Goal: Task Accomplishment & Management: Manage account settings

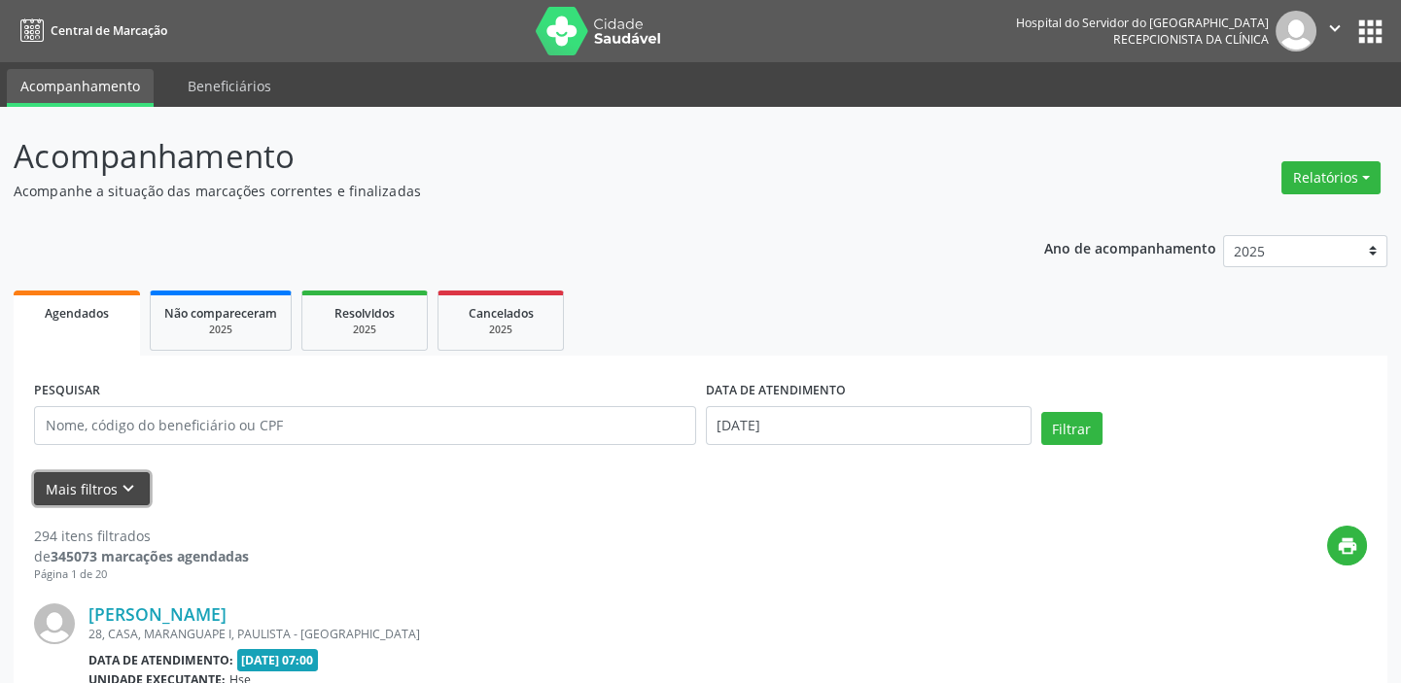
click at [120, 485] on icon "keyboard_arrow_down" at bounding box center [128, 488] width 21 height 21
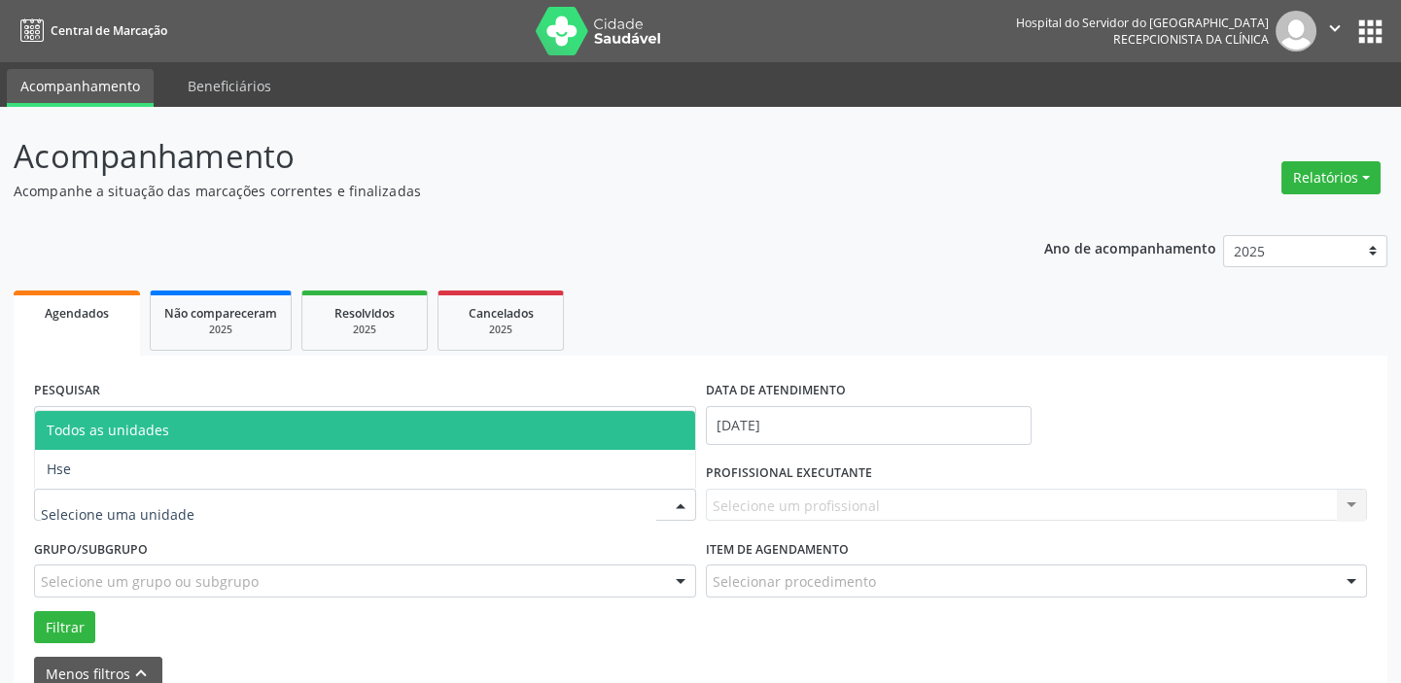
click at [243, 498] on div at bounding box center [365, 505] width 662 height 33
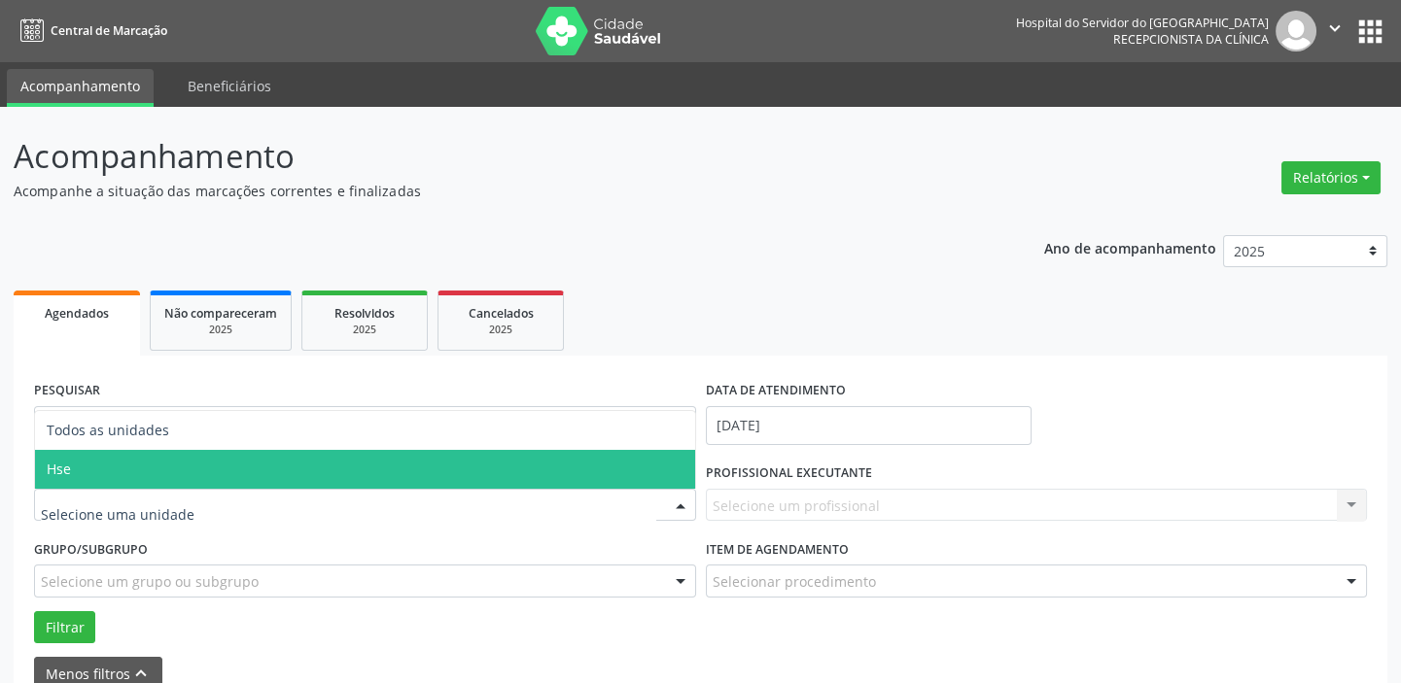
click at [112, 459] on span "Hse" at bounding box center [365, 469] width 660 height 39
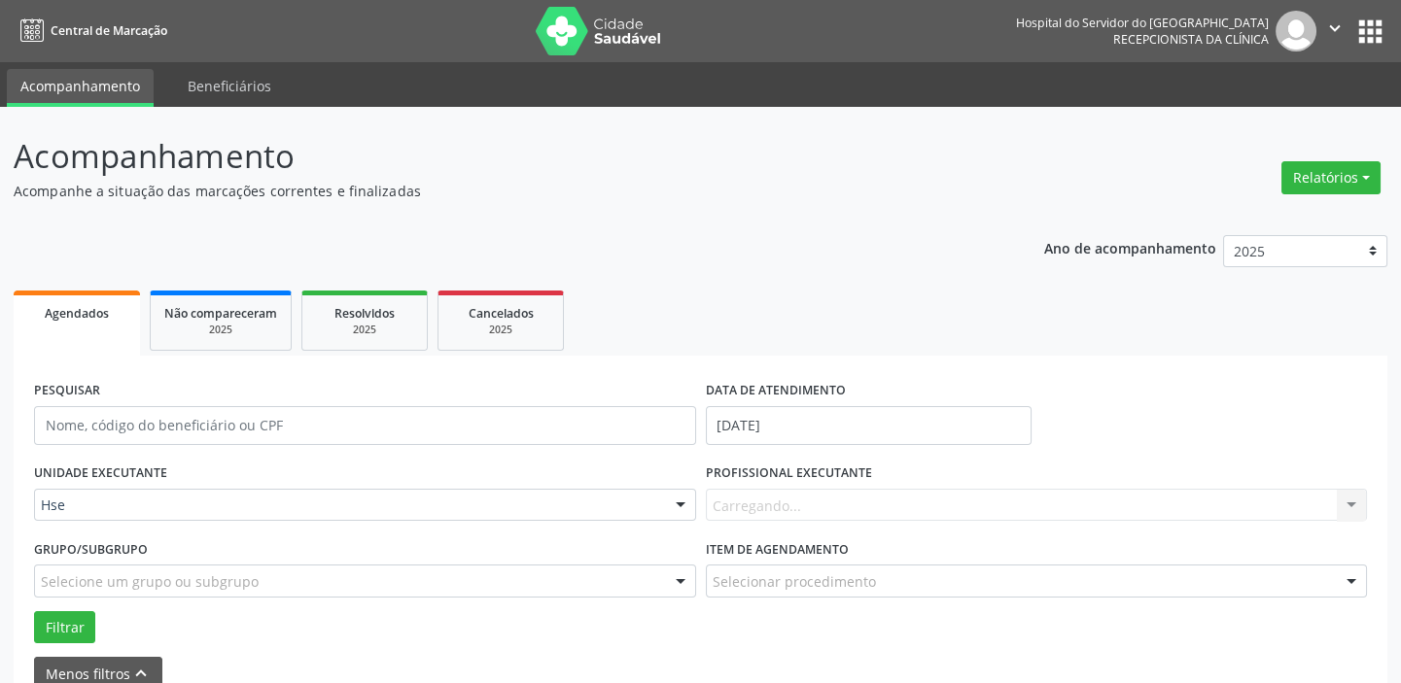
click at [112, 459] on div "UNIDADE EXECUTANTE Hse Todos as unidades Hse Nenhum resultado encontrado para: …" at bounding box center [365, 497] width 672 height 76
click at [809, 423] on input "[DATE]" at bounding box center [869, 425] width 326 height 39
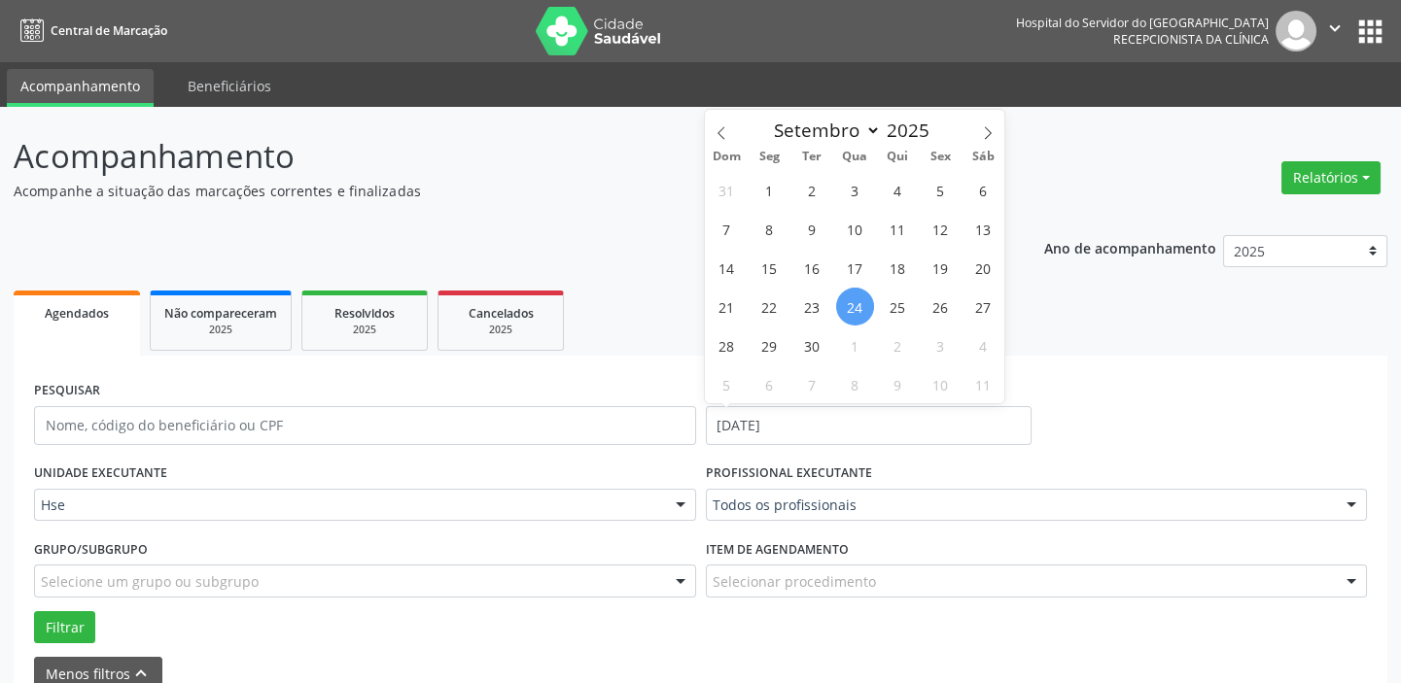
click at [861, 301] on span "24" at bounding box center [855, 307] width 38 height 38
type input "[DATE]"
click at [861, 301] on span "24" at bounding box center [855, 307] width 38 height 38
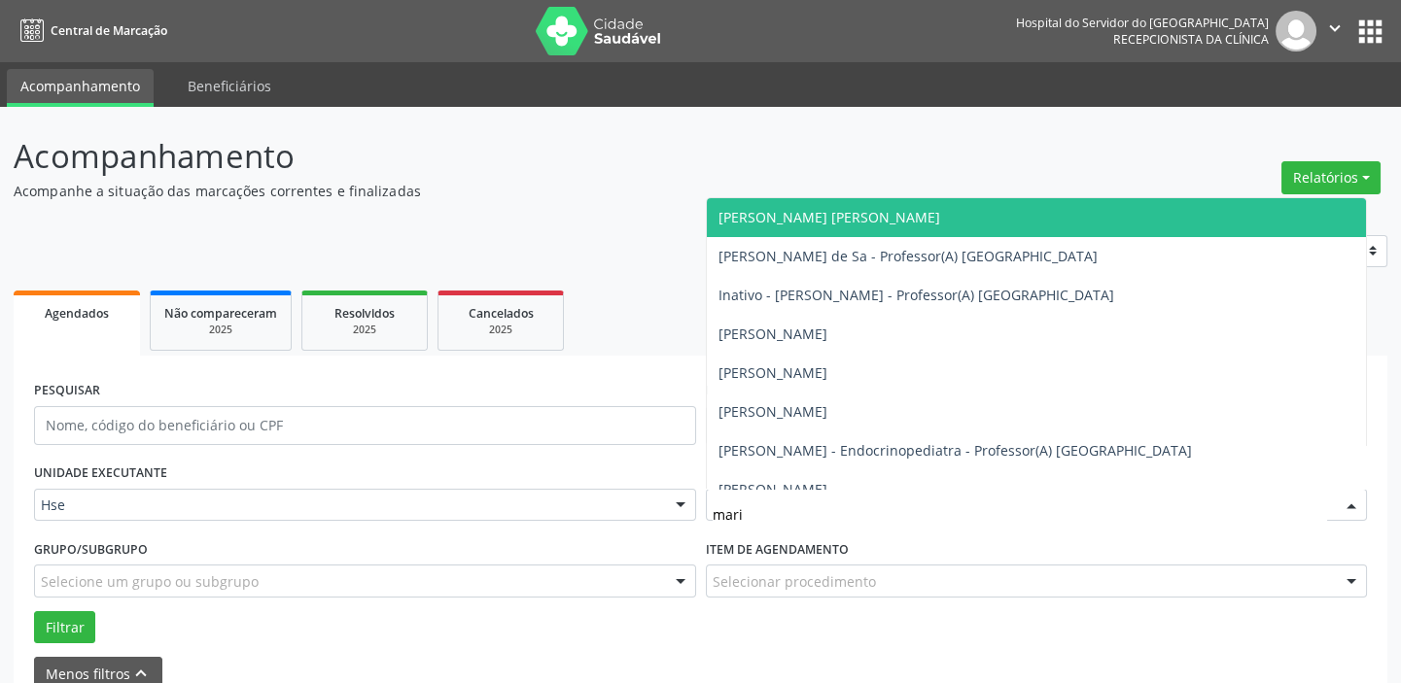
type input "maria"
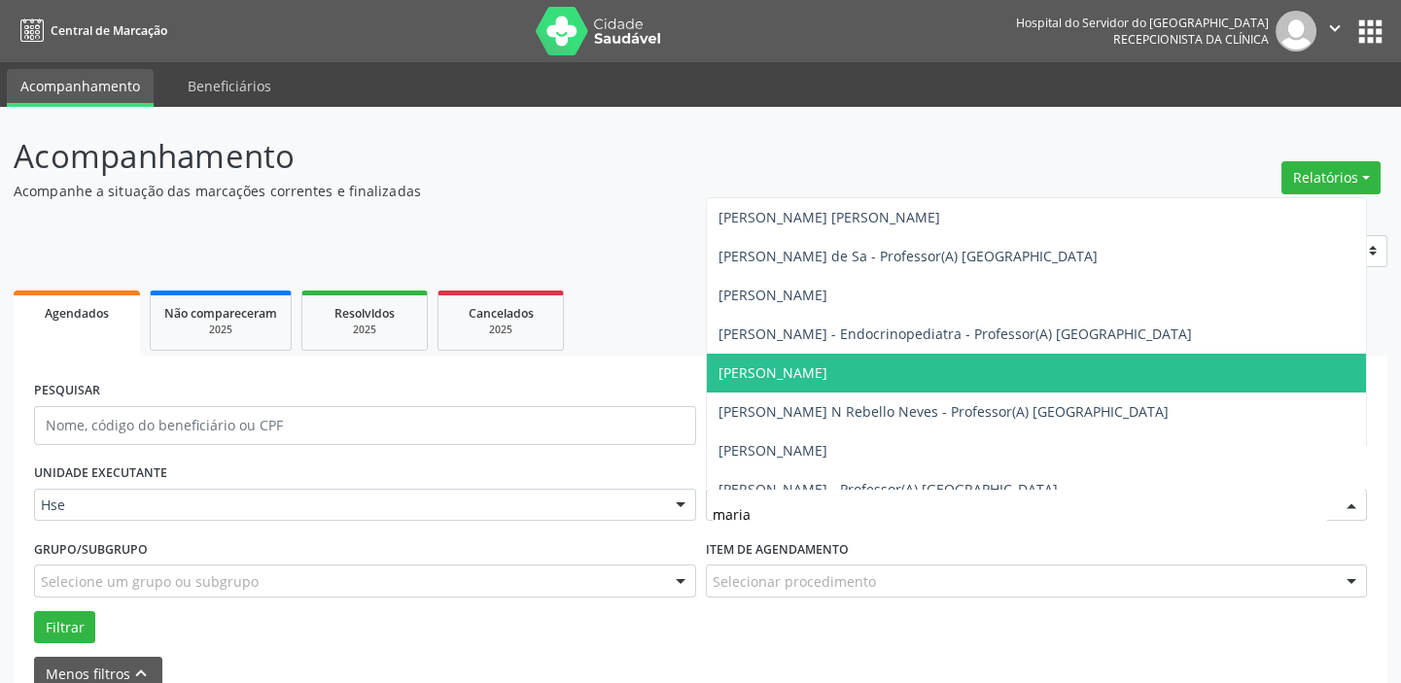
click at [879, 369] on span "[PERSON_NAME]" at bounding box center [1037, 373] width 660 height 39
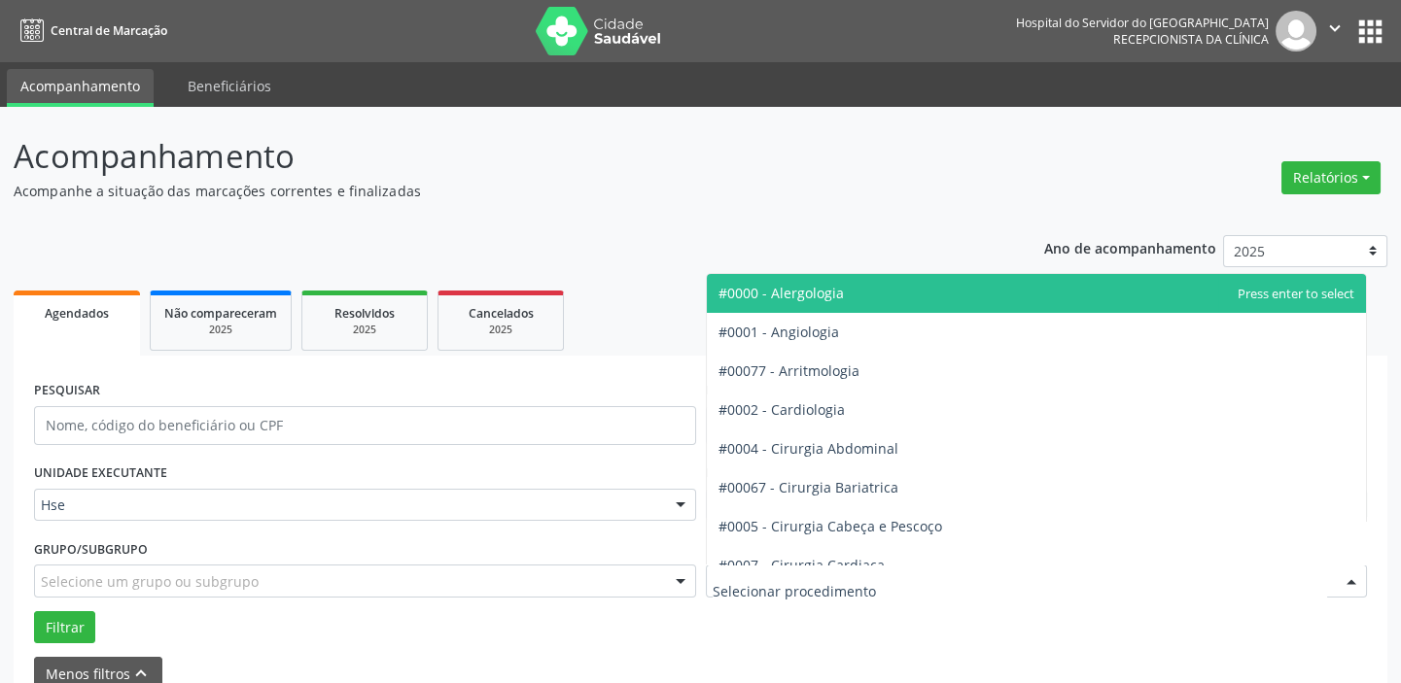
click at [885, 590] on div at bounding box center [1037, 581] width 662 height 33
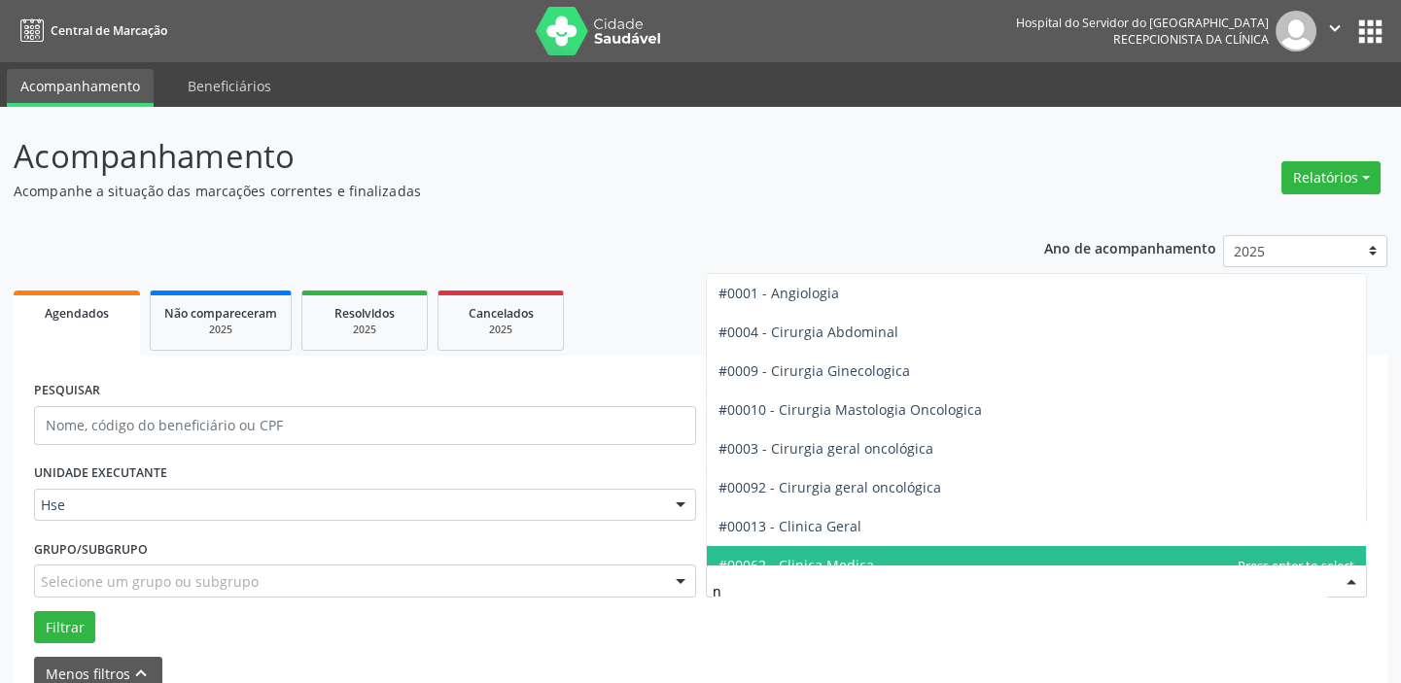
type input "nu"
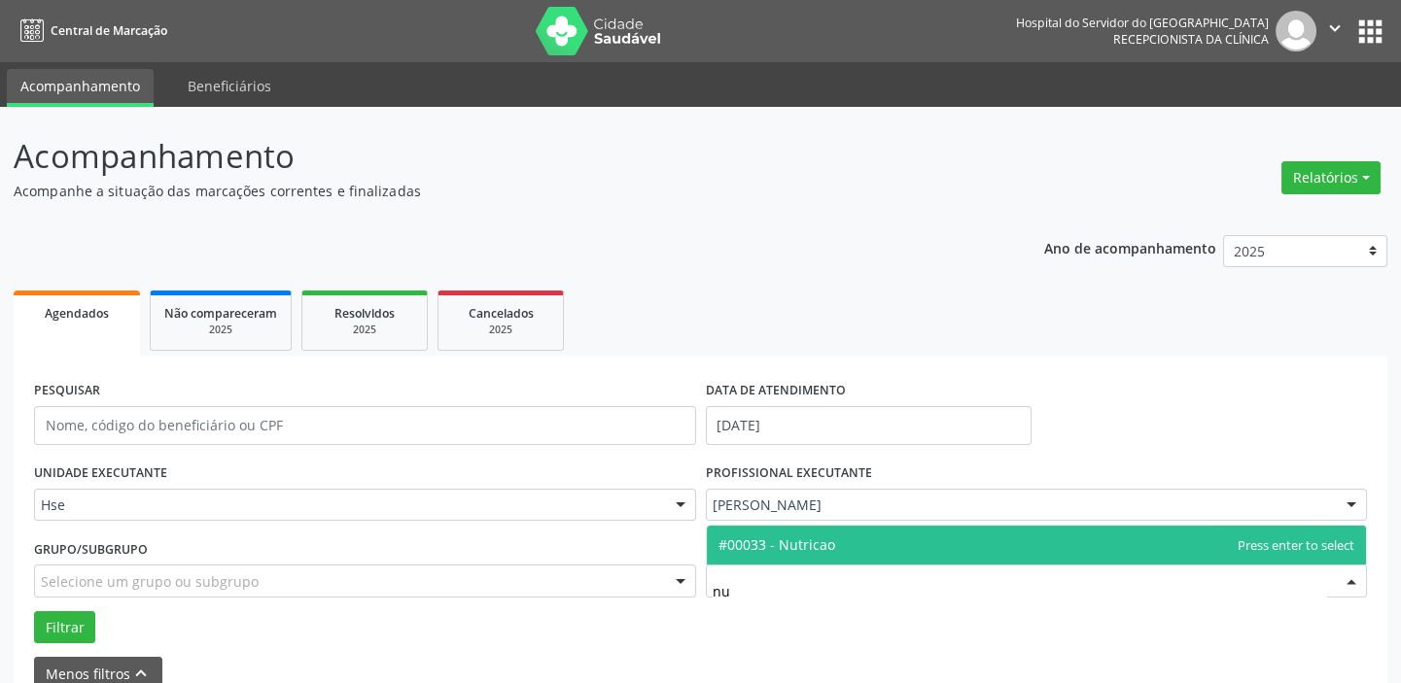
click at [854, 545] on span "#00033 - Nutricao" at bounding box center [1037, 545] width 660 height 39
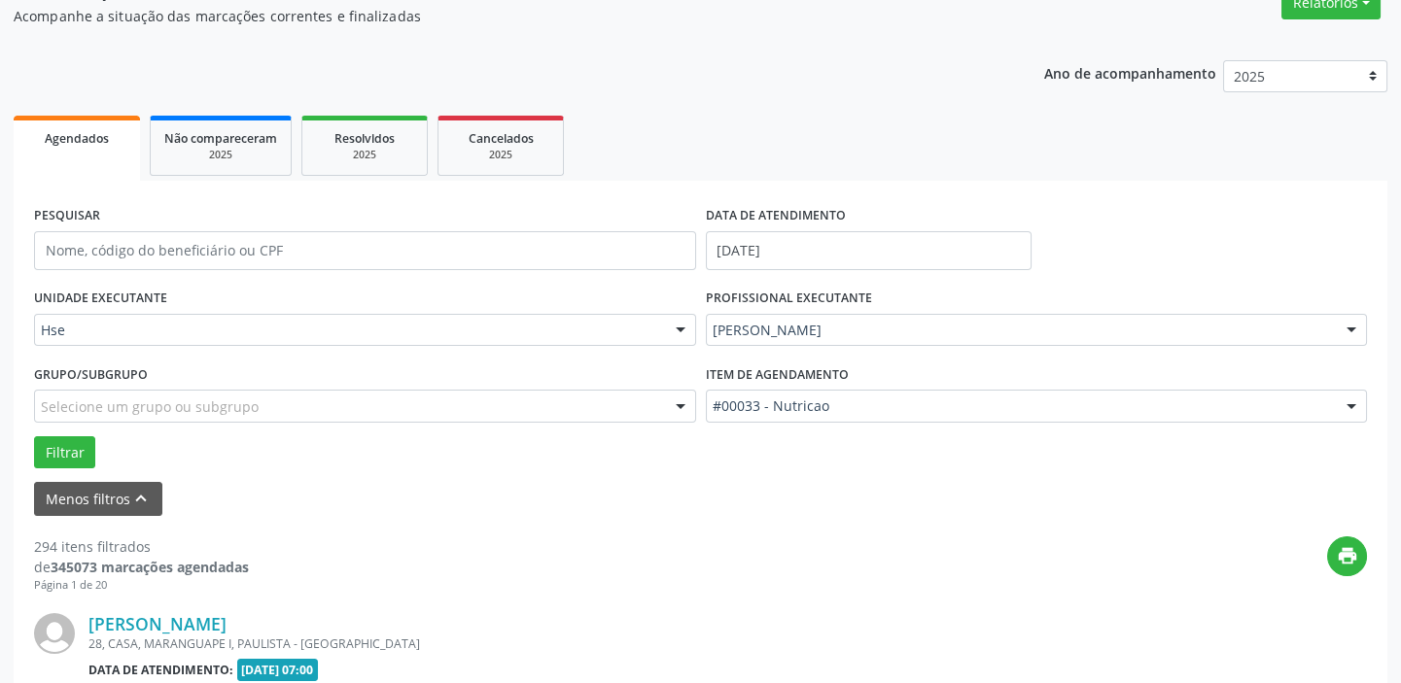
scroll to position [441, 0]
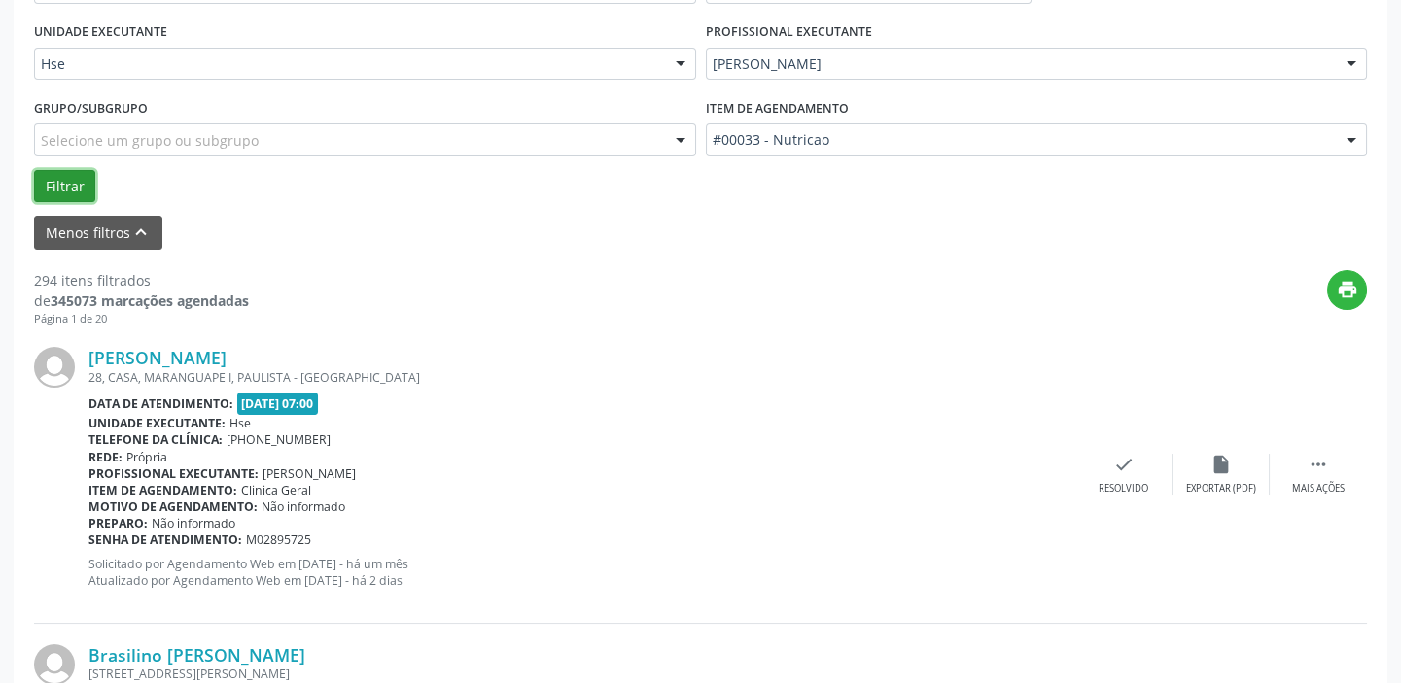
click at [68, 180] on button "Filtrar" at bounding box center [64, 186] width 61 height 33
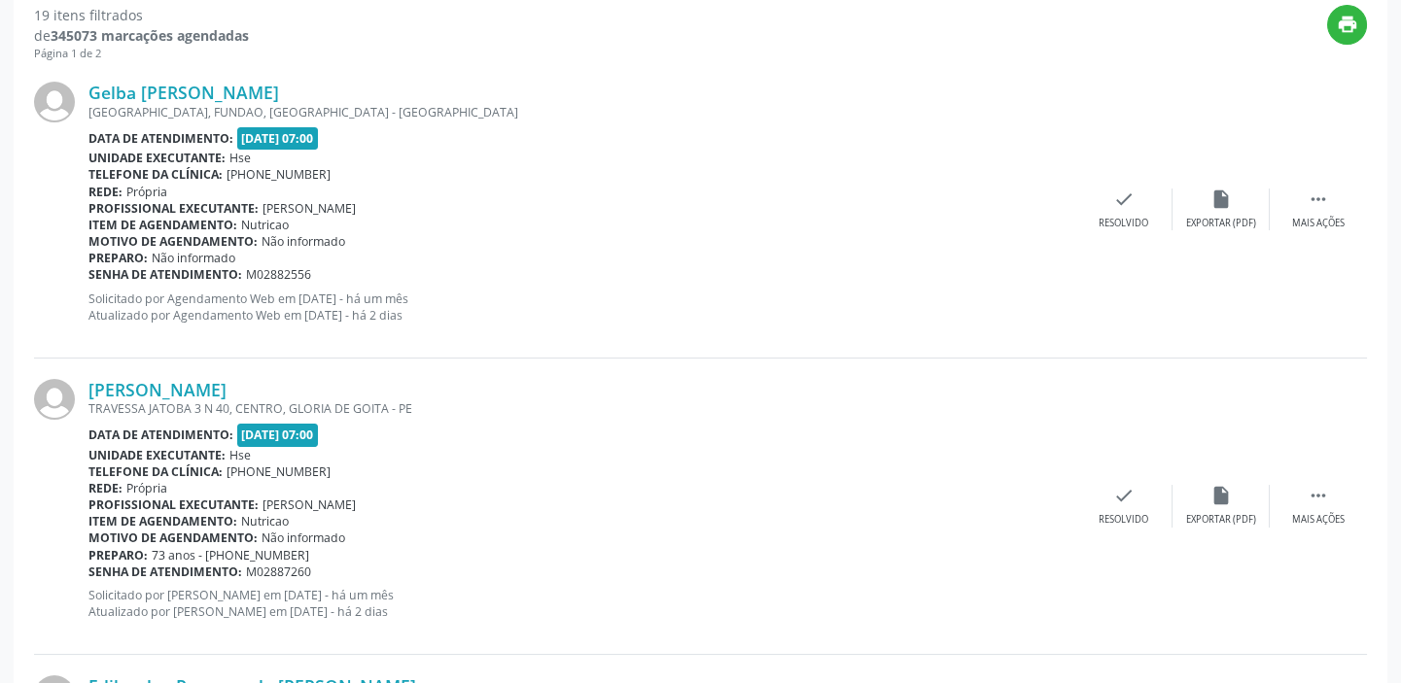
scroll to position [618, 0]
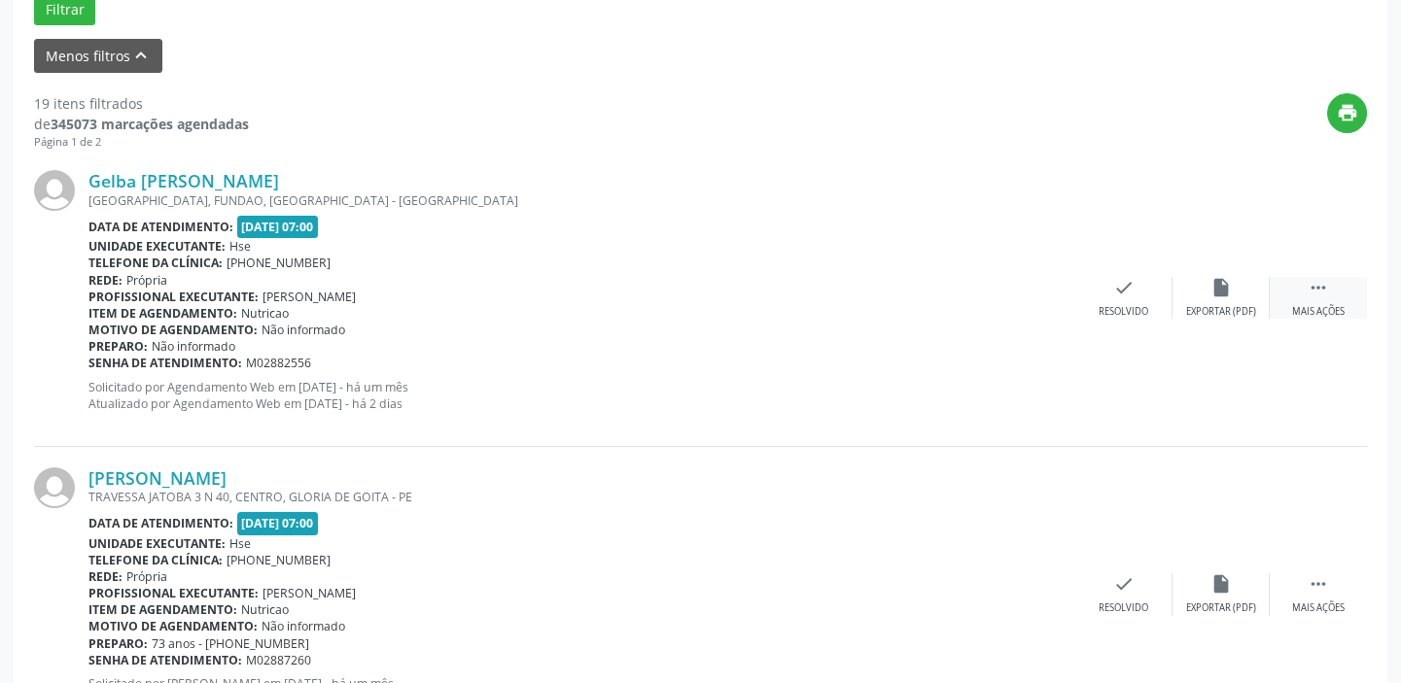
click at [1334, 288] on div " Mais ações" at bounding box center [1317, 298] width 97 height 42
click at [1244, 295] on div "alarm_off Não compareceu" at bounding box center [1220, 298] width 97 height 42
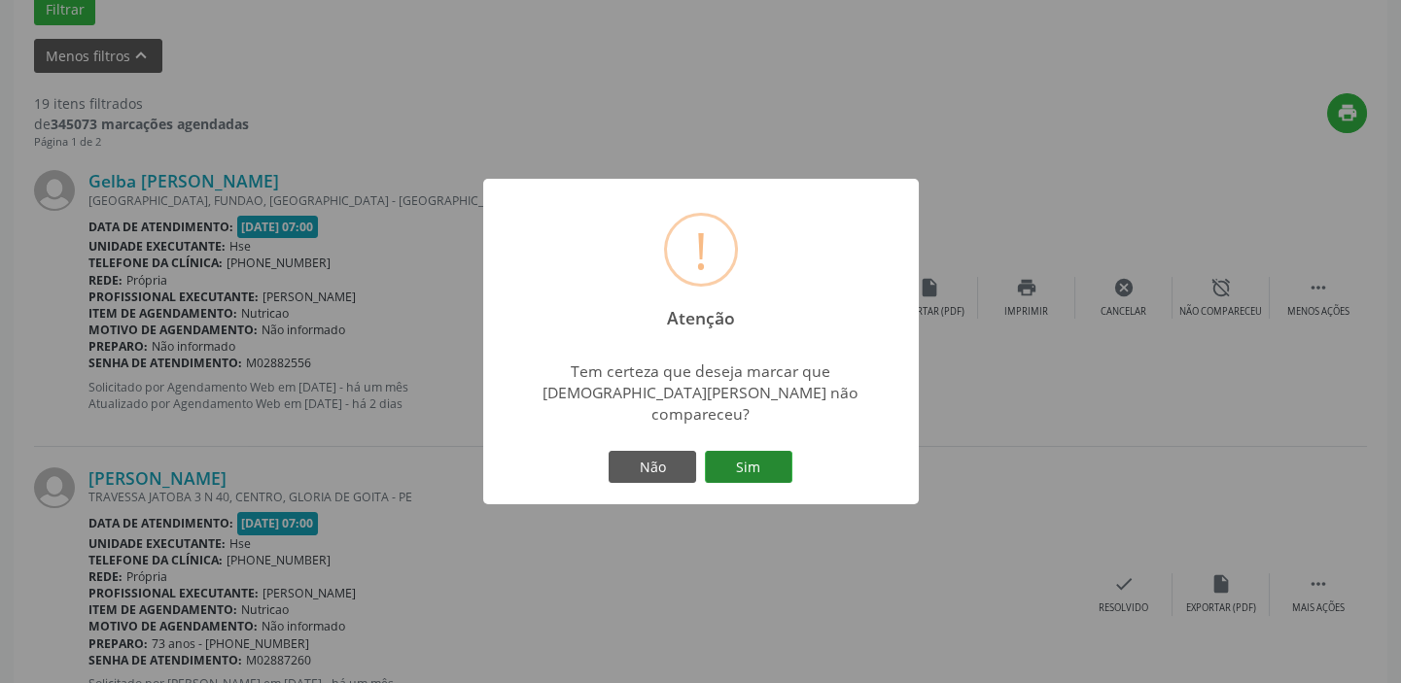
click at [738, 462] on button "Sim" at bounding box center [748, 467] width 87 height 33
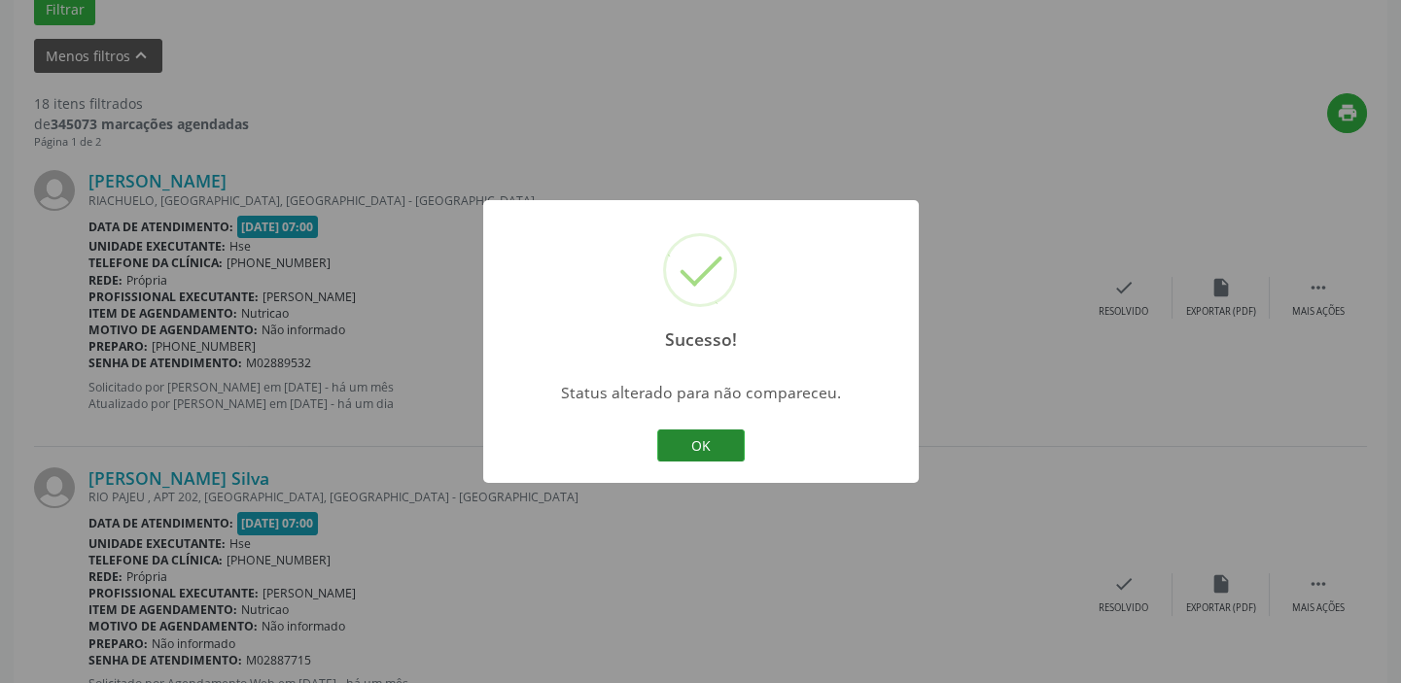
click at [714, 432] on button "OK" at bounding box center [700, 446] width 87 height 33
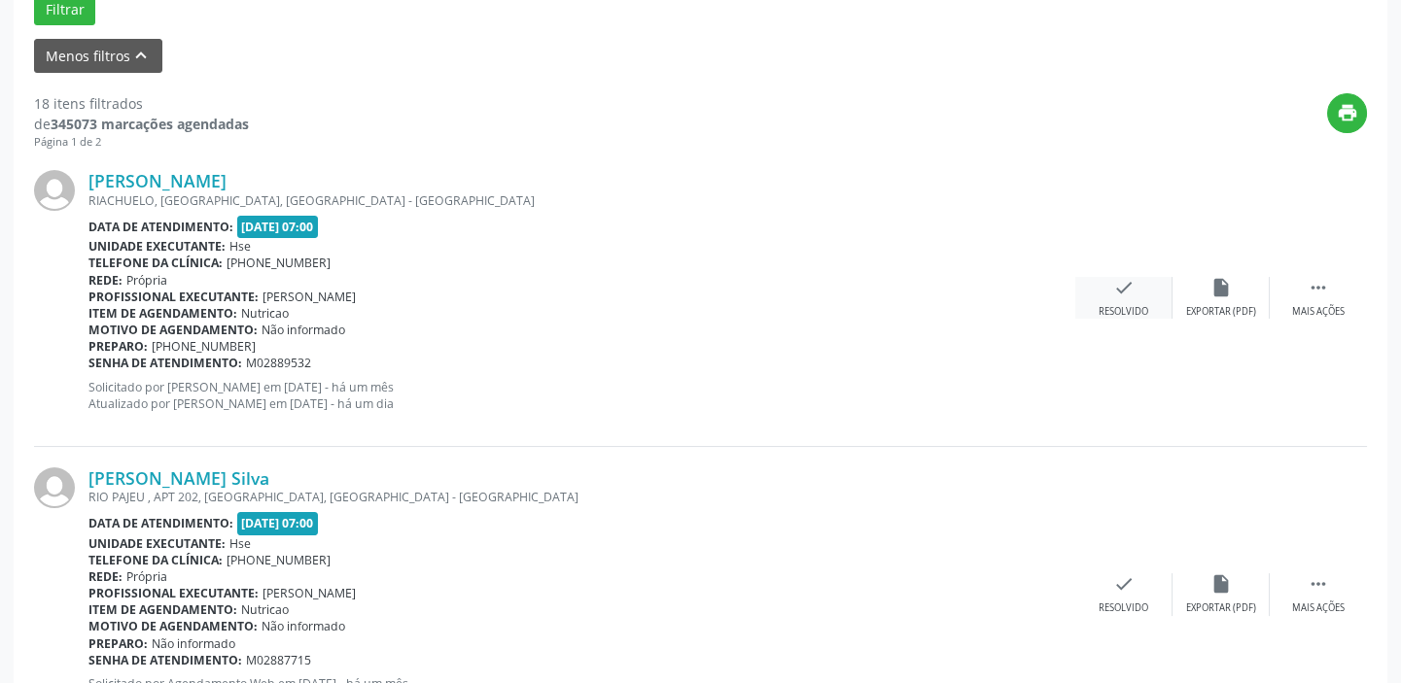
click at [1127, 305] on div "Resolvido" at bounding box center [1123, 312] width 50 height 14
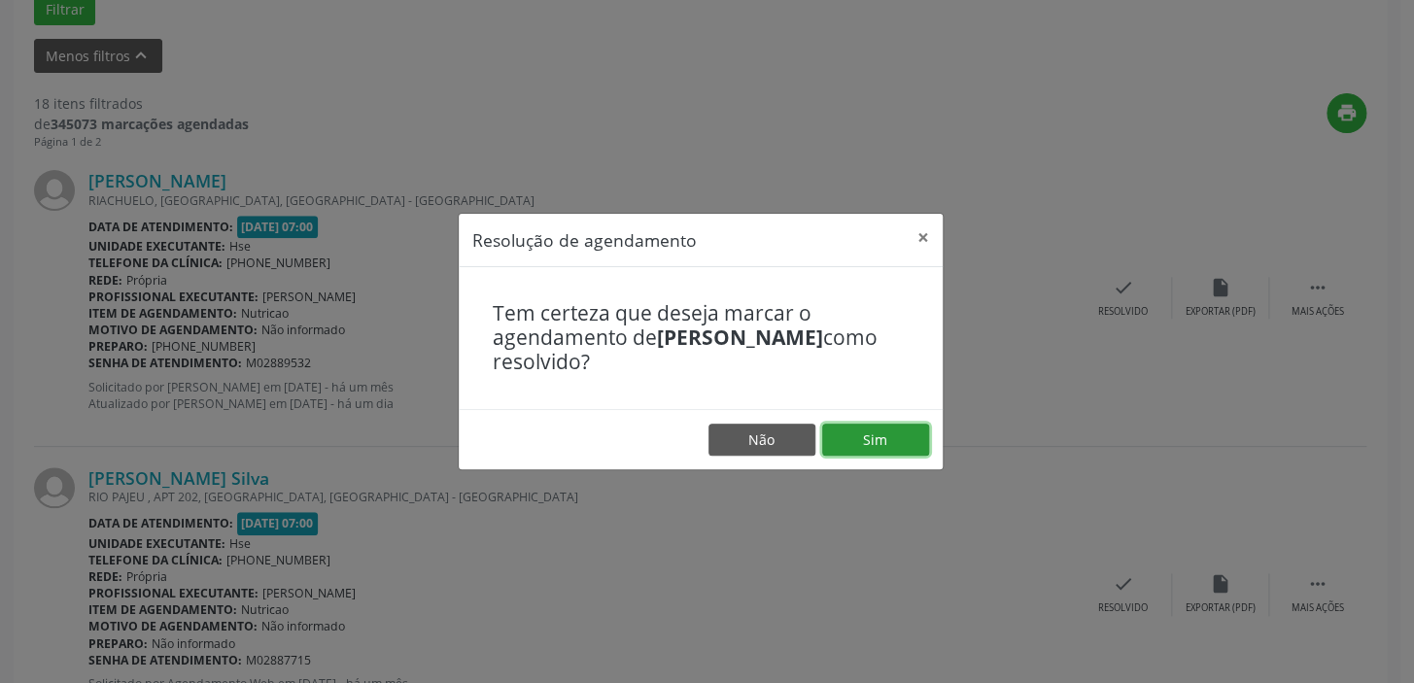
click at [887, 448] on button "Sim" at bounding box center [875, 440] width 107 height 33
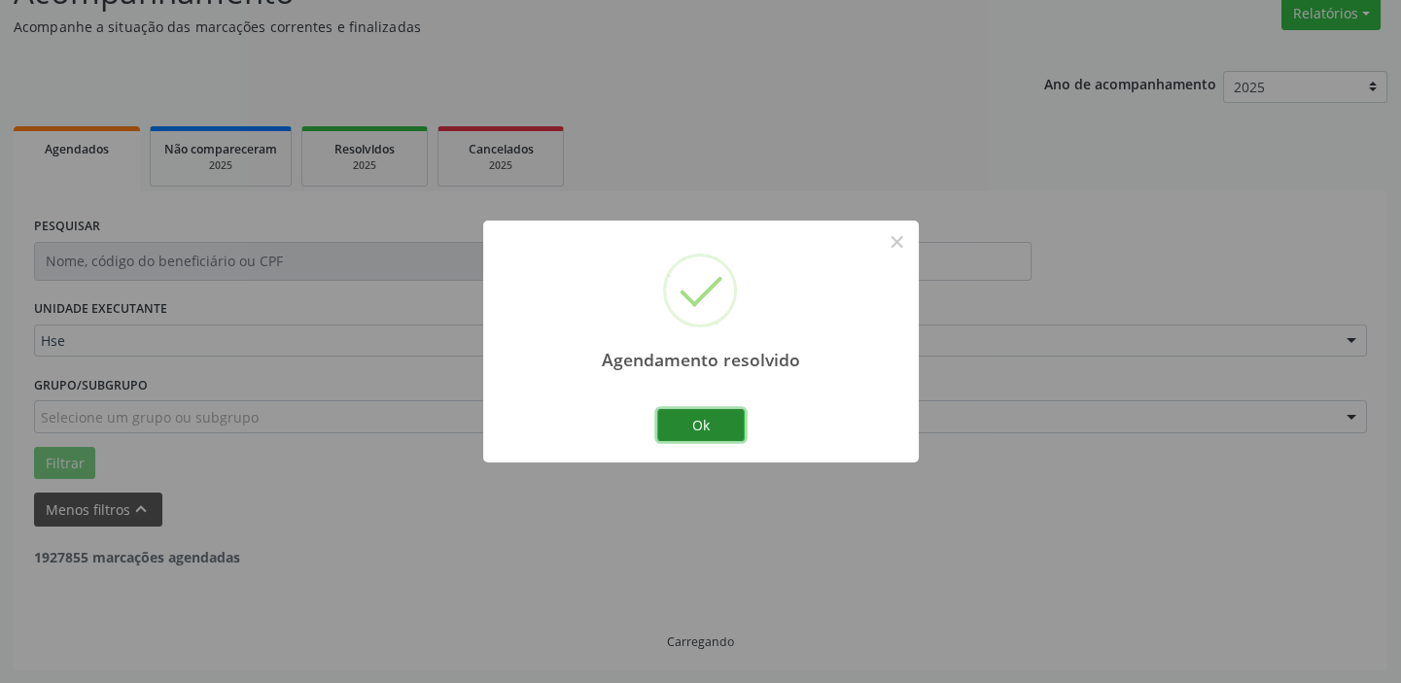
click at [721, 419] on button "Ok" at bounding box center [700, 425] width 87 height 33
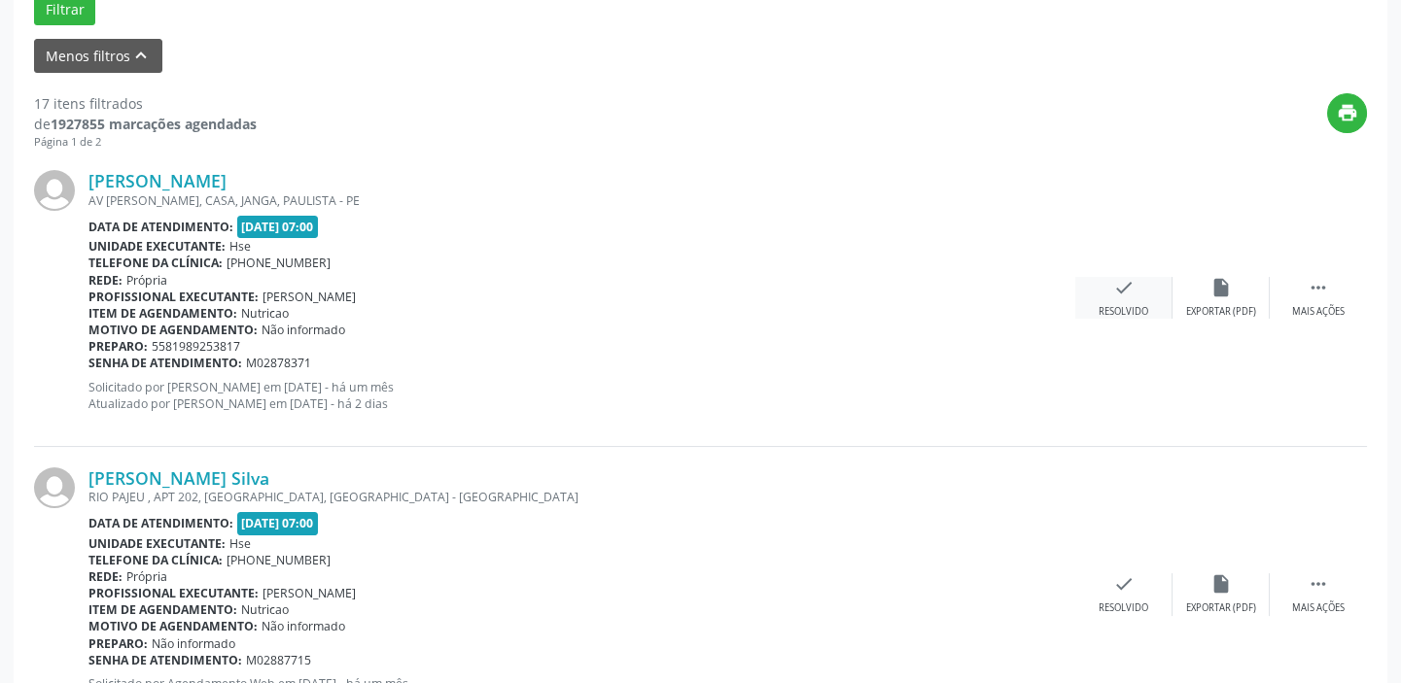
click at [1113, 292] on icon "check" at bounding box center [1123, 287] width 21 height 21
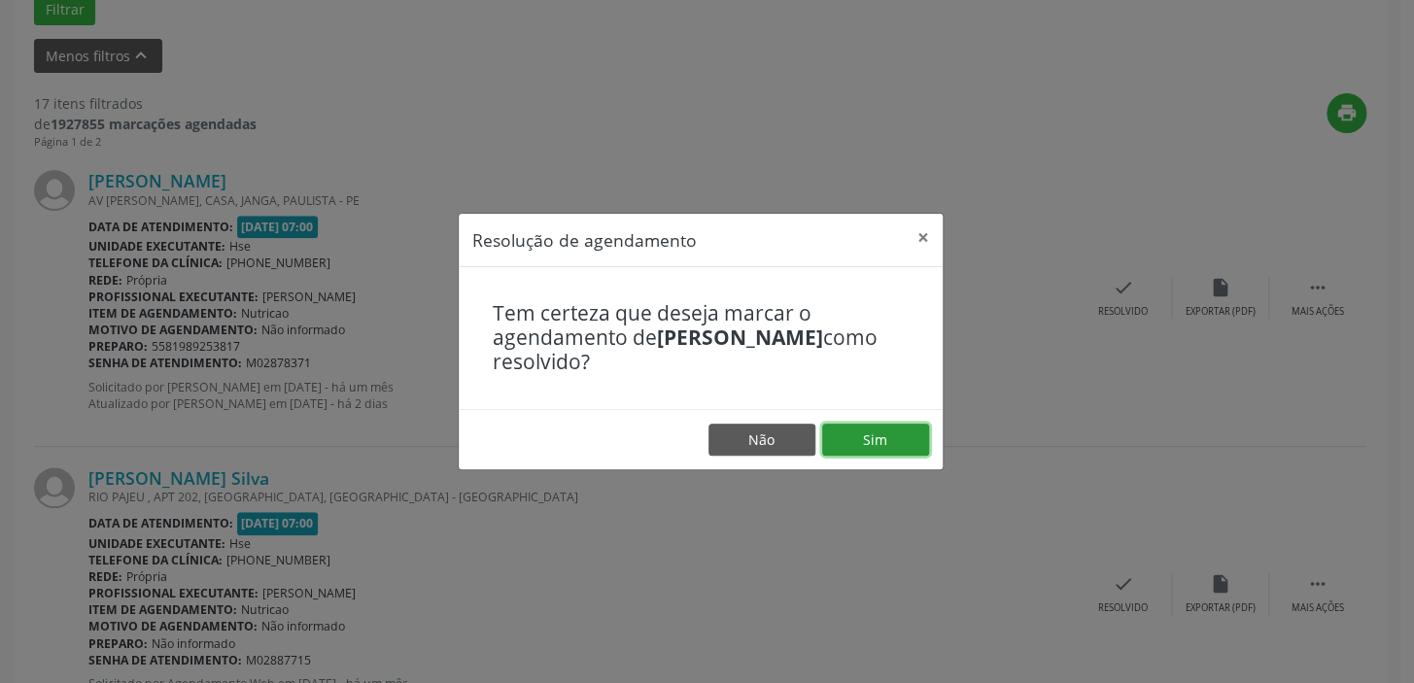
click at [902, 434] on button "Sim" at bounding box center [875, 440] width 107 height 33
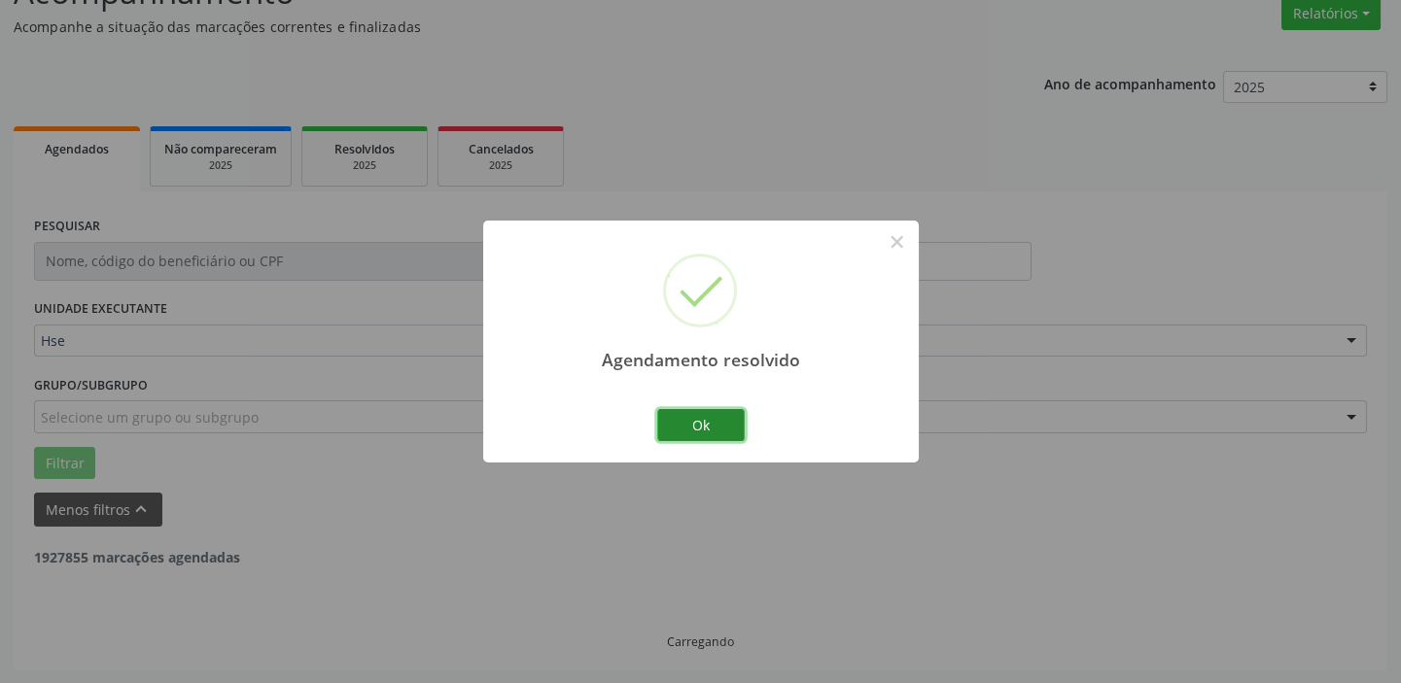
click at [710, 418] on button "Ok" at bounding box center [700, 425] width 87 height 33
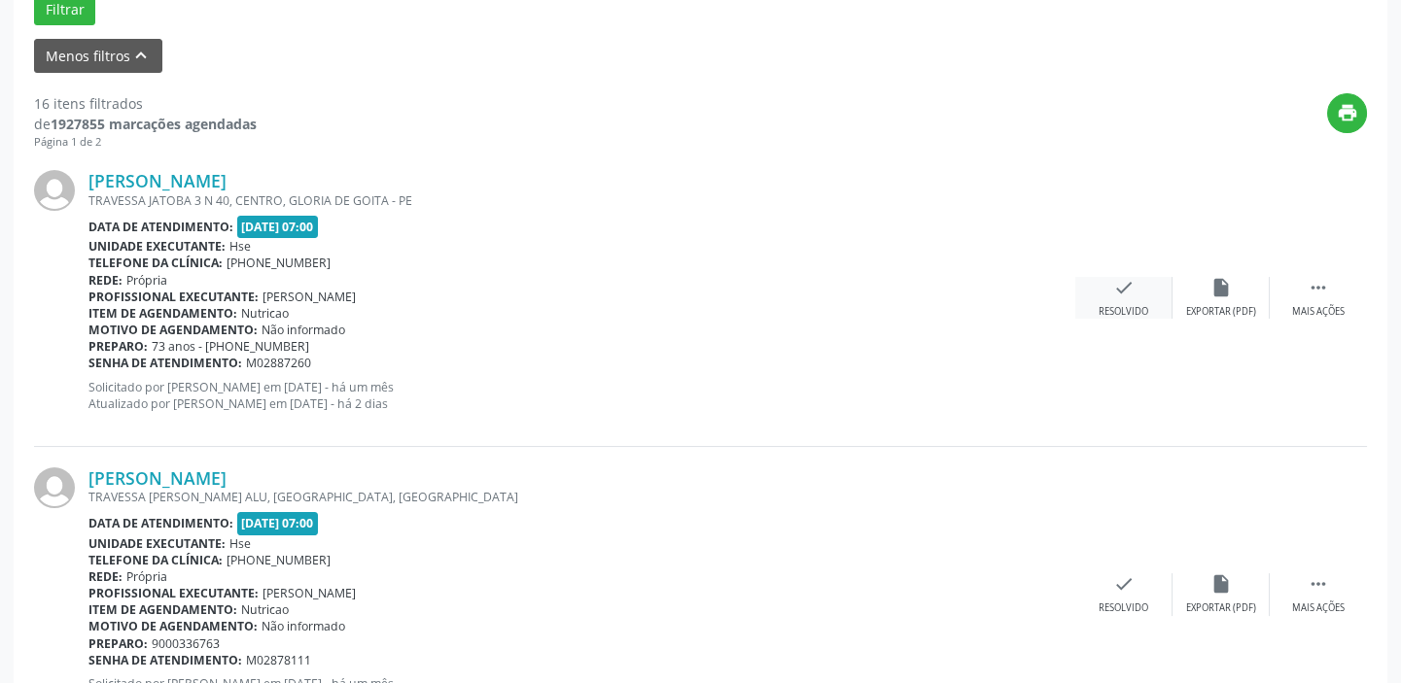
click at [1092, 285] on div "check Resolvido" at bounding box center [1123, 298] width 97 height 42
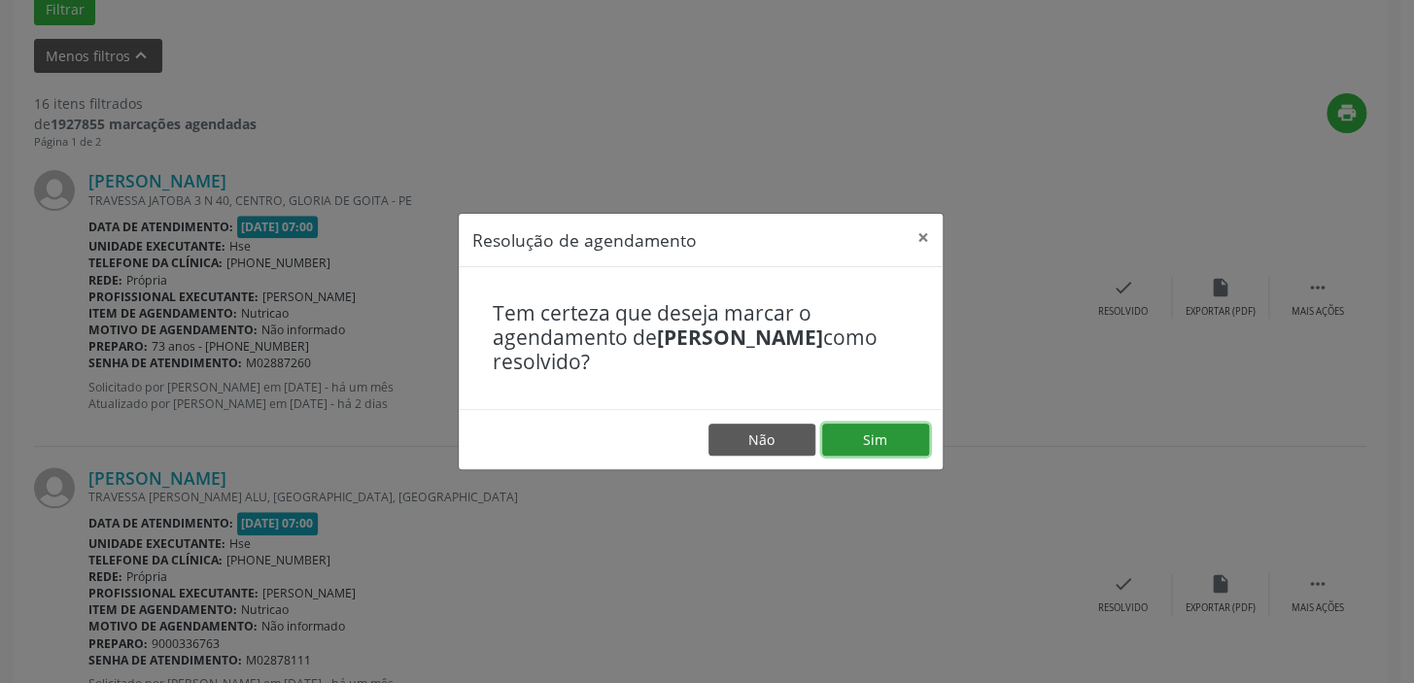
click at [904, 444] on button "Sim" at bounding box center [875, 440] width 107 height 33
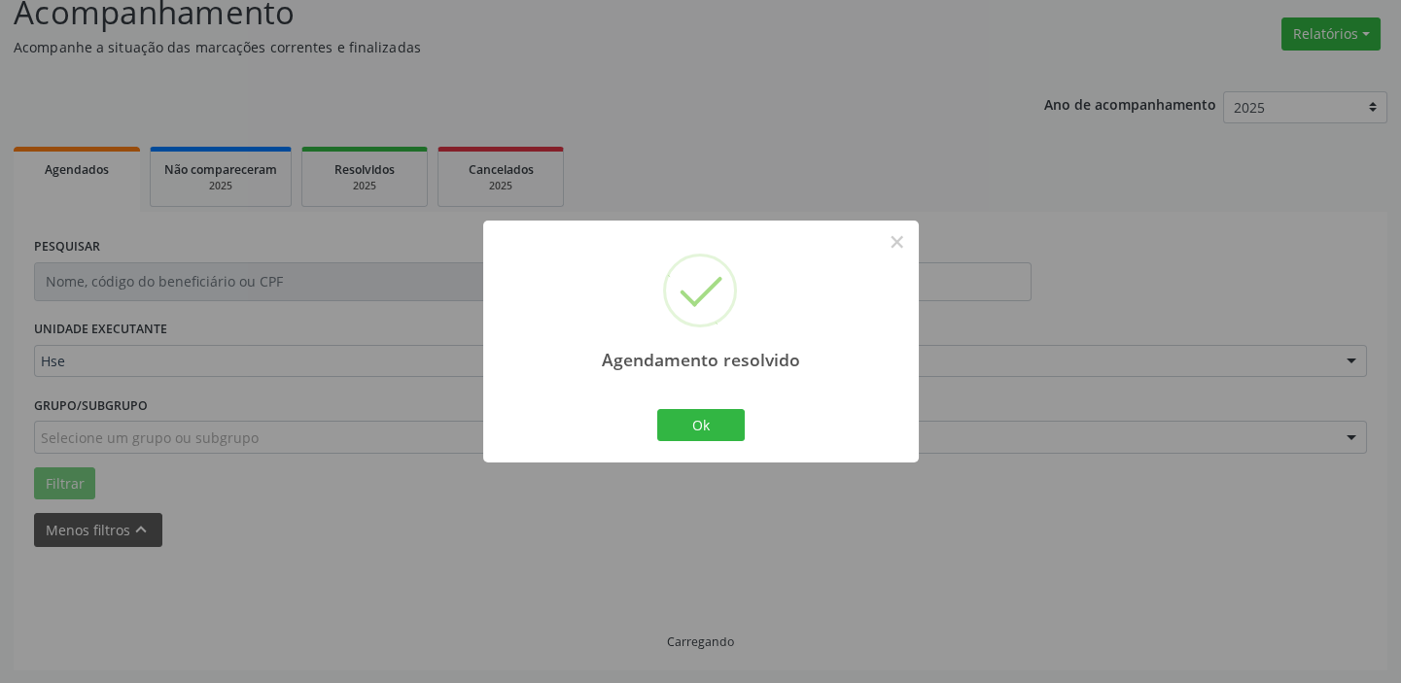
scroll to position [164, 0]
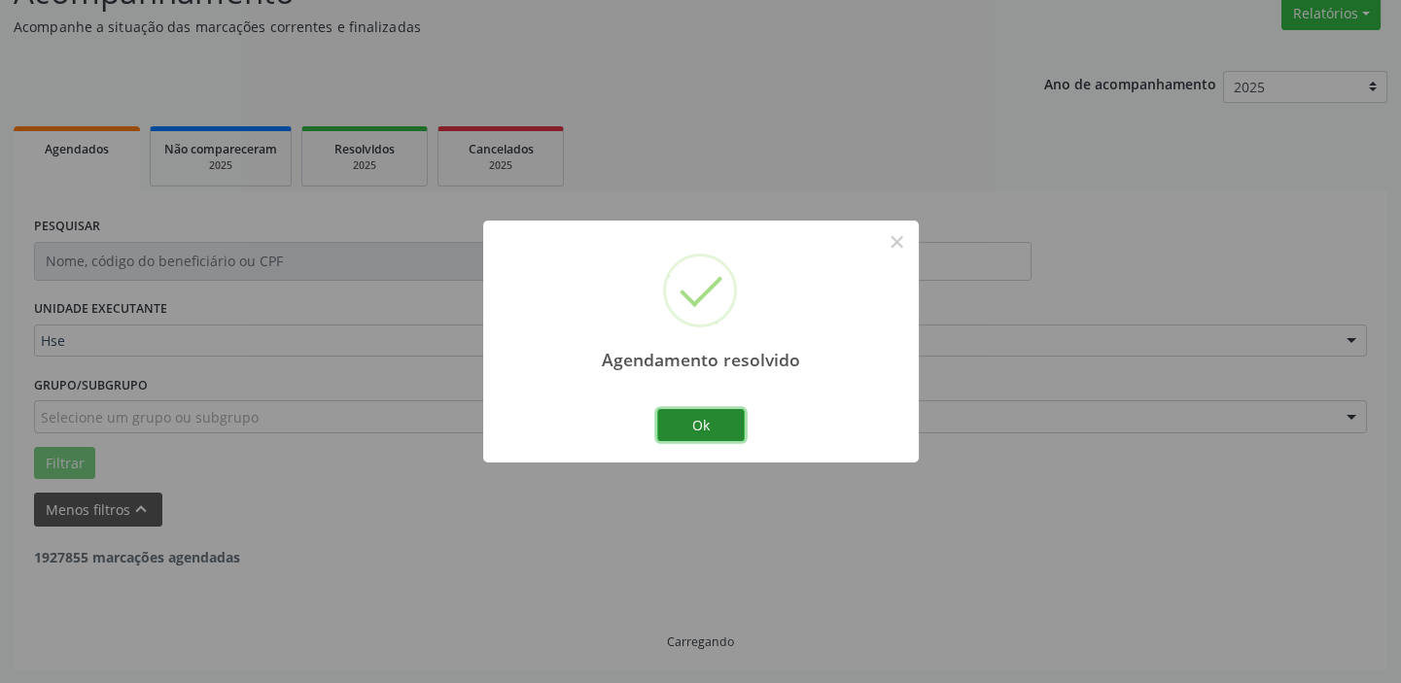
click at [729, 431] on button "Ok" at bounding box center [700, 425] width 87 height 33
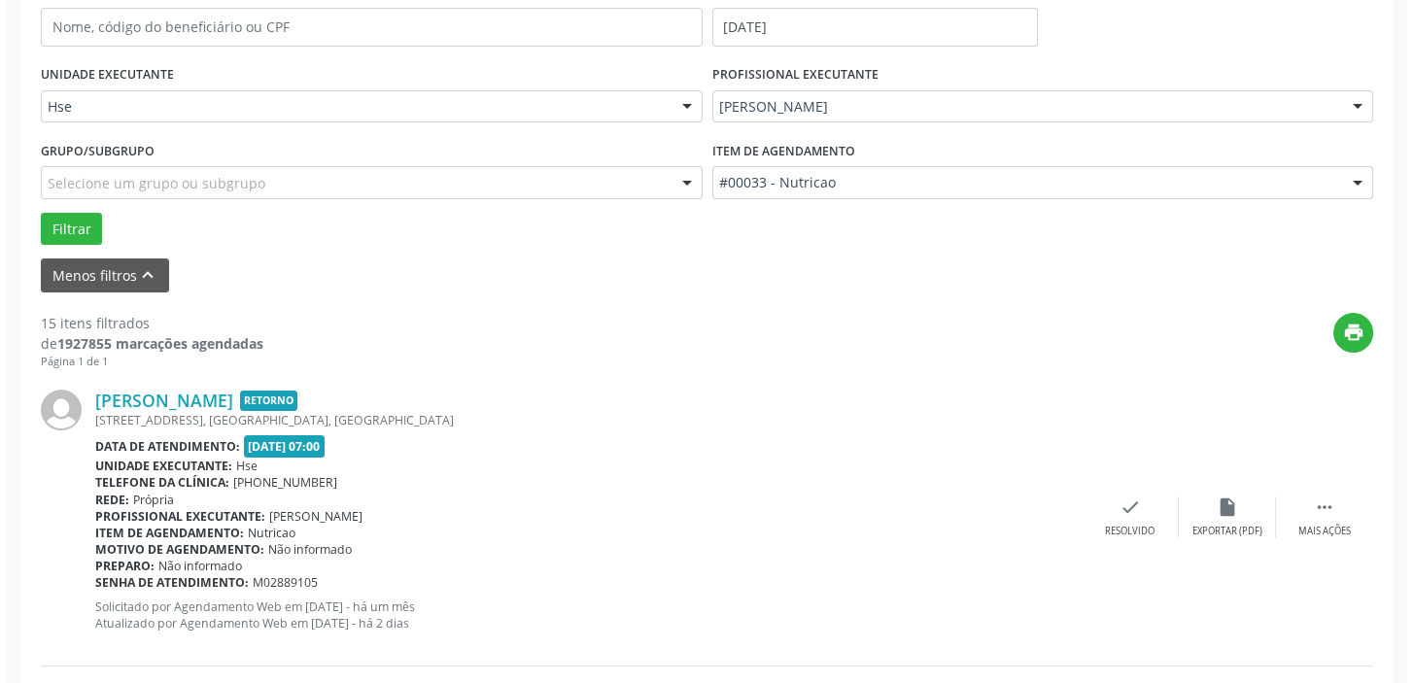
scroll to position [429, 0]
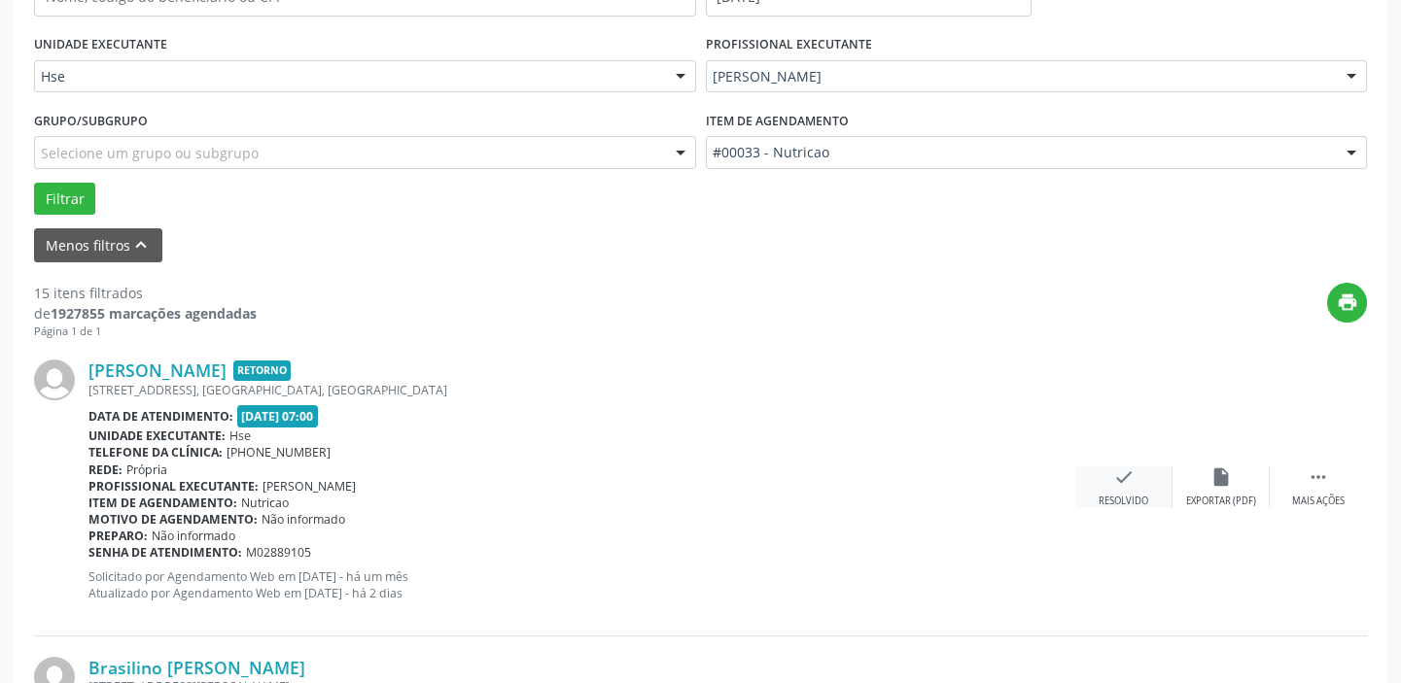
click at [1102, 472] on div "check Resolvido" at bounding box center [1123, 488] width 97 height 42
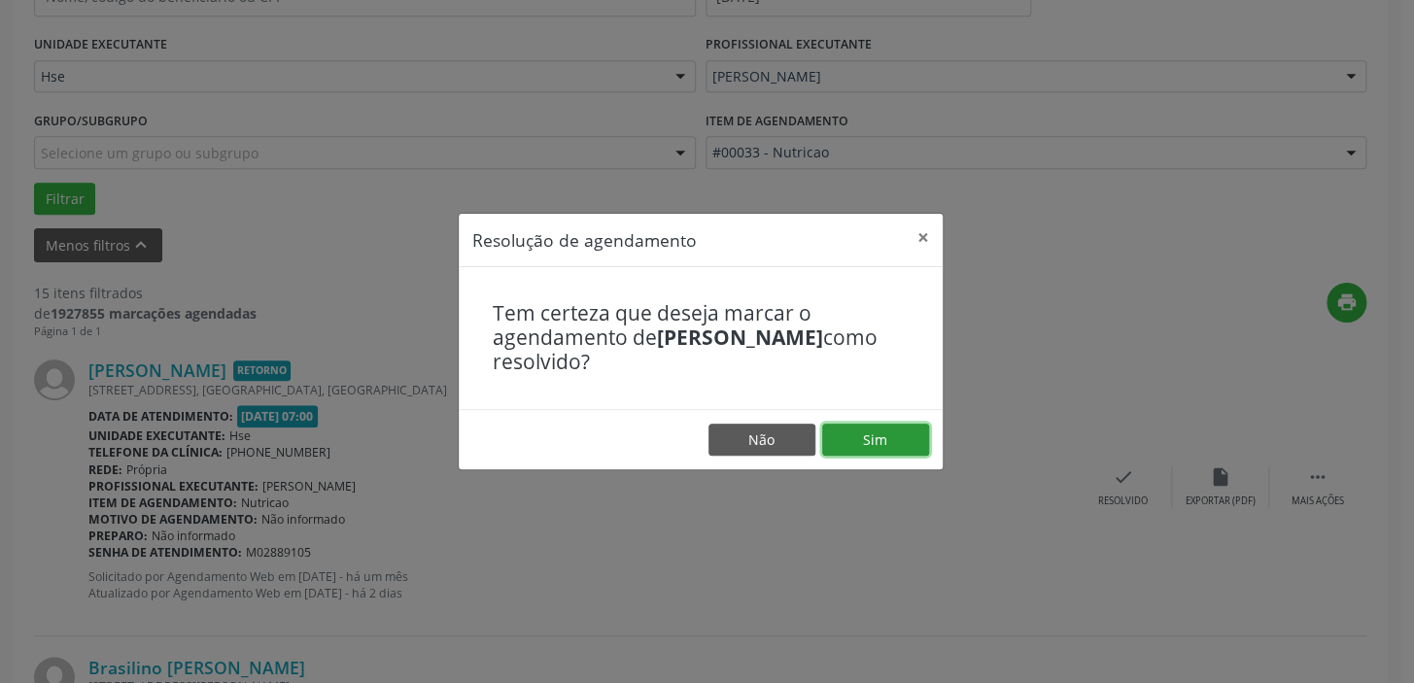
click at [922, 438] on button "Sim" at bounding box center [875, 440] width 107 height 33
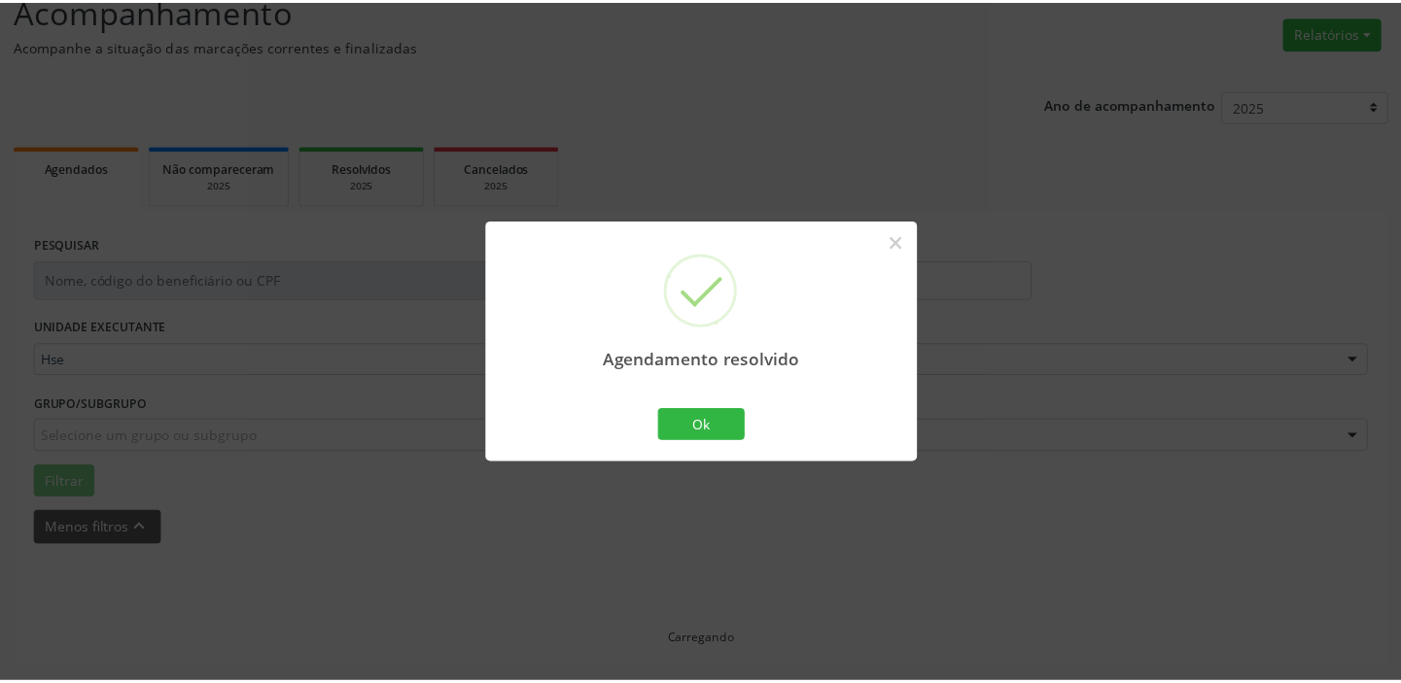
scroll to position [144, 0]
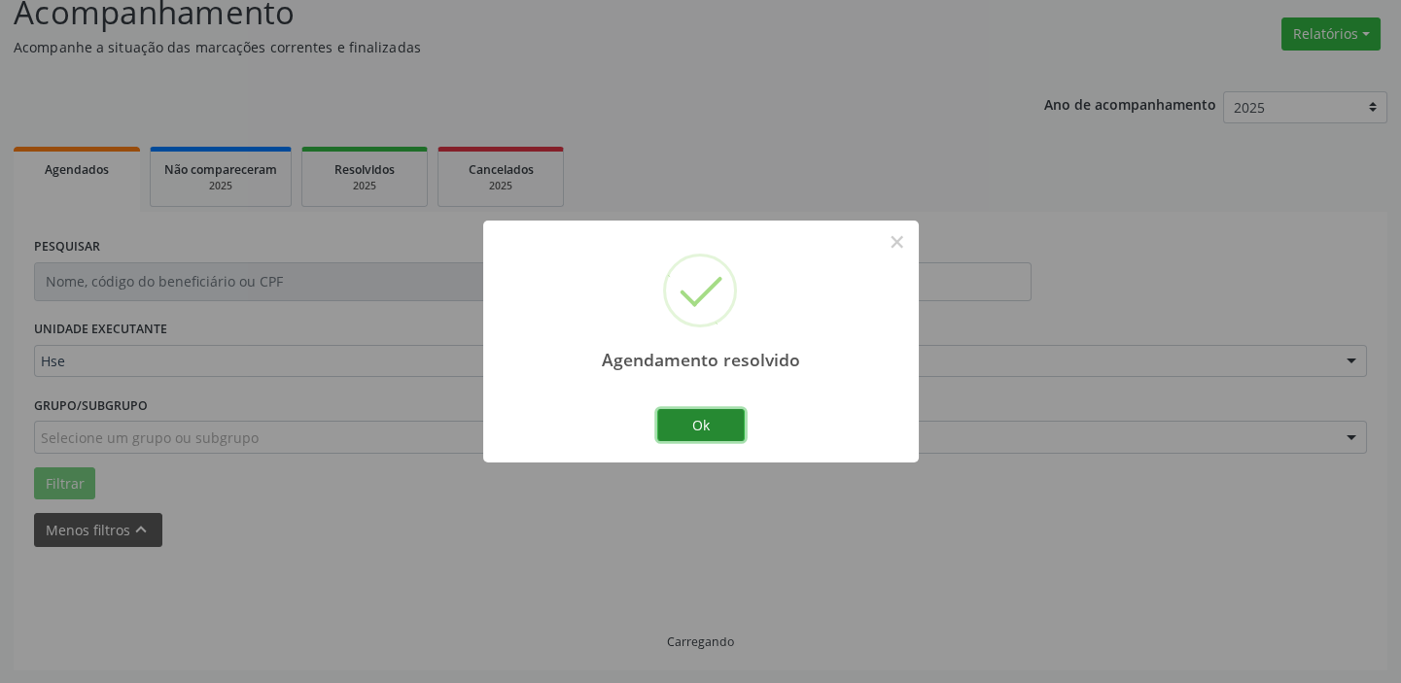
click at [719, 427] on button "Ok" at bounding box center [700, 425] width 87 height 33
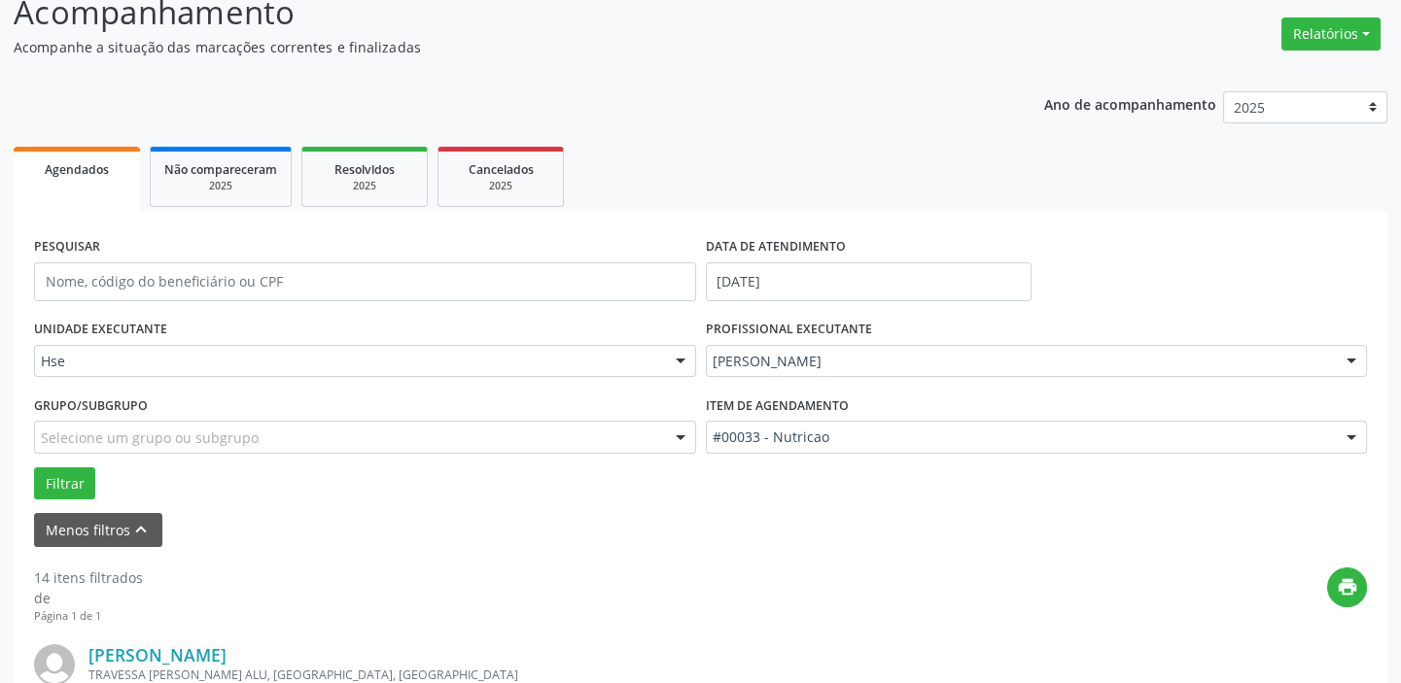
scroll to position [429, 0]
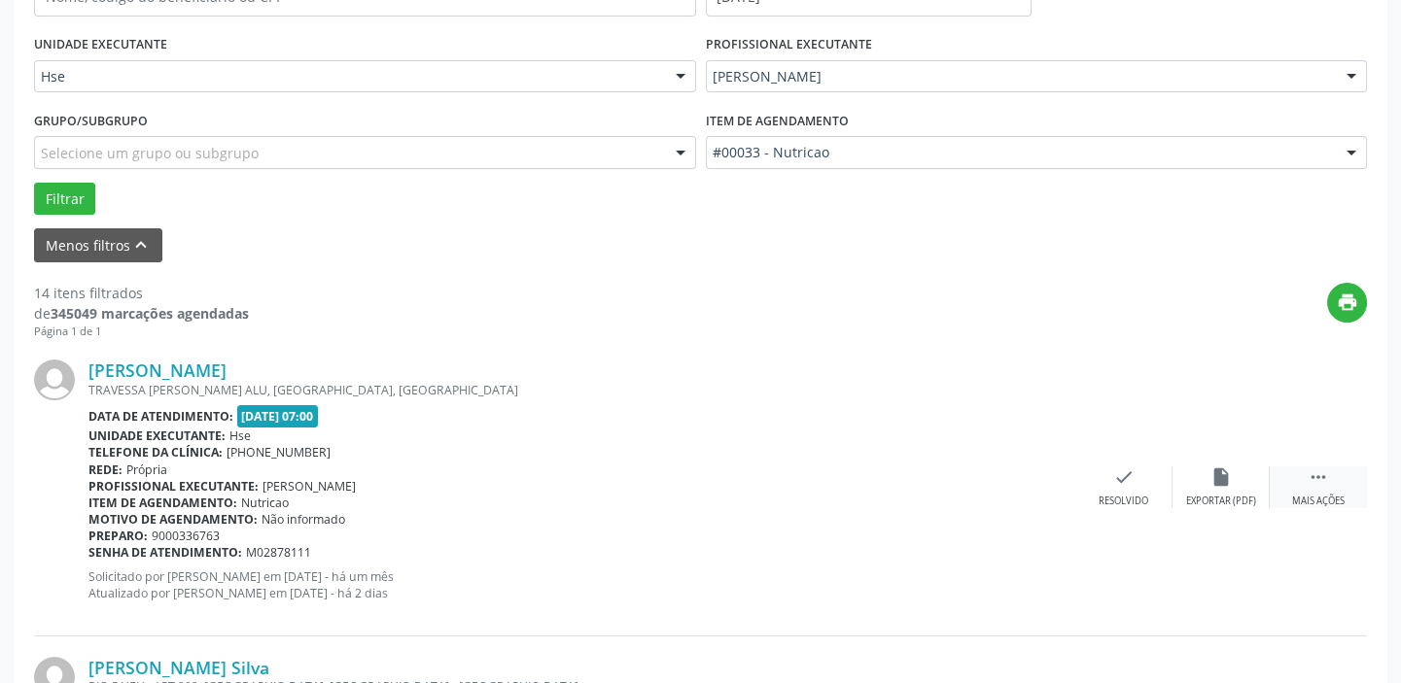
click at [1308, 471] on icon "" at bounding box center [1317, 477] width 21 height 21
click at [1218, 483] on icon "alarm_off" at bounding box center [1220, 477] width 21 height 21
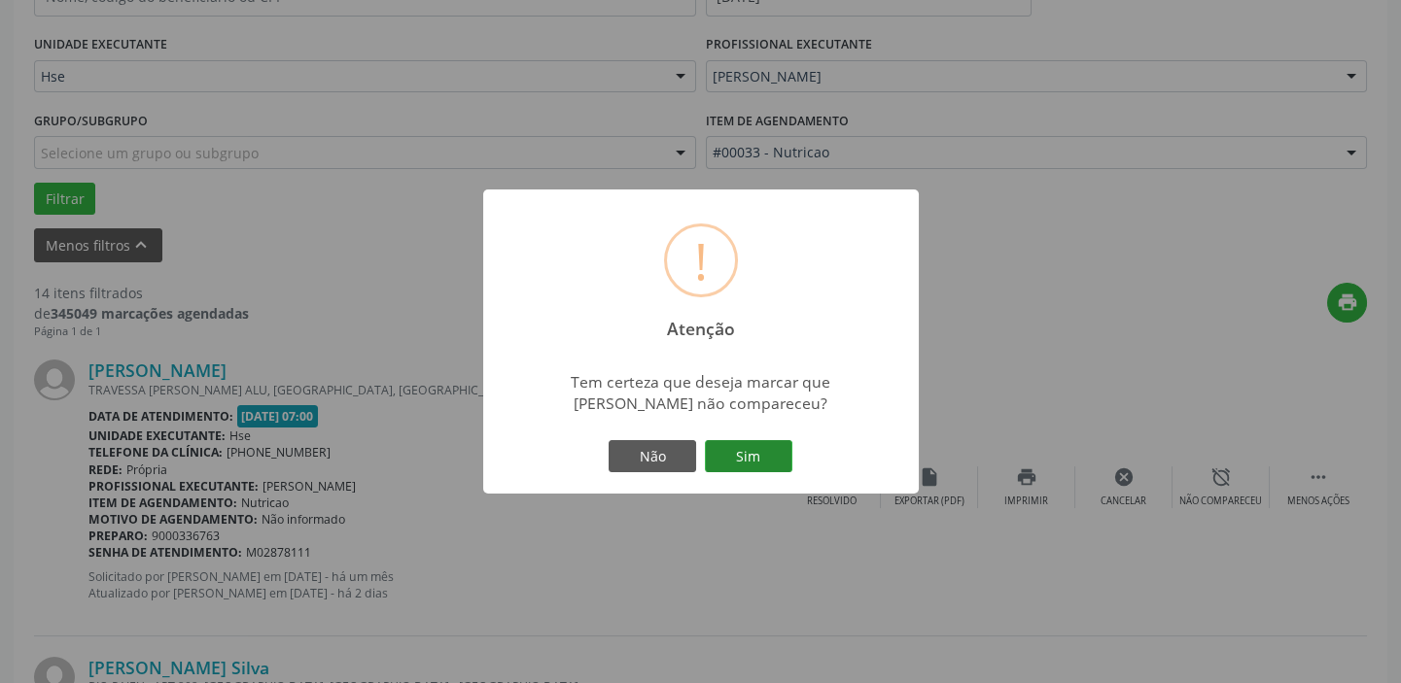
click at [741, 452] on button "Sim" at bounding box center [748, 456] width 87 height 33
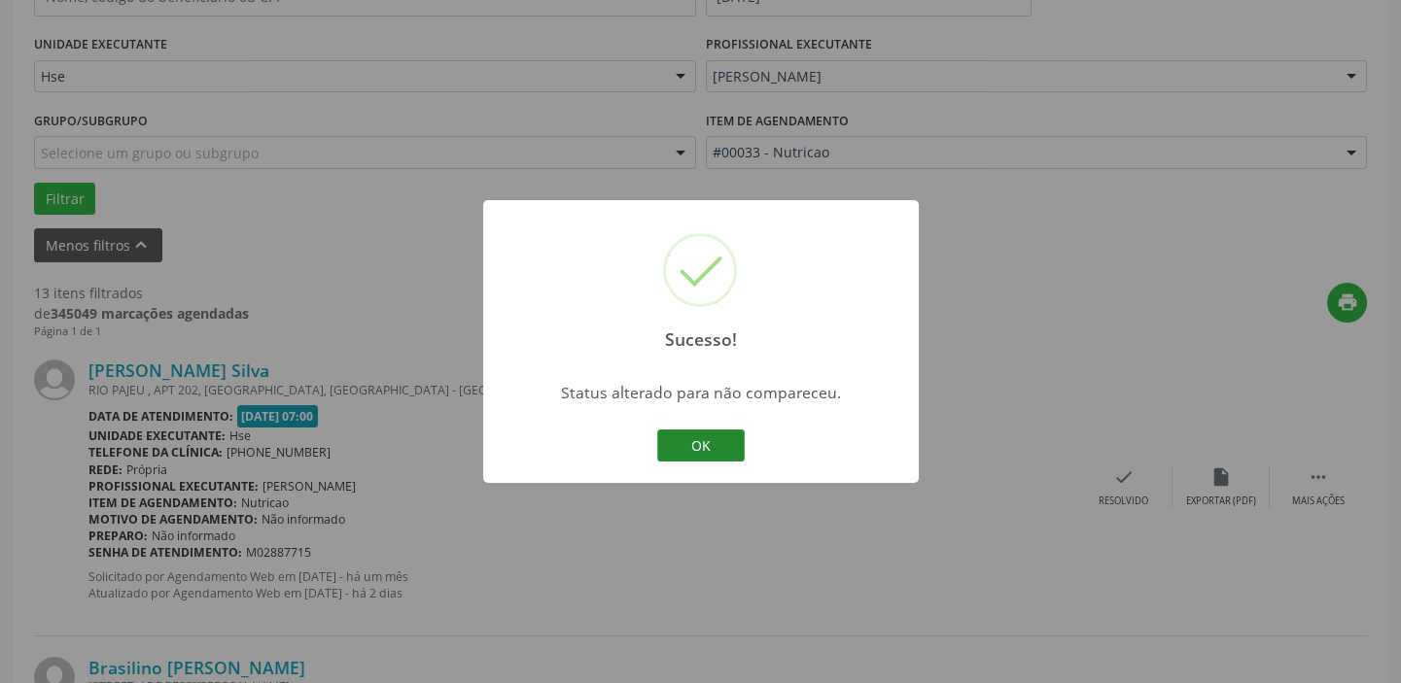
click at [718, 451] on button "OK" at bounding box center [700, 446] width 87 height 33
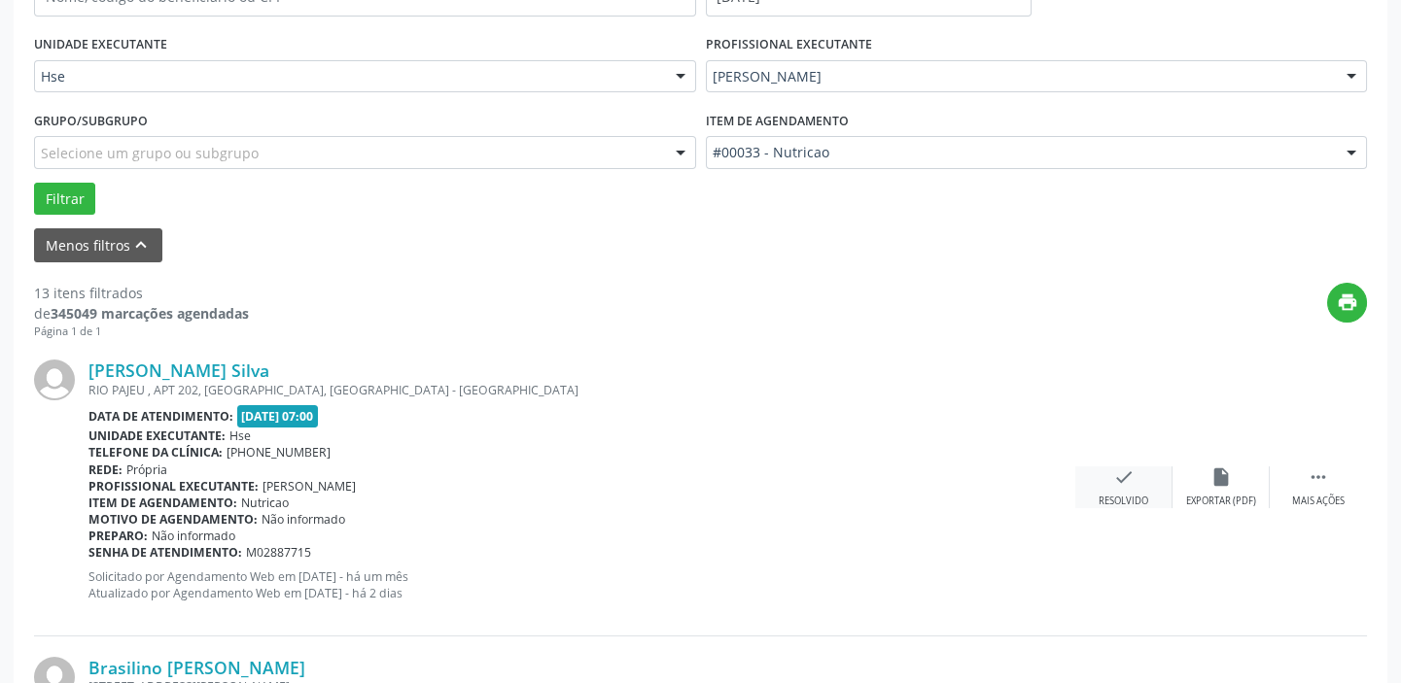
click at [1113, 484] on icon "check" at bounding box center [1123, 477] width 21 height 21
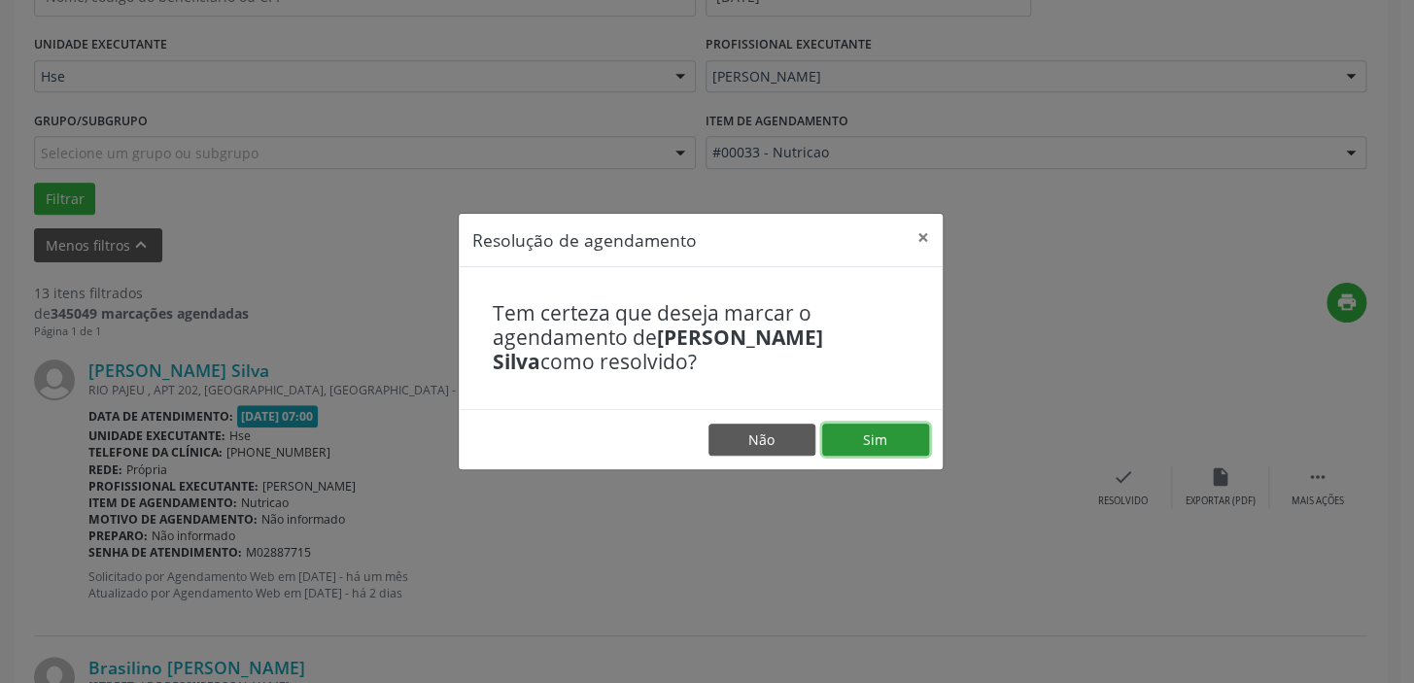
click at [890, 433] on button "Sim" at bounding box center [875, 440] width 107 height 33
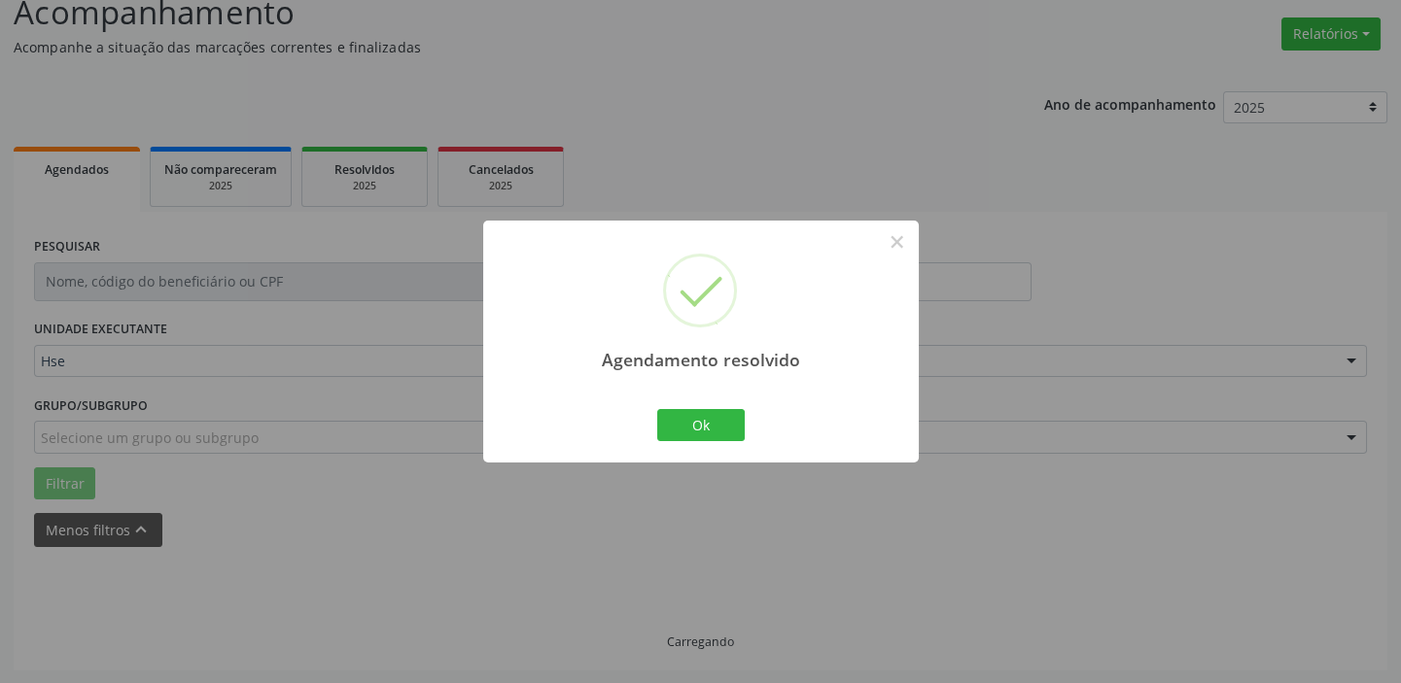
scroll to position [164, 0]
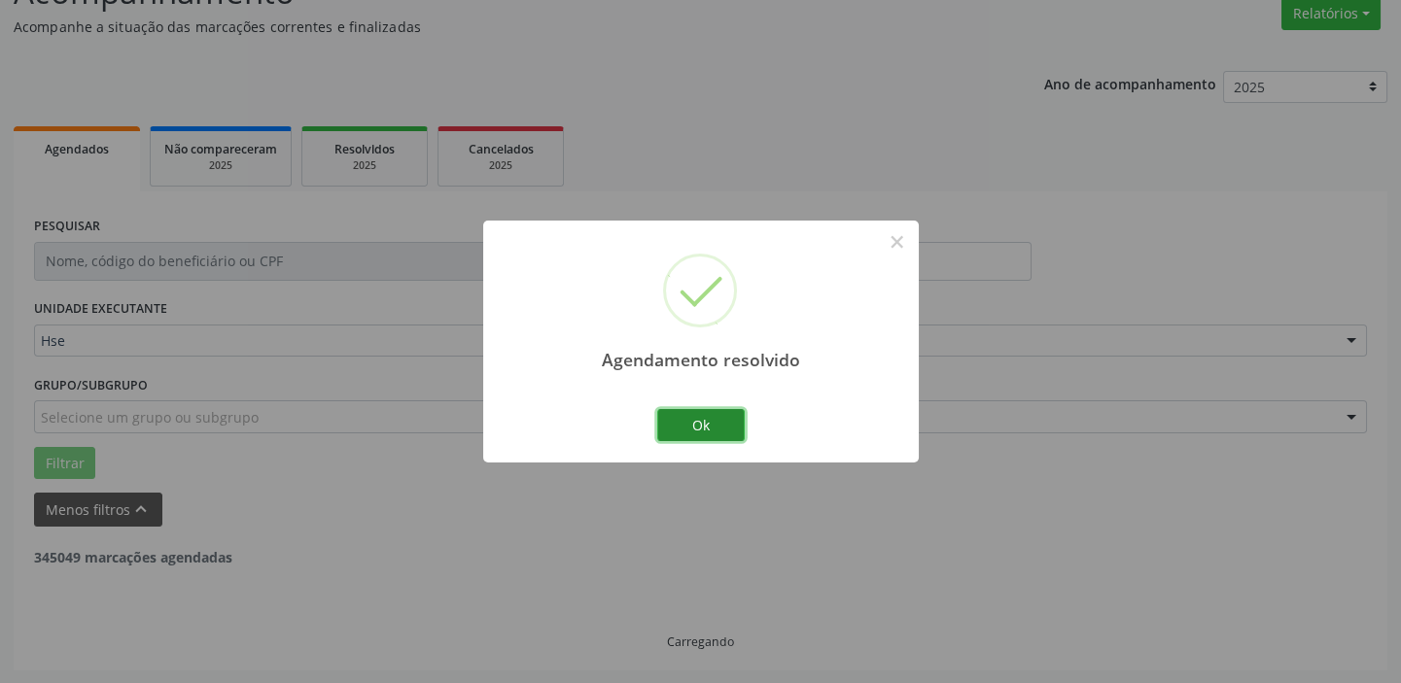
click at [722, 422] on button "Ok" at bounding box center [700, 425] width 87 height 33
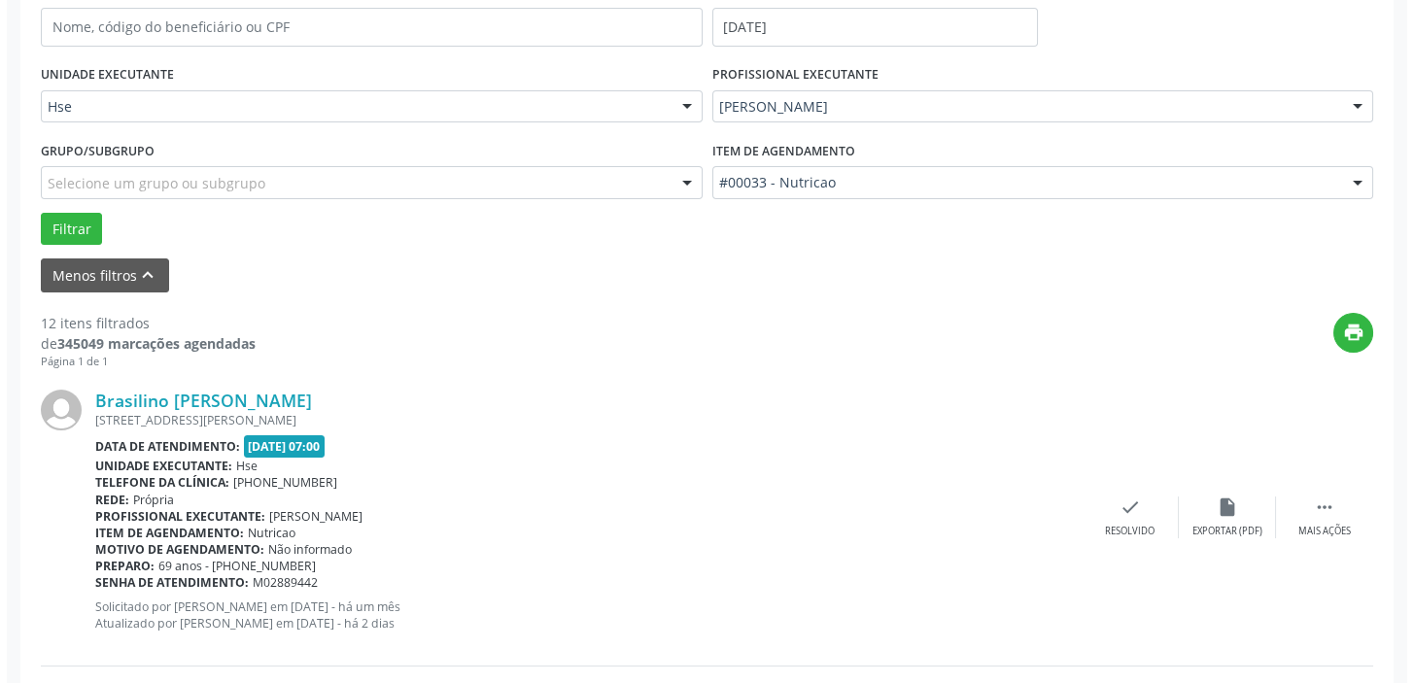
scroll to position [429, 0]
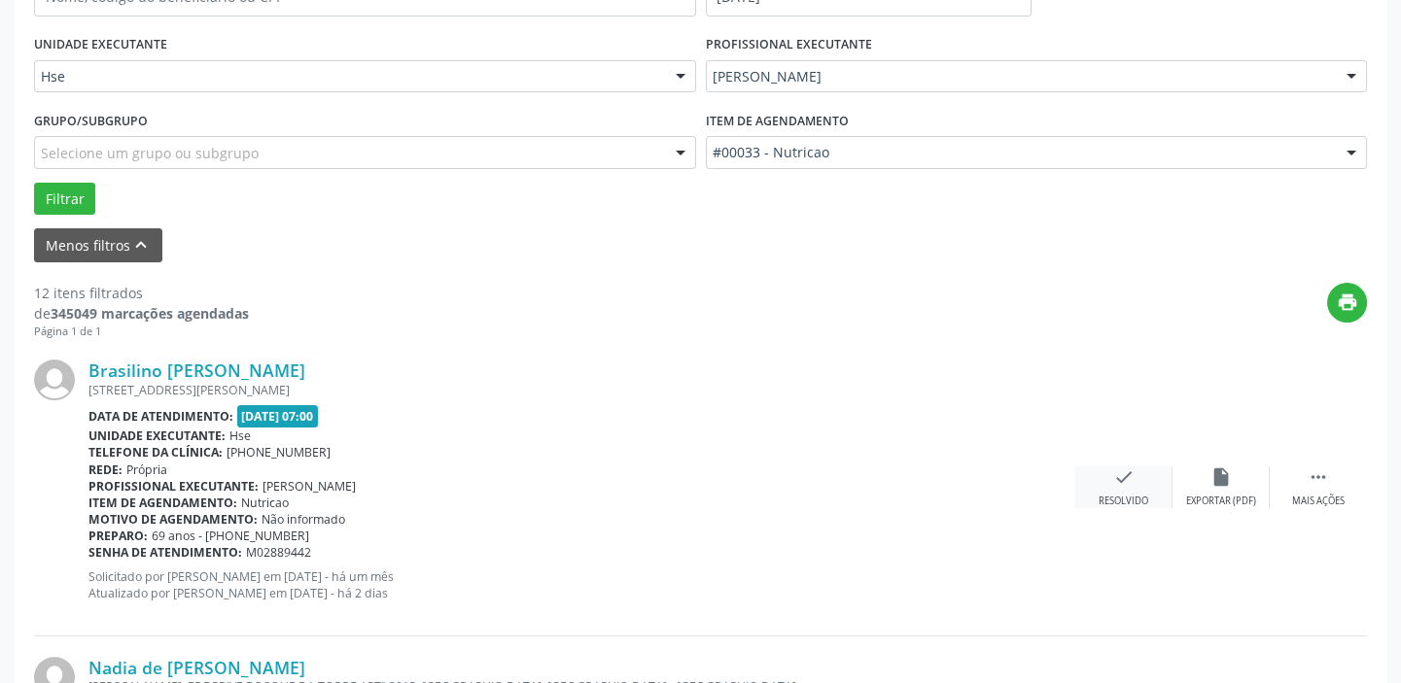
click at [1102, 475] on div "check Resolvido" at bounding box center [1123, 488] width 97 height 42
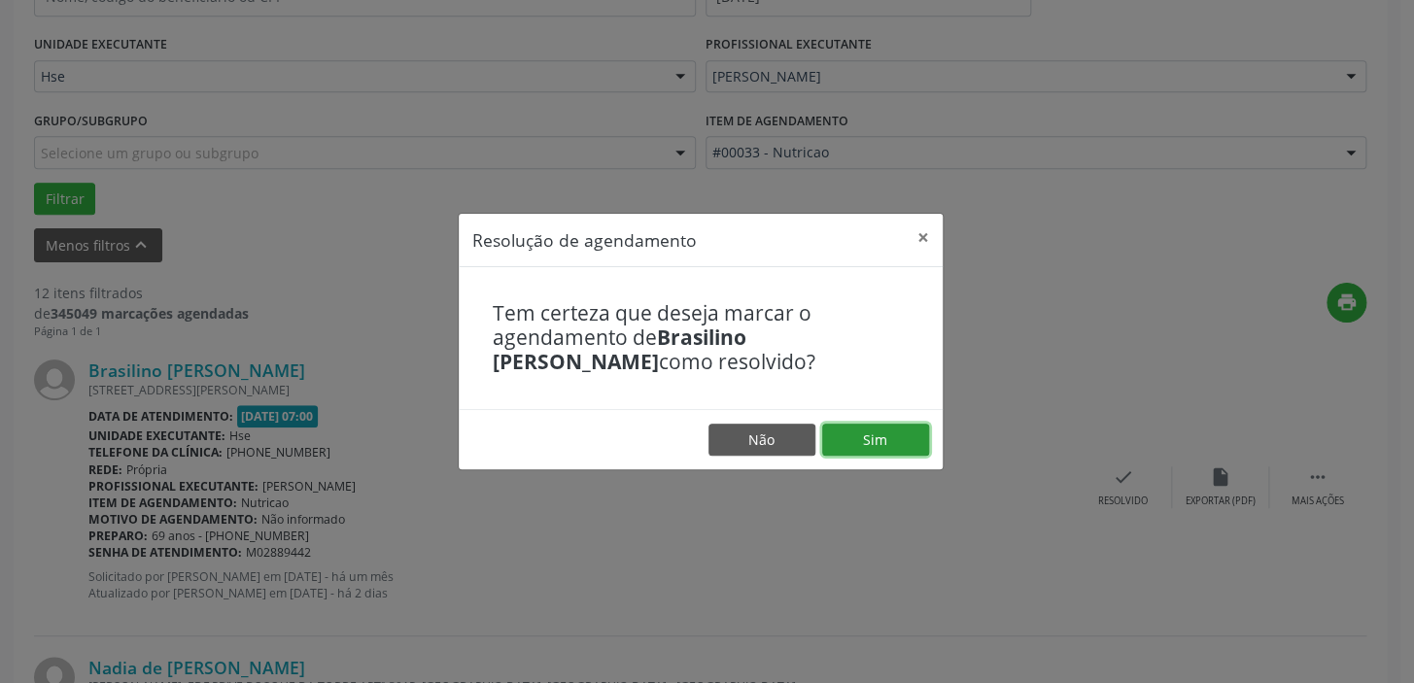
click at [913, 448] on button "Sim" at bounding box center [875, 440] width 107 height 33
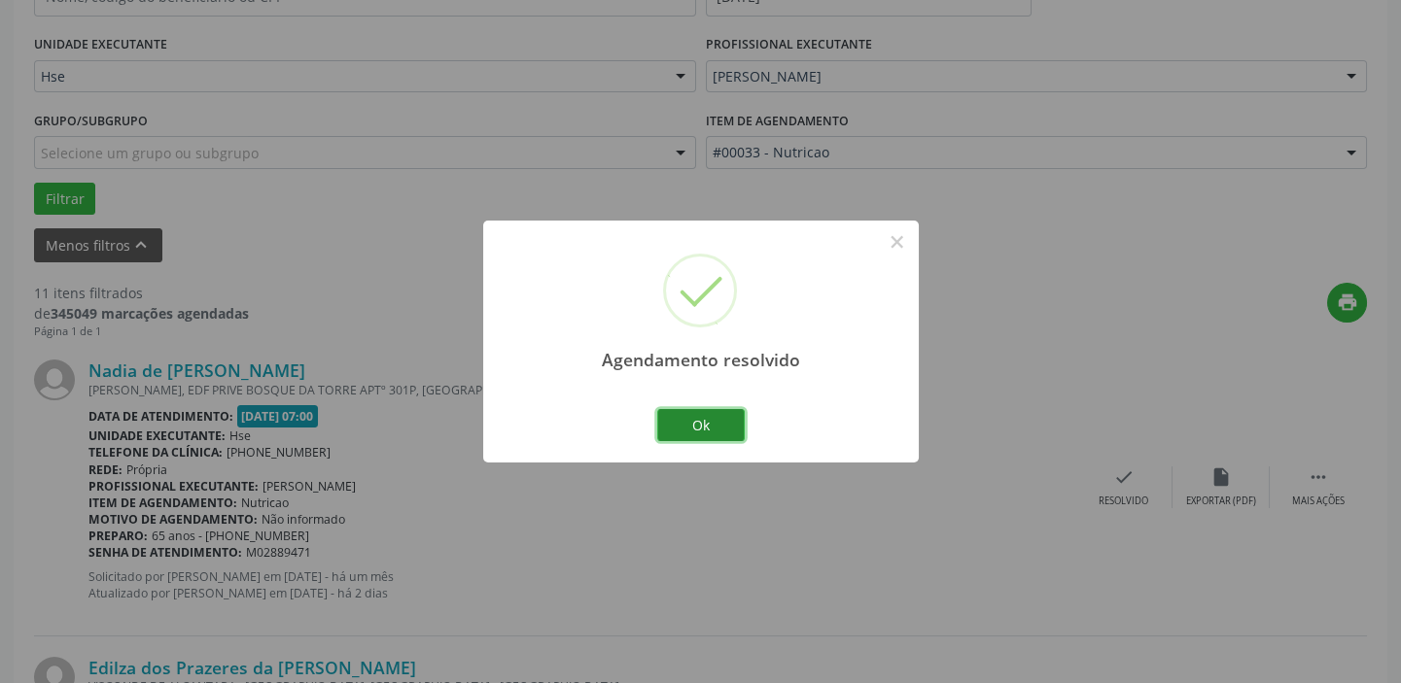
click at [709, 435] on button "Ok" at bounding box center [700, 425] width 87 height 33
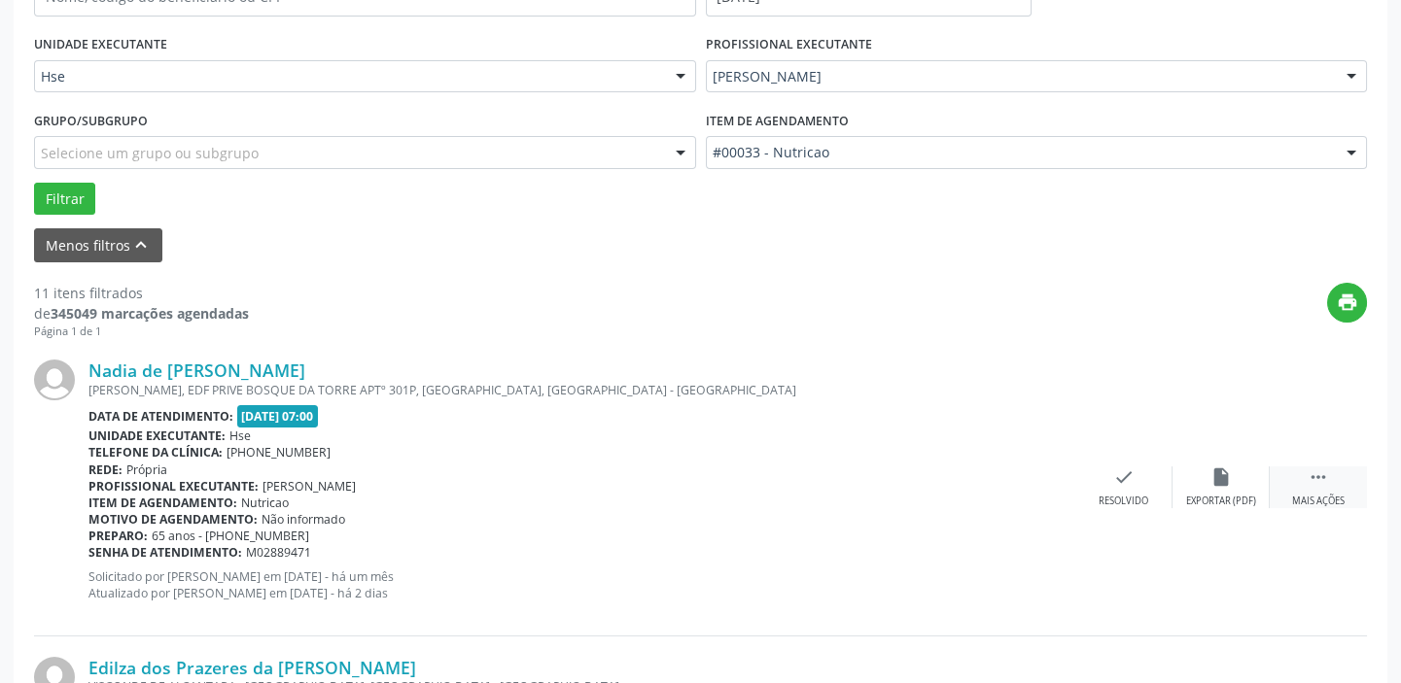
click at [1299, 472] on div " Mais ações" at bounding box center [1317, 488] width 97 height 42
click at [1204, 475] on div "alarm_off Não compareceu" at bounding box center [1220, 488] width 97 height 42
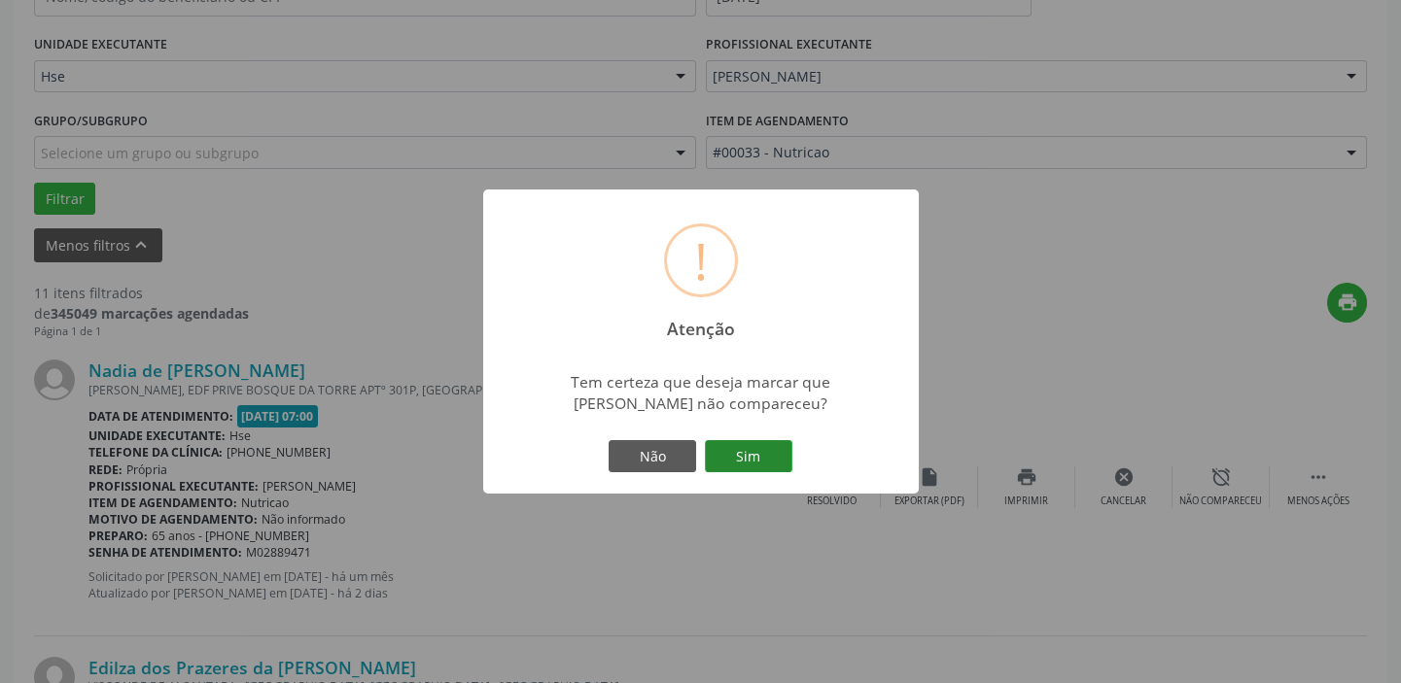
click at [724, 466] on button "Sim" at bounding box center [748, 456] width 87 height 33
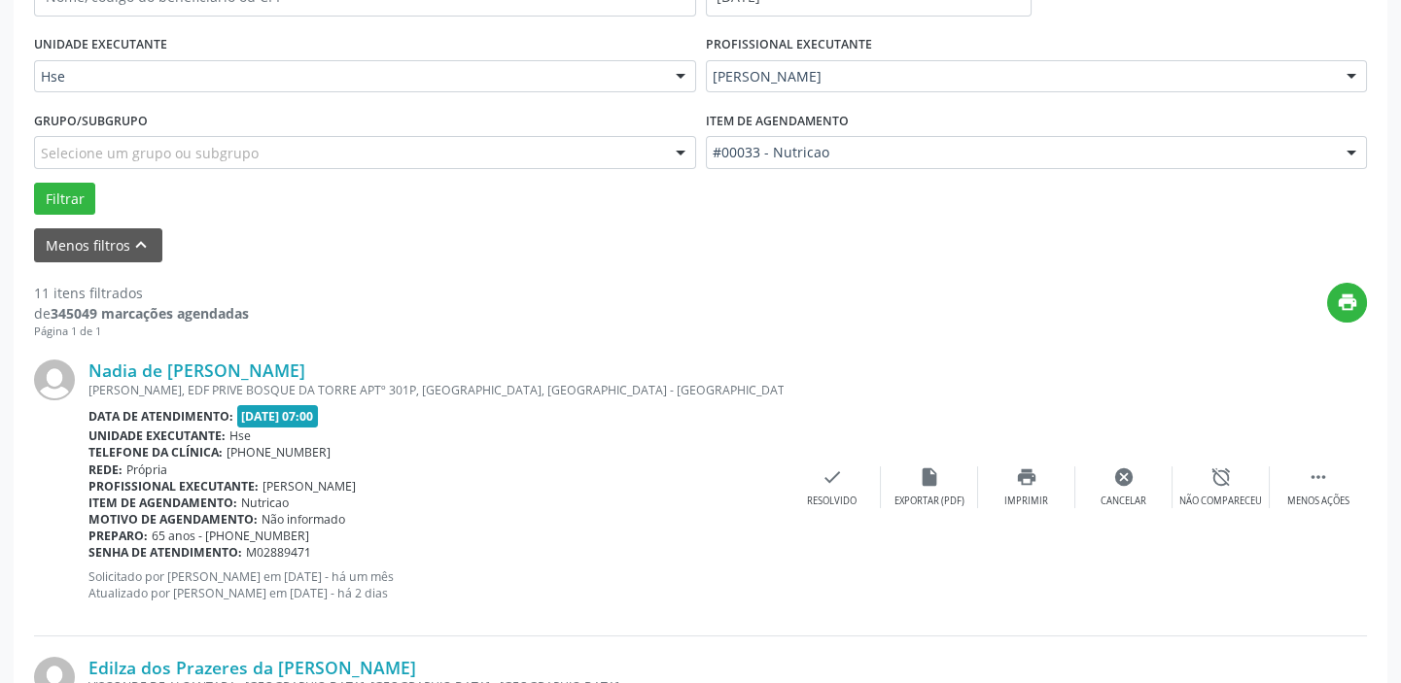
scroll to position [164, 0]
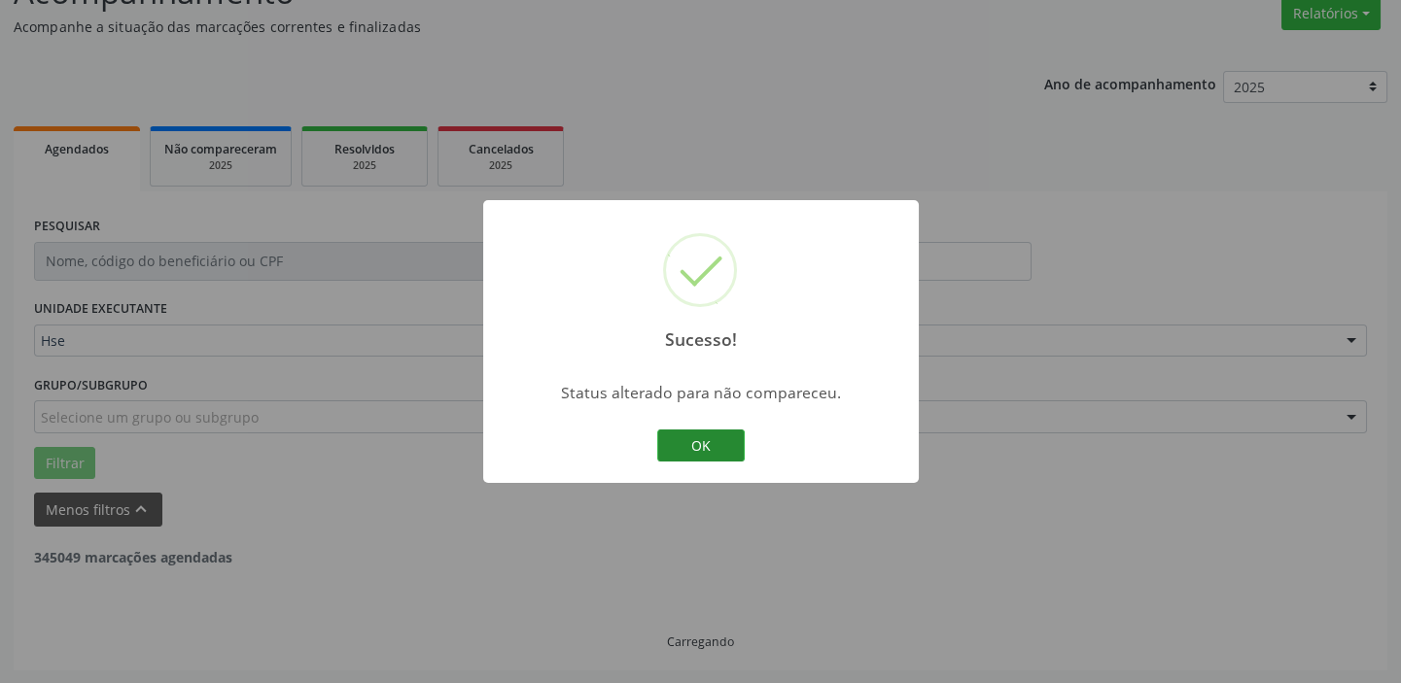
click at [693, 448] on button "OK" at bounding box center [700, 446] width 87 height 33
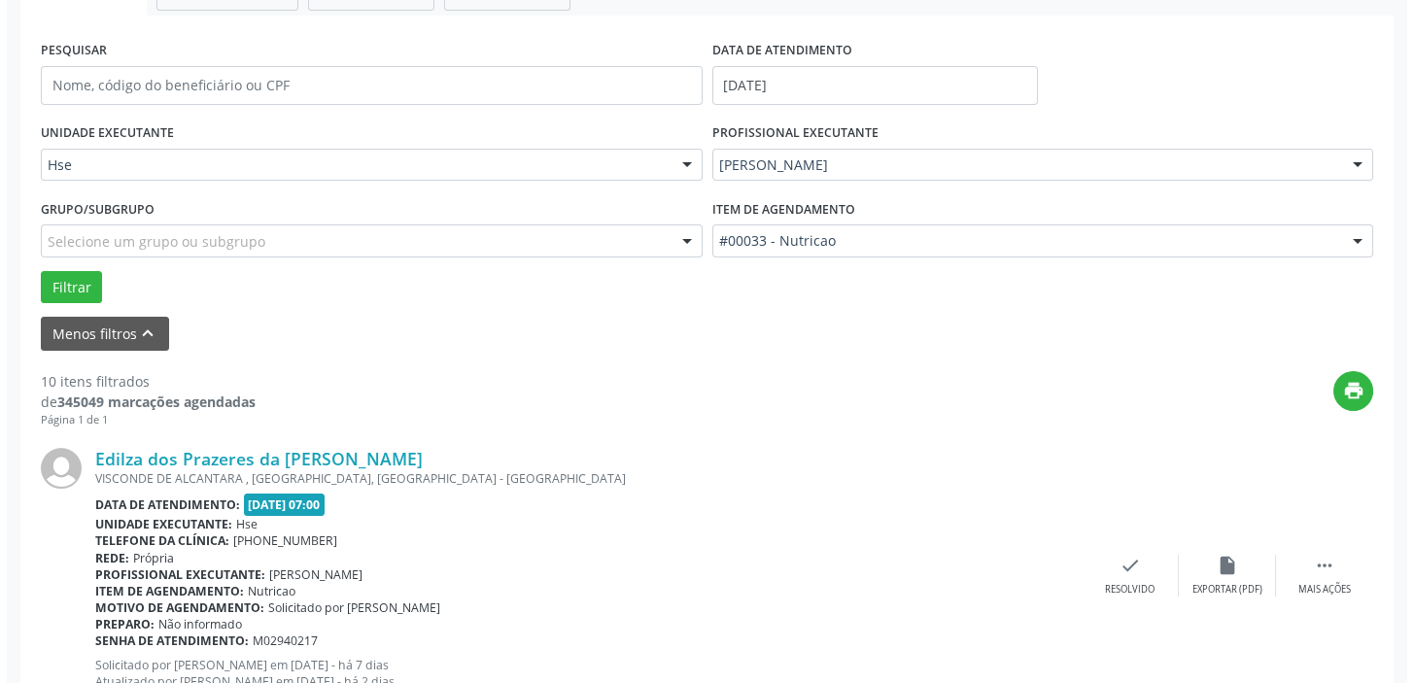
scroll to position [429, 0]
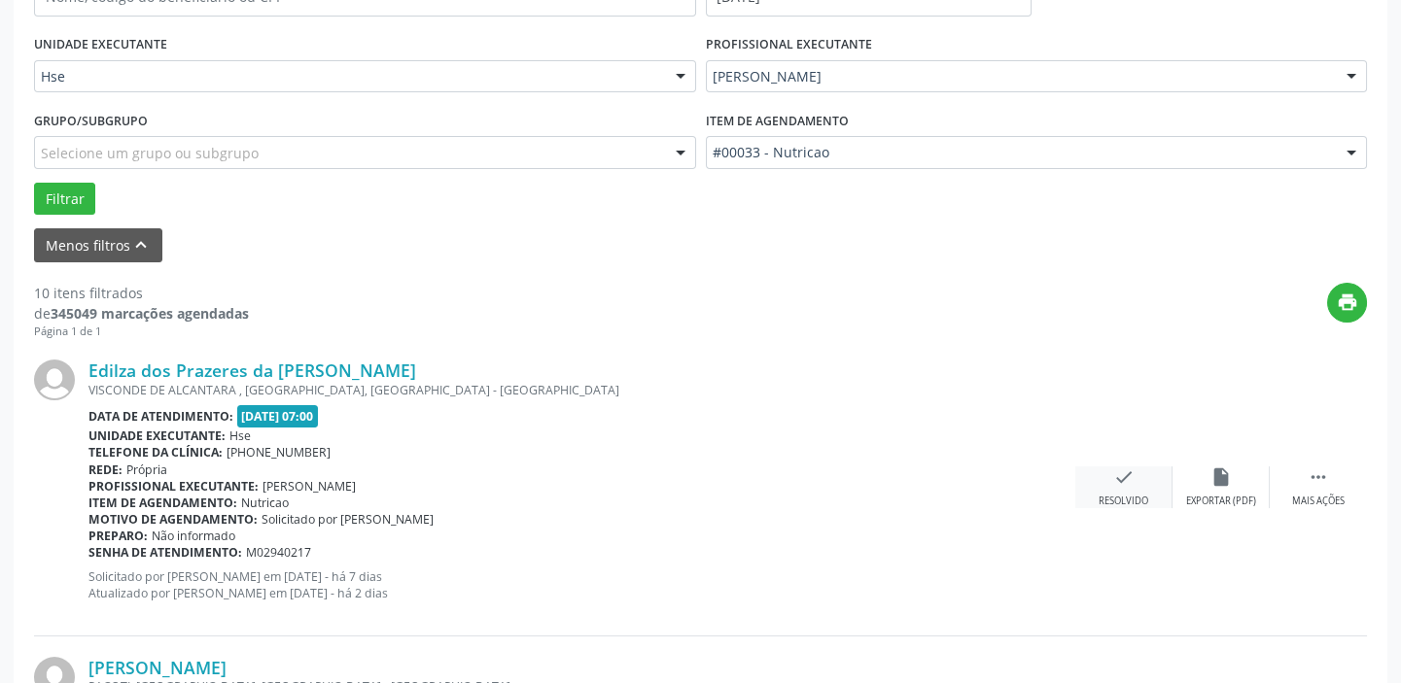
click at [1115, 475] on icon "check" at bounding box center [1123, 477] width 21 height 21
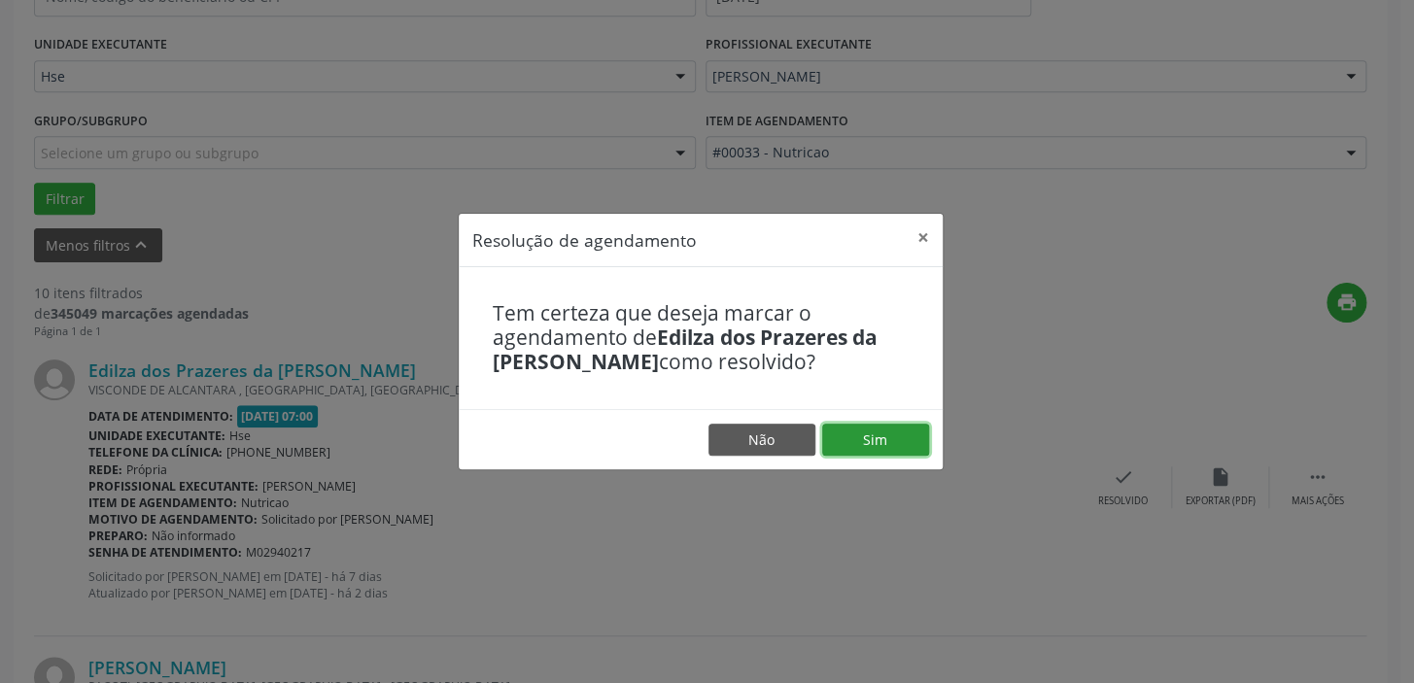
click at [879, 446] on button "Sim" at bounding box center [875, 440] width 107 height 33
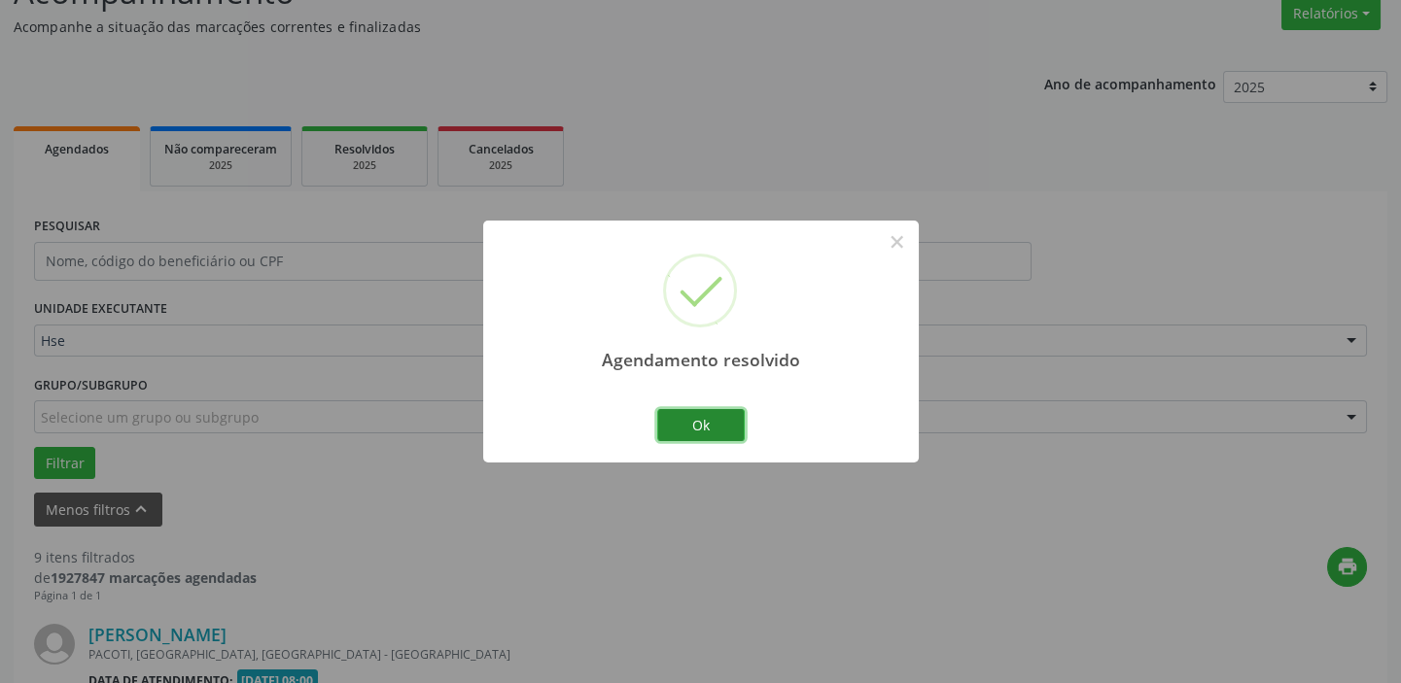
click at [707, 429] on button "Ok" at bounding box center [700, 425] width 87 height 33
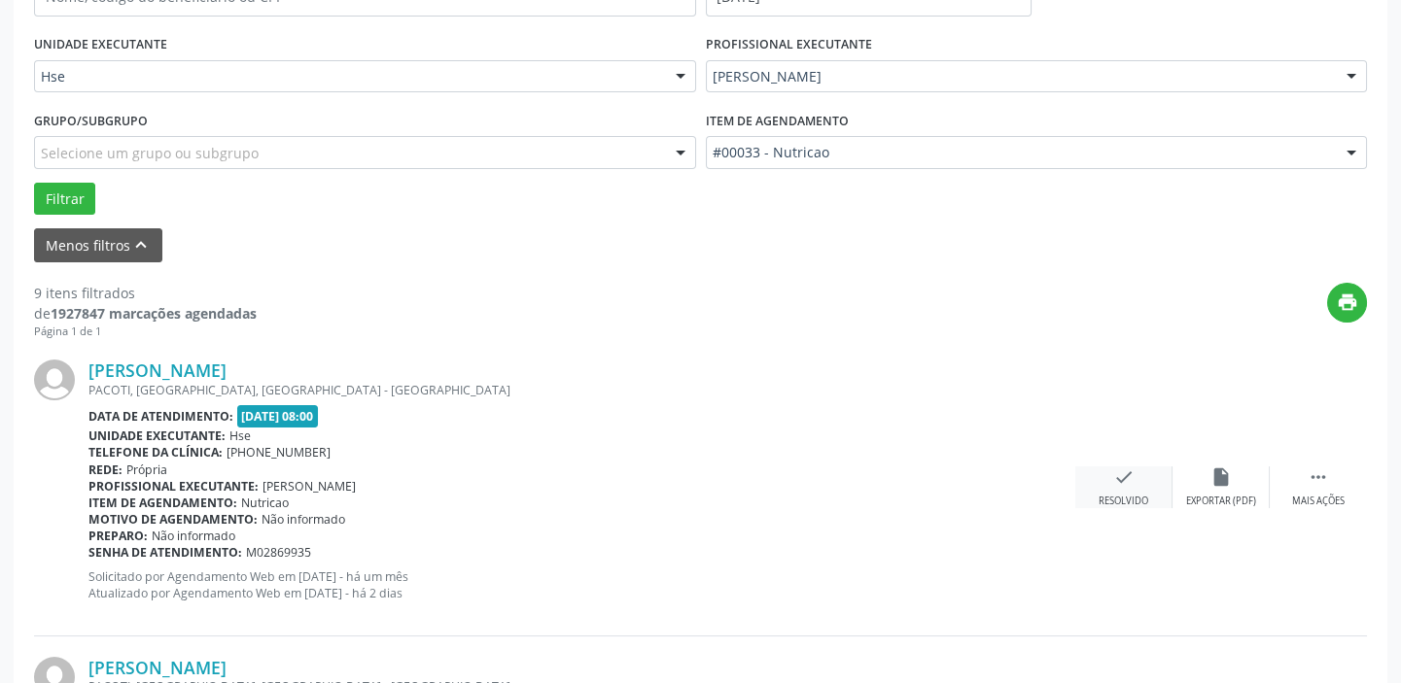
click at [1142, 488] on div "check Resolvido" at bounding box center [1123, 488] width 97 height 42
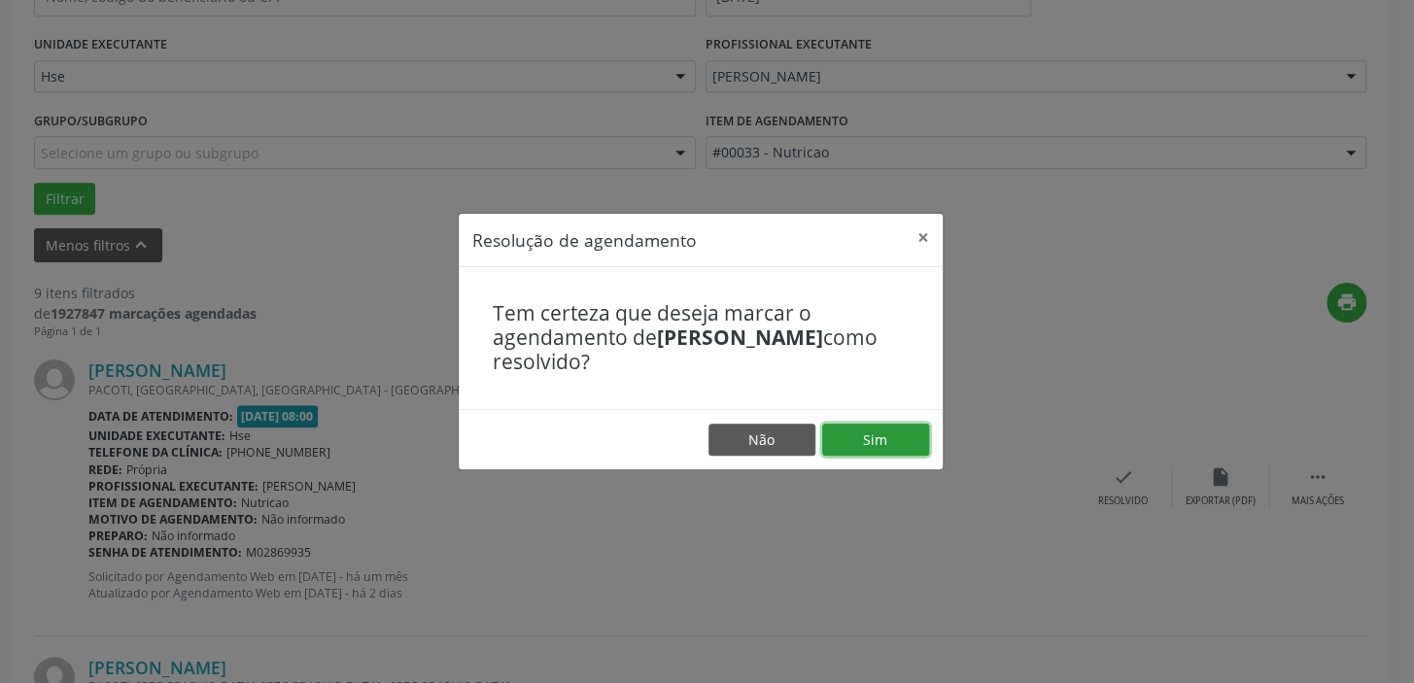
click at [899, 443] on button "Sim" at bounding box center [875, 440] width 107 height 33
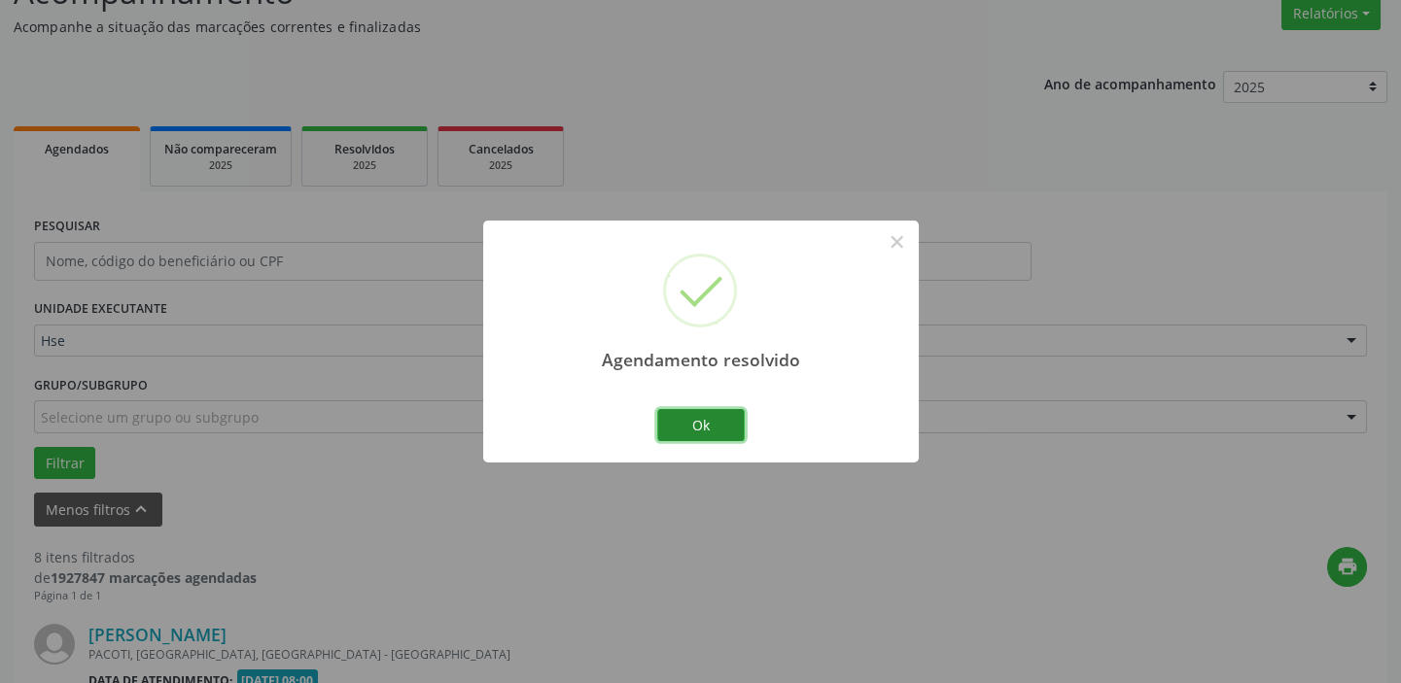
click at [697, 435] on button "Ok" at bounding box center [700, 425] width 87 height 33
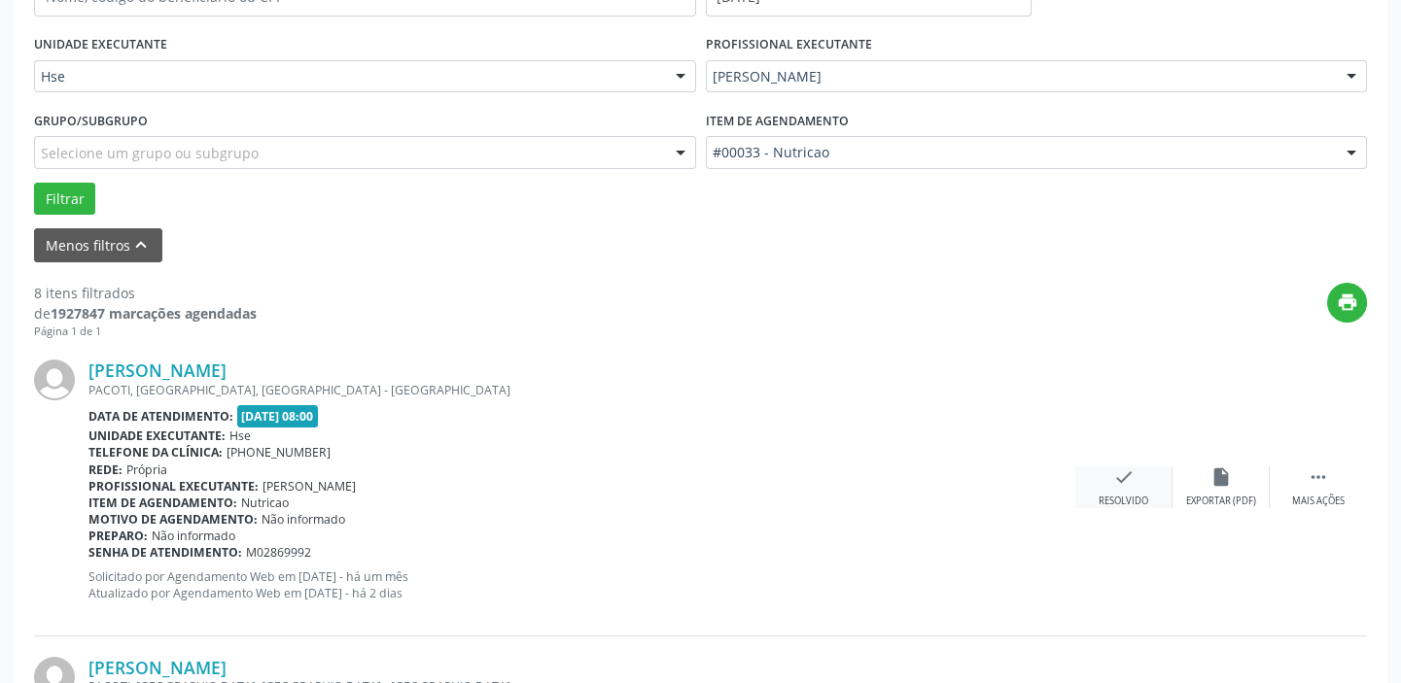
click at [1101, 479] on div "check Resolvido" at bounding box center [1123, 488] width 97 height 42
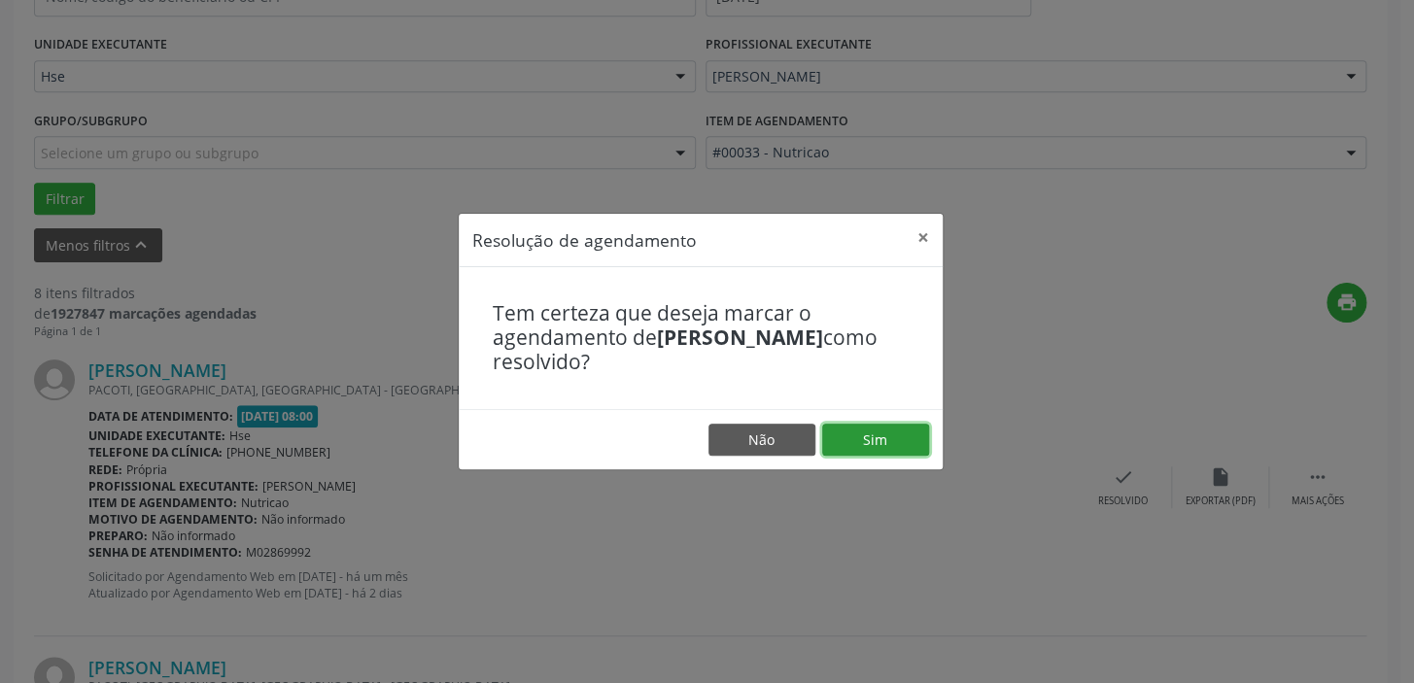
click at [916, 447] on button "Sim" at bounding box center [875, 440] width 107 height 33
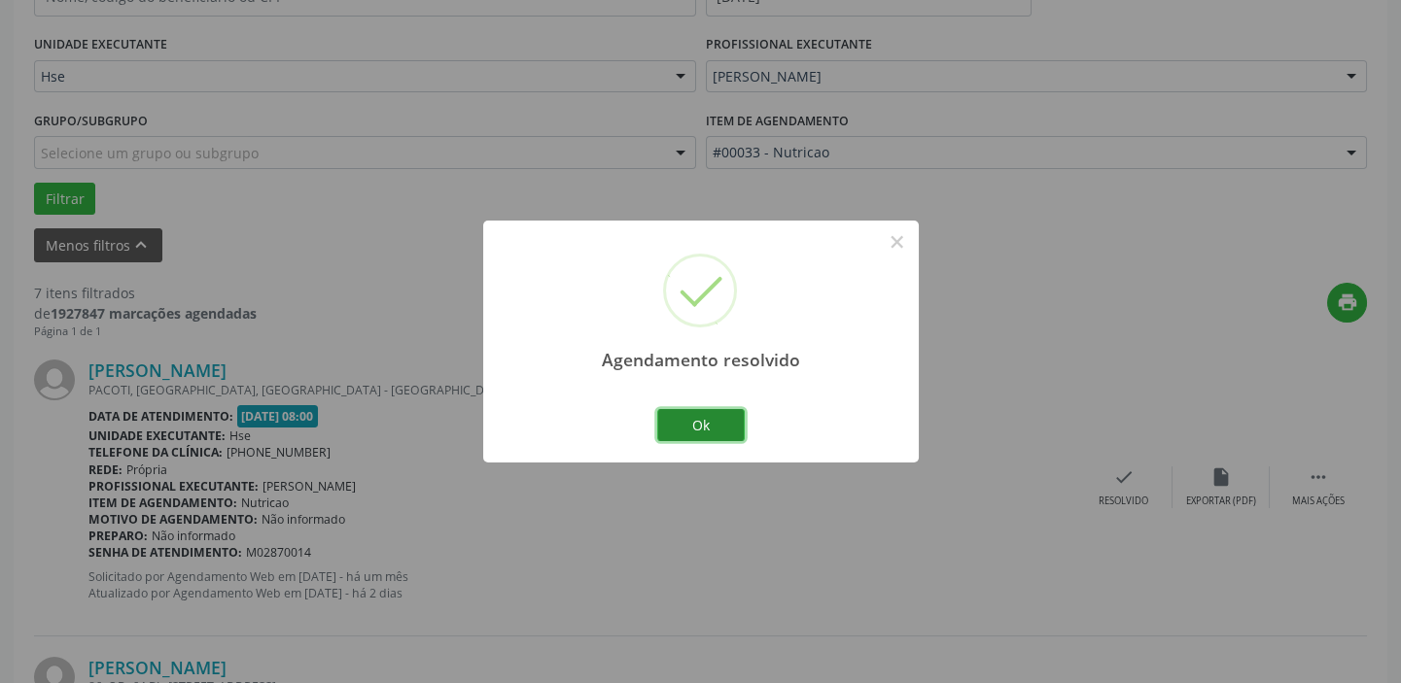
click at [724, 434] on button "Ok" at bounding box center [700, 425] width 87 height 33
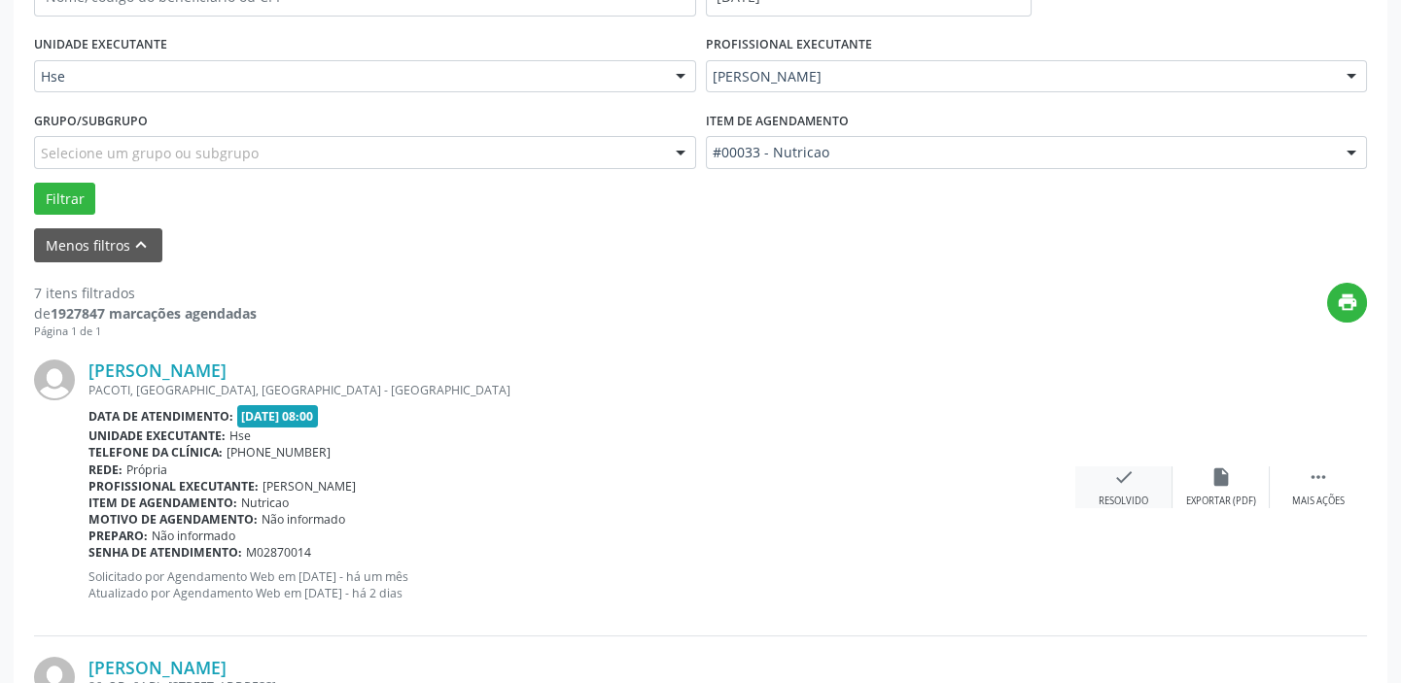
click at [1125, 485] on icon "check" at bounding box center [1123, 477] width 21 height 21
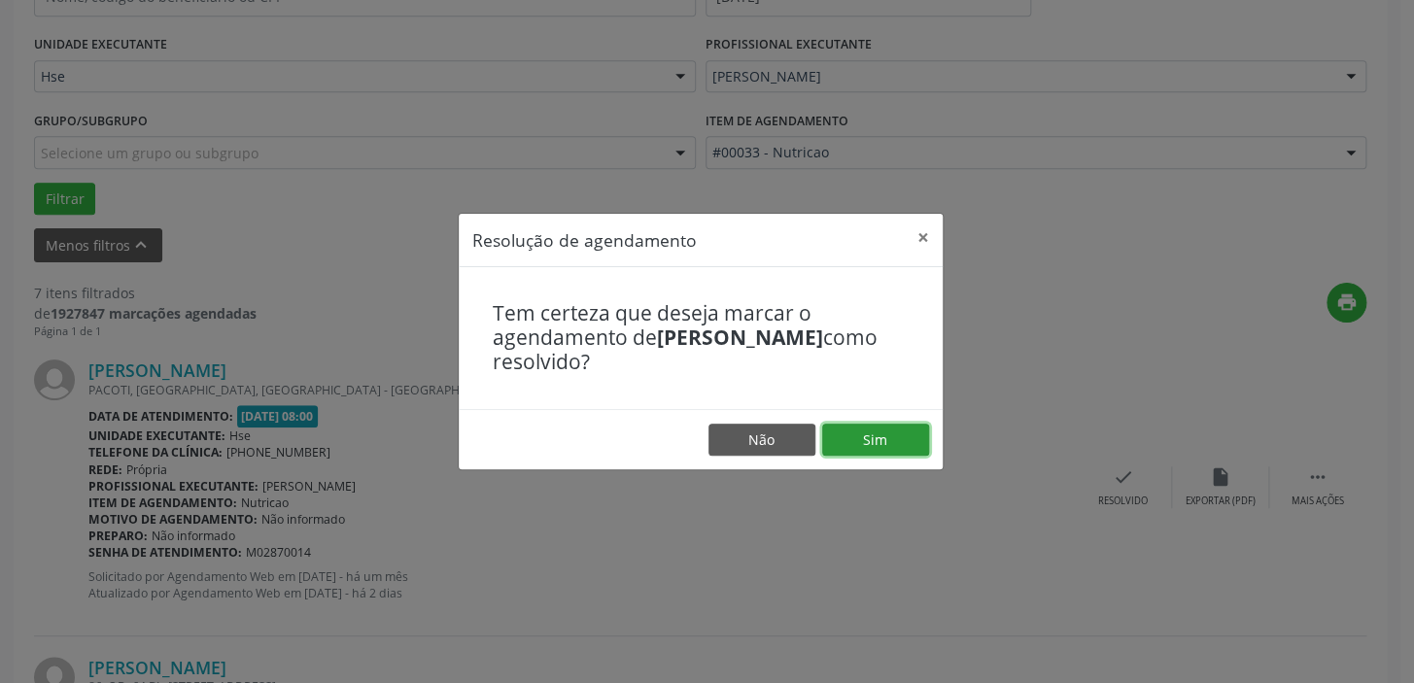
click at [894, 449] on button "Sim" at bounding box center [875, 440] width 107 height 33
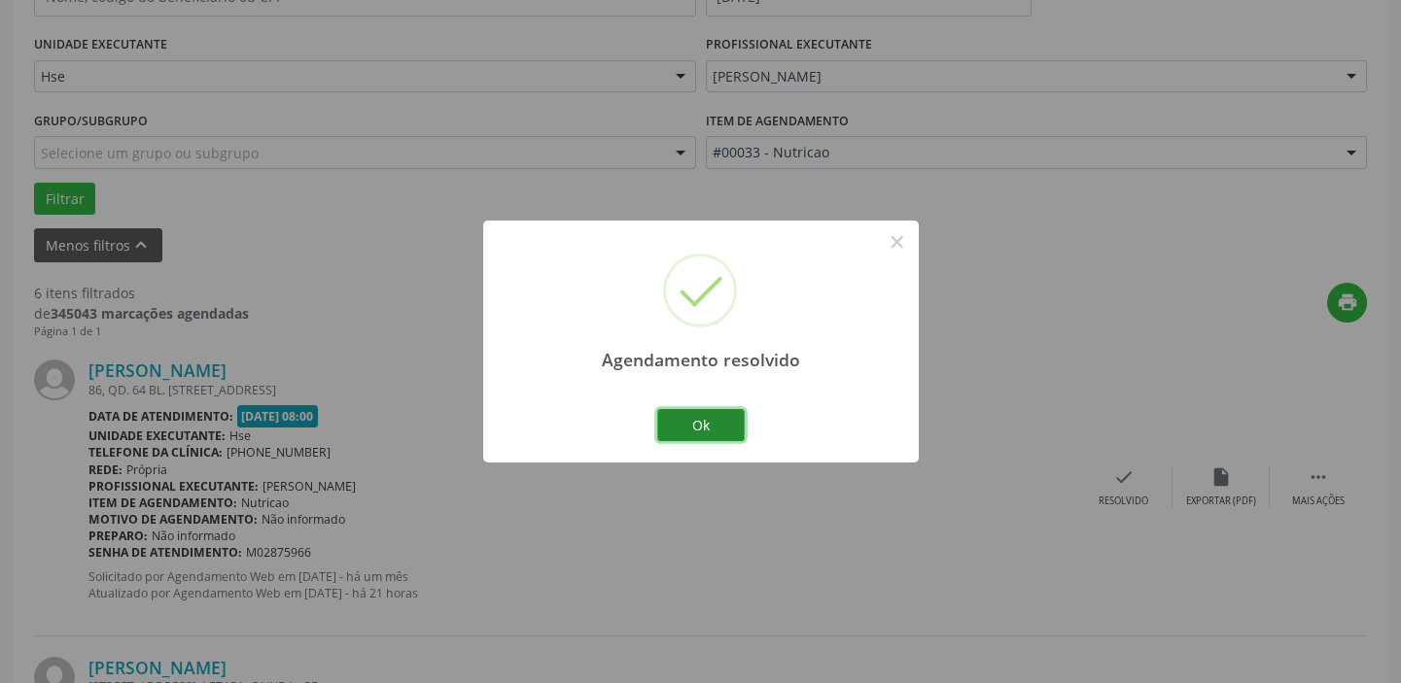
click at [685, 429] on button "Ok" at bounding box center [700, 425] width 87 height 33
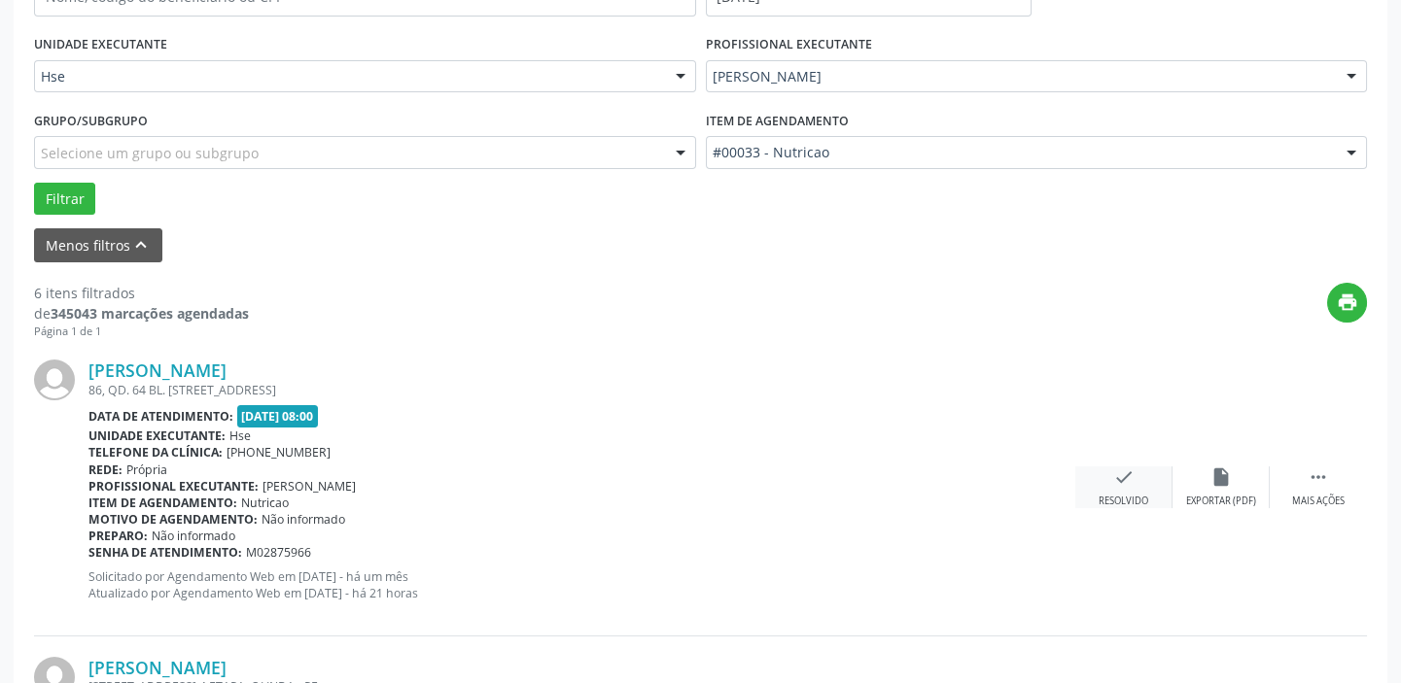
click at [1094, 488] on div "check Resolvido" at bounding box center [1123, 488] width 97 height 42
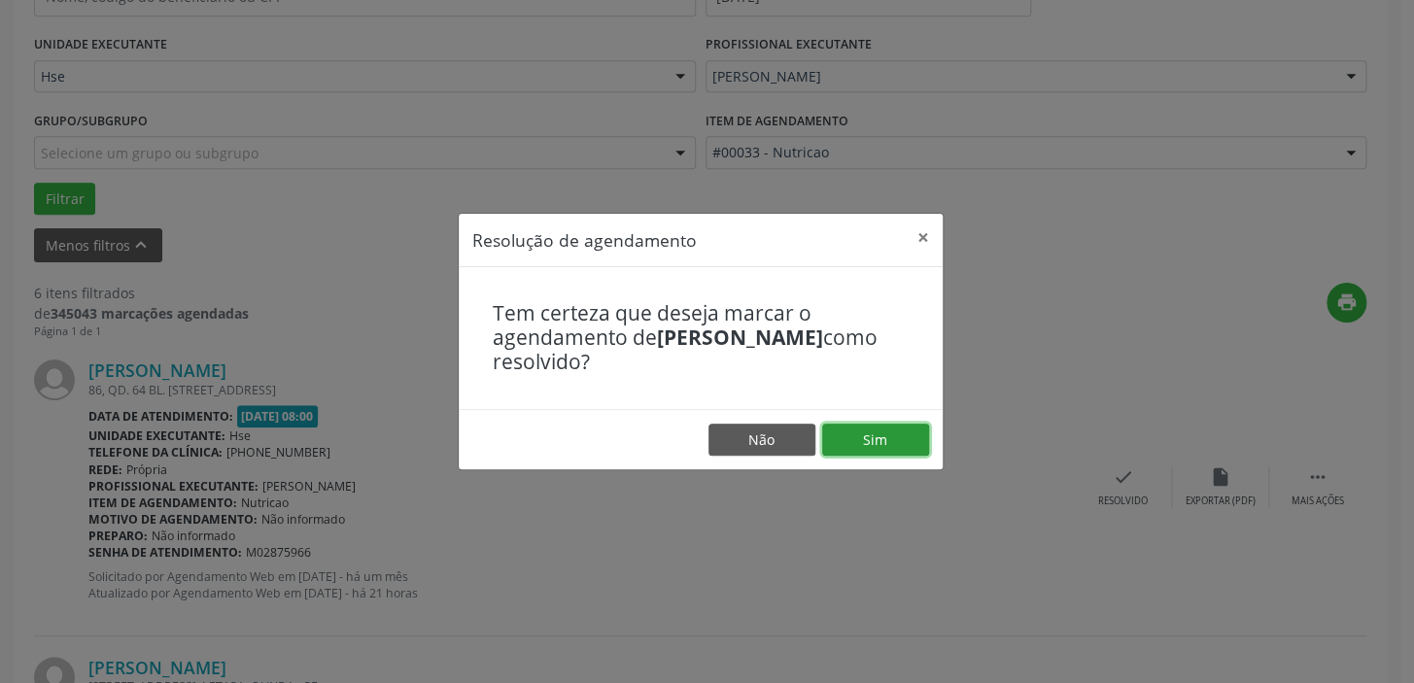
click at [900, 449] on button "Sim" at bounding box center [875, 440] width 107 height 33
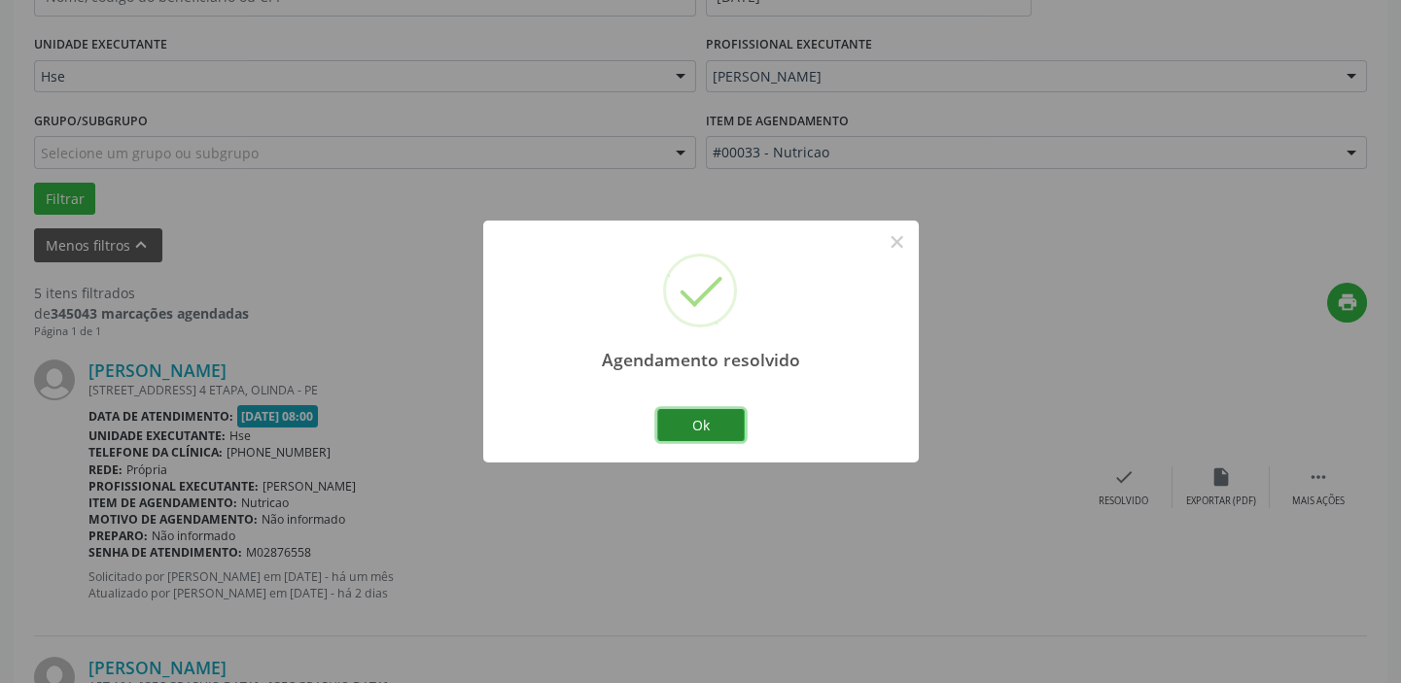
click at [681, 426] on button "Ok" at bounding box center [700, 425] width 87 height 33
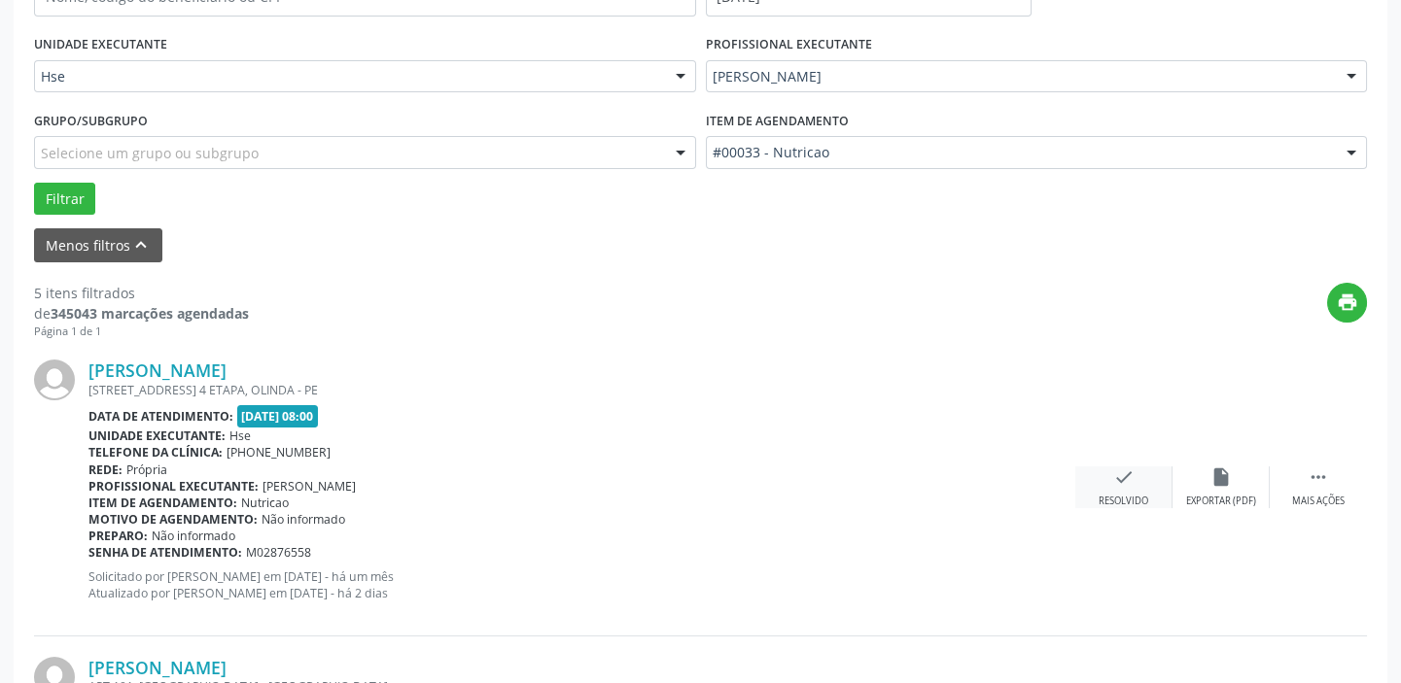
click at [1121, 490] on div "check Resolvido" at bounding box center [1123, 488] width 97 height 42
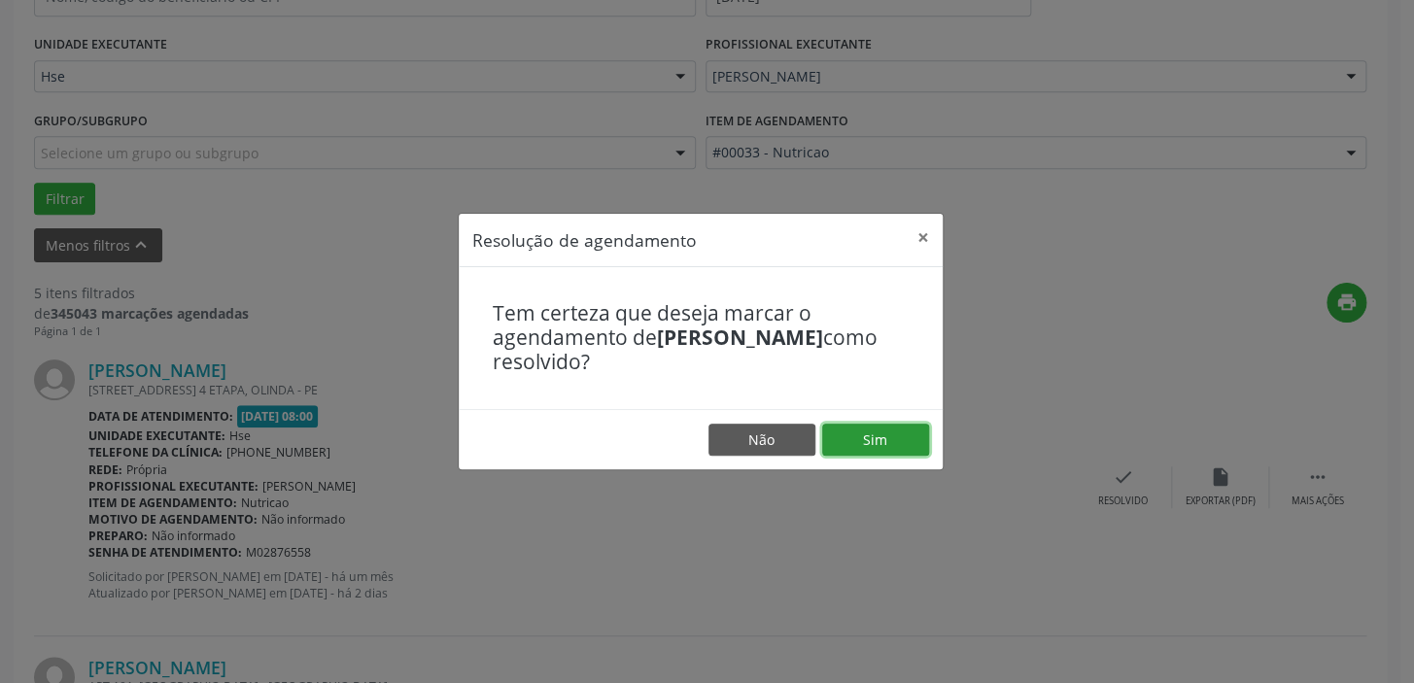
click at [903, 438] on button "Sim" at bounding box center [875, 440] width 107 height 33
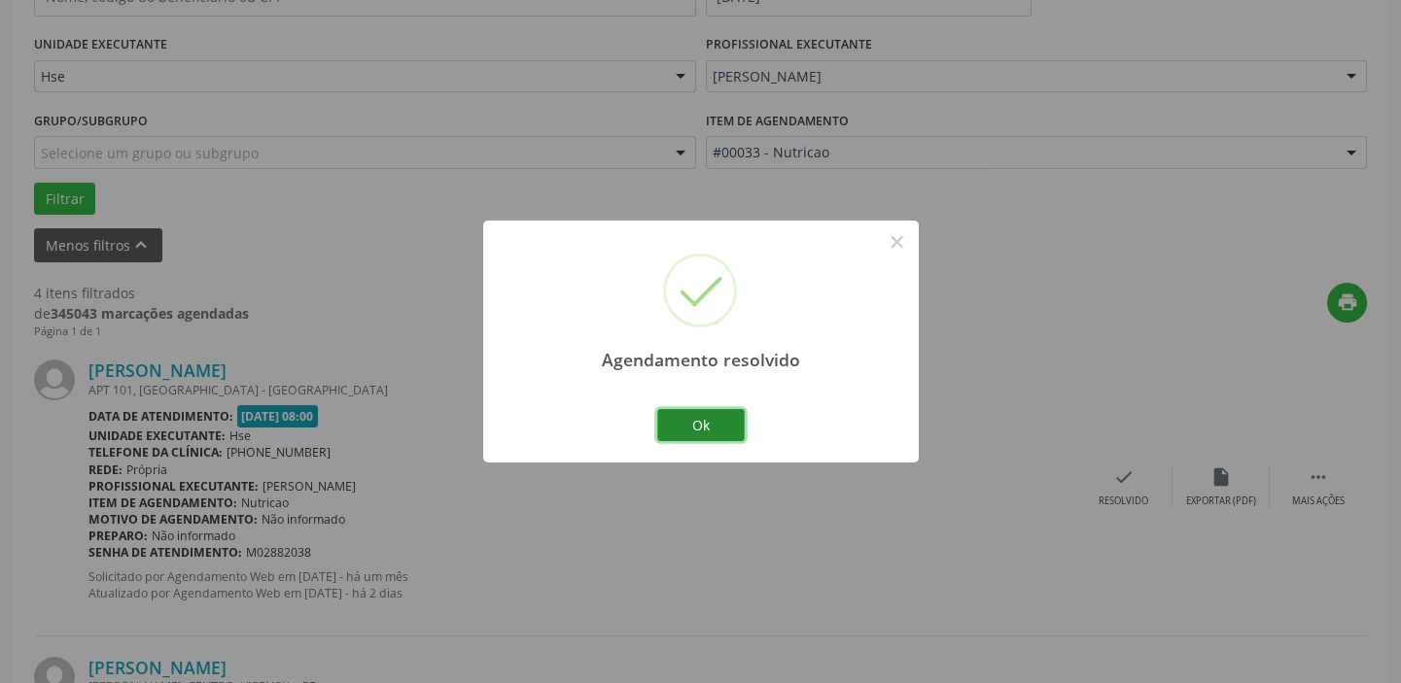
click at [692, 427] on button "Ok" at bounding box center [700, 425] width 87 height 33
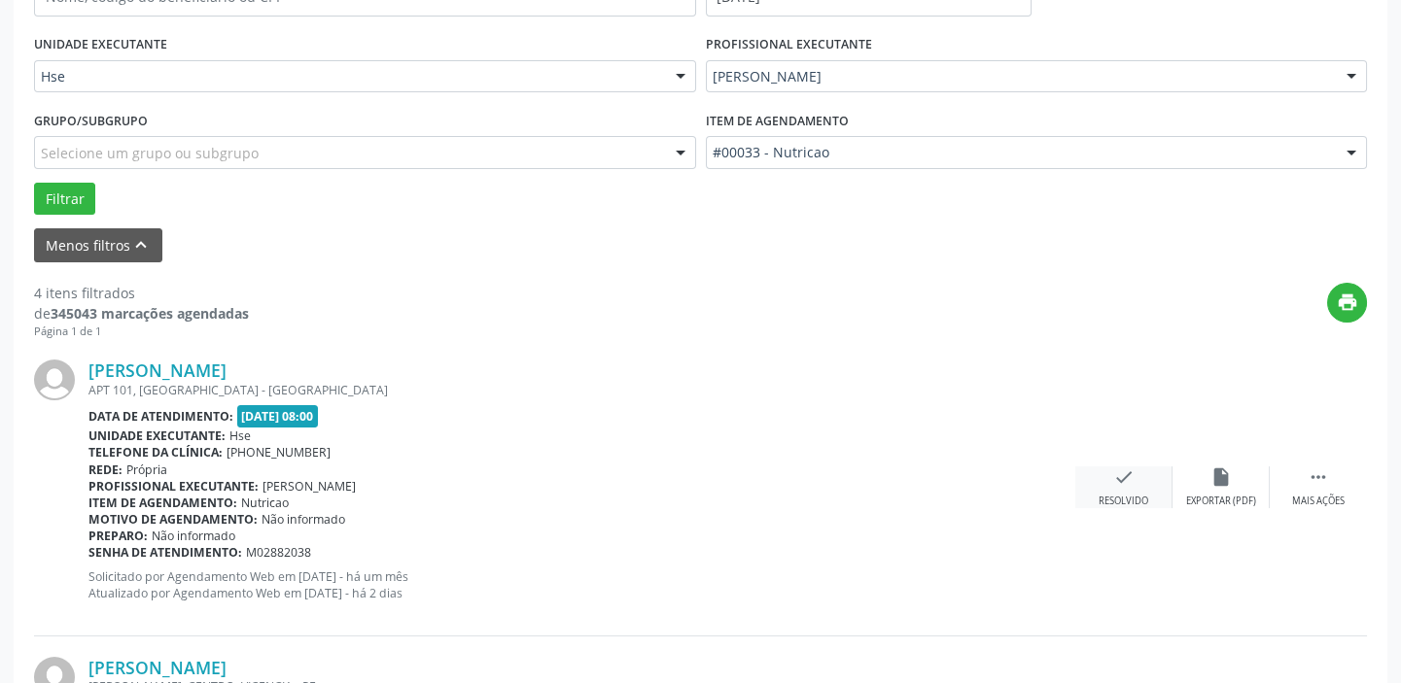
click at [1108, 495] on div "Resolvido" at bounding box center [1123, 502] width 50 height 14
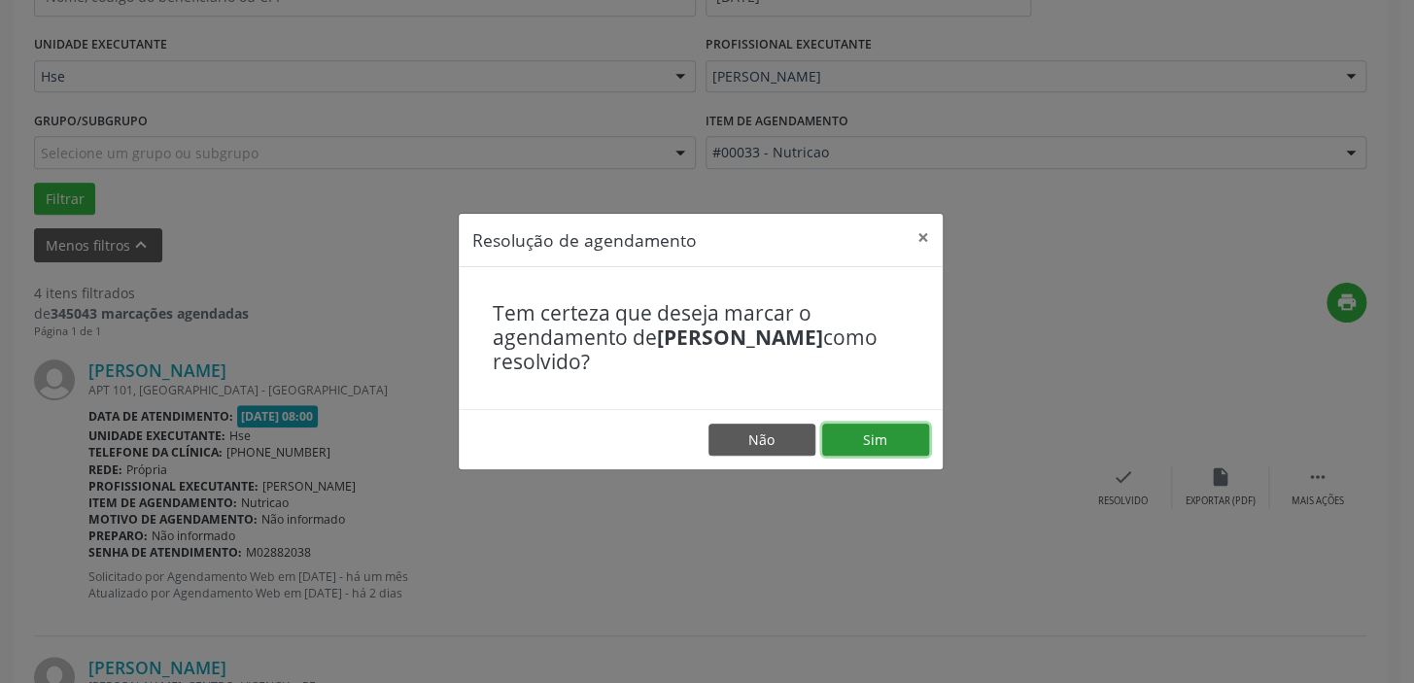
click at [862, 425] on button "Sim" at bounding box center [875, 440] width 107 height 33
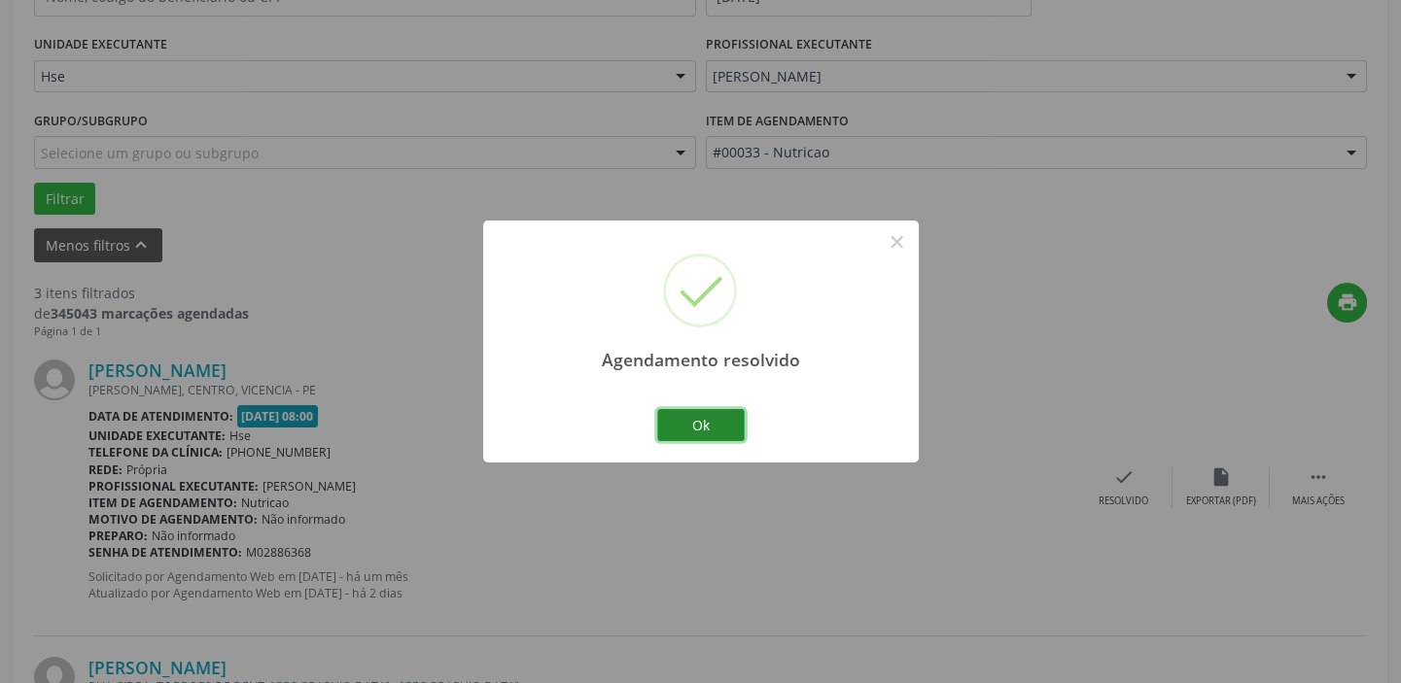
click at [728, 424] on button "Ok" at bounding box center [700, 425] width 87 height 33
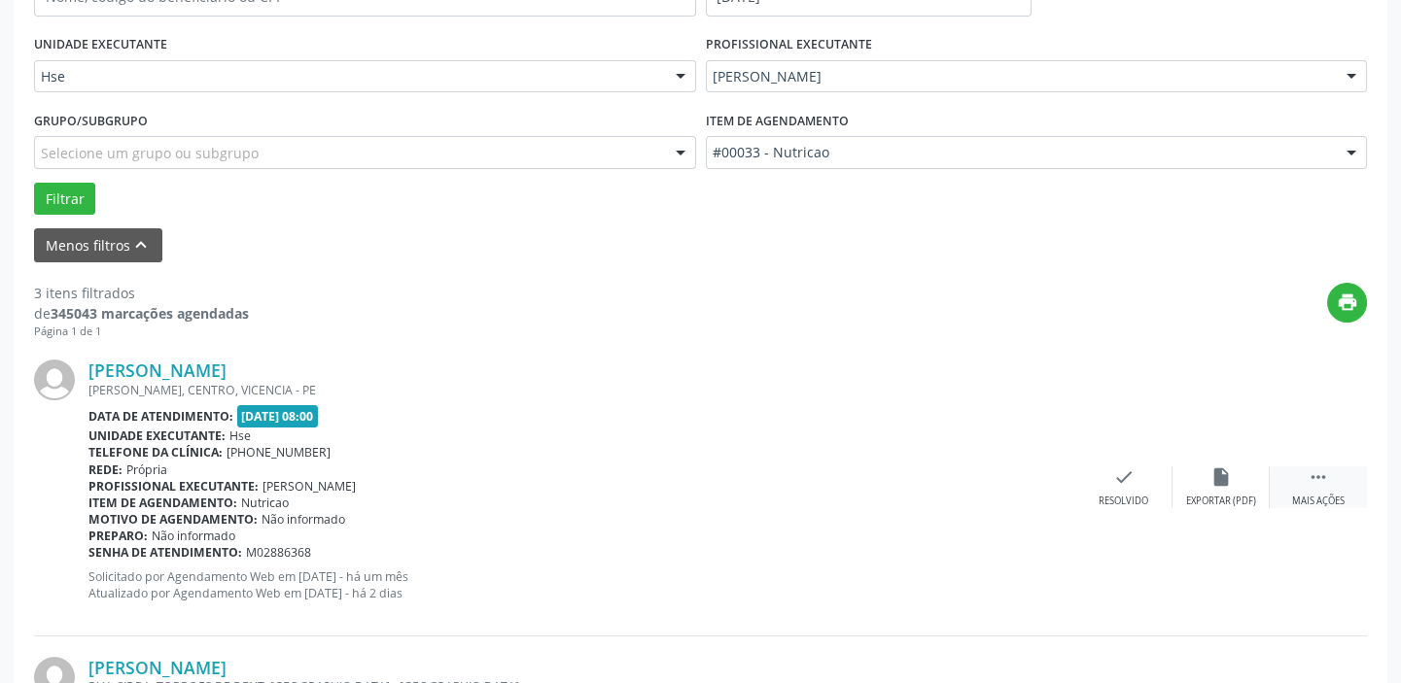
click at [1331, 485] on div " Mais ações" at bounding box center [1317, 488] width 97 height 42
click at [1234, 484] on div "alarm_off Não compareceu" at bounding box center [1220, 488] width 97 height 42
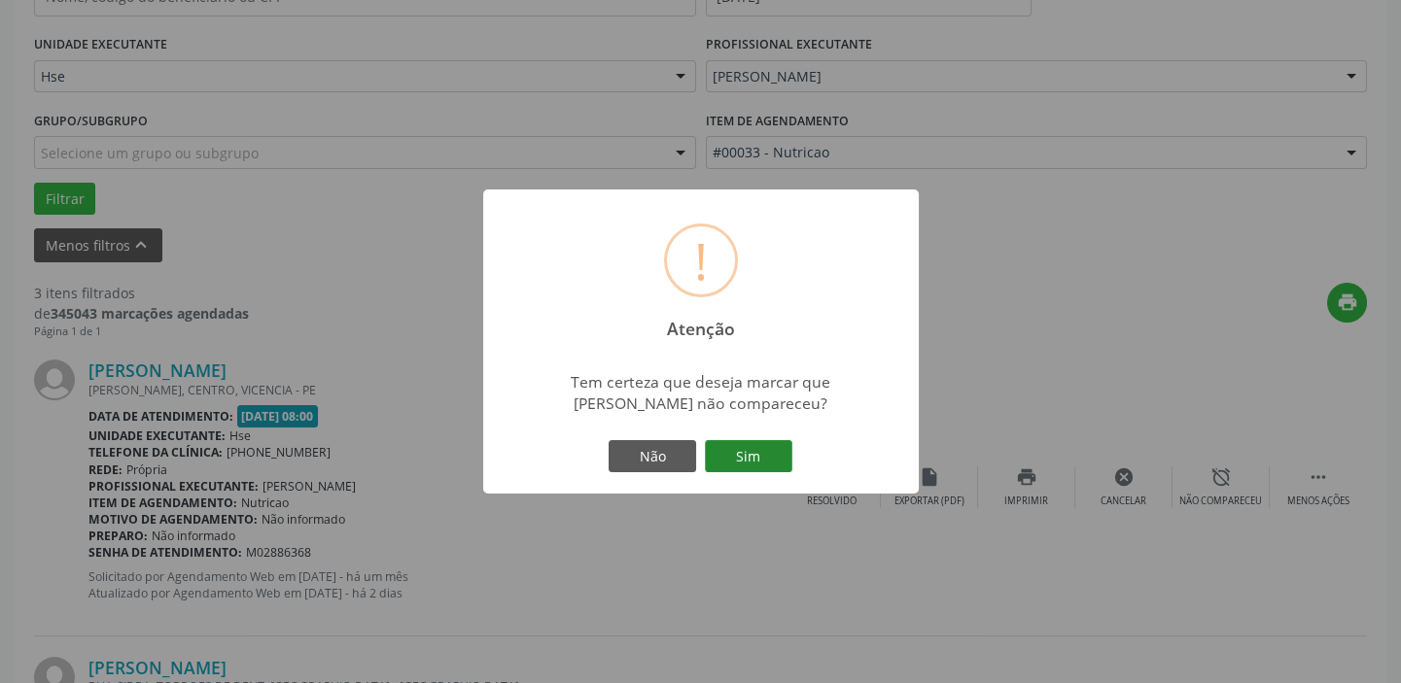
click at [758, 467] on button "Sim" at bounding box center [748, 456] width 87 height 33
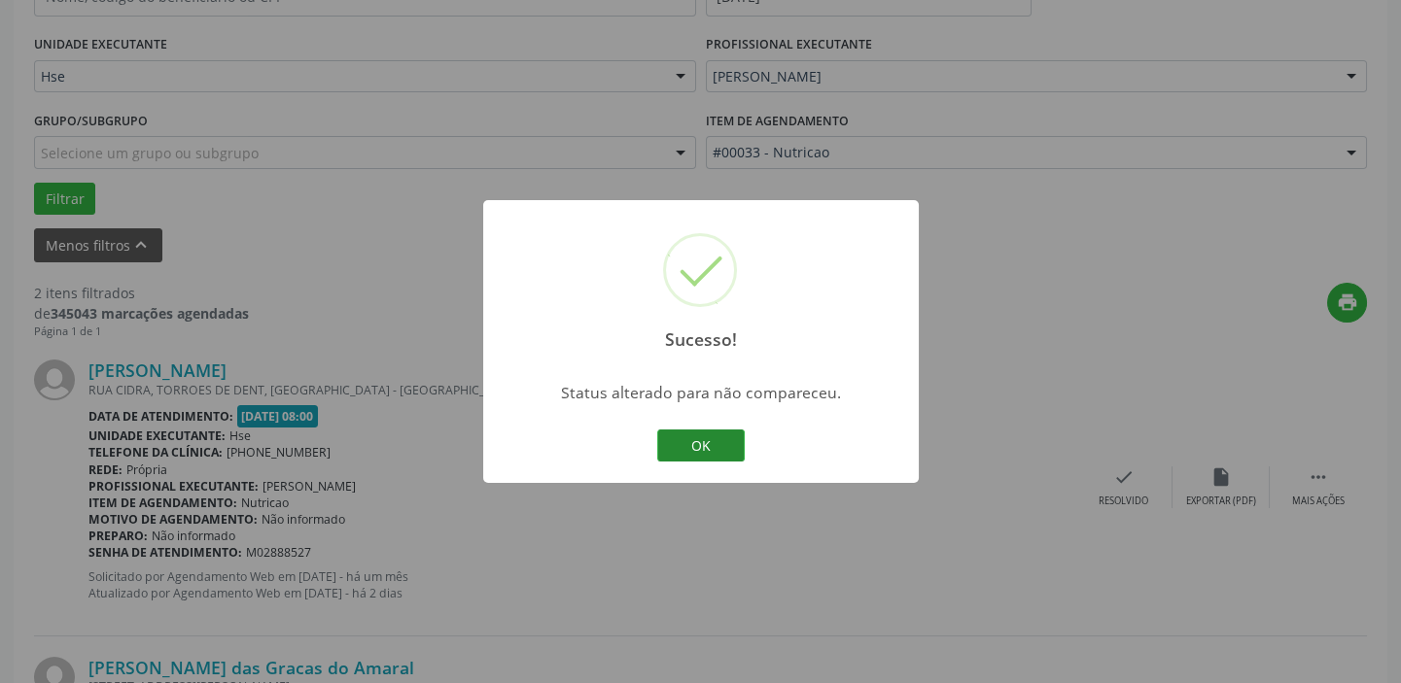
click at [710, 451] on button "OK" at bounding box center [700, 446] width 87 height 33
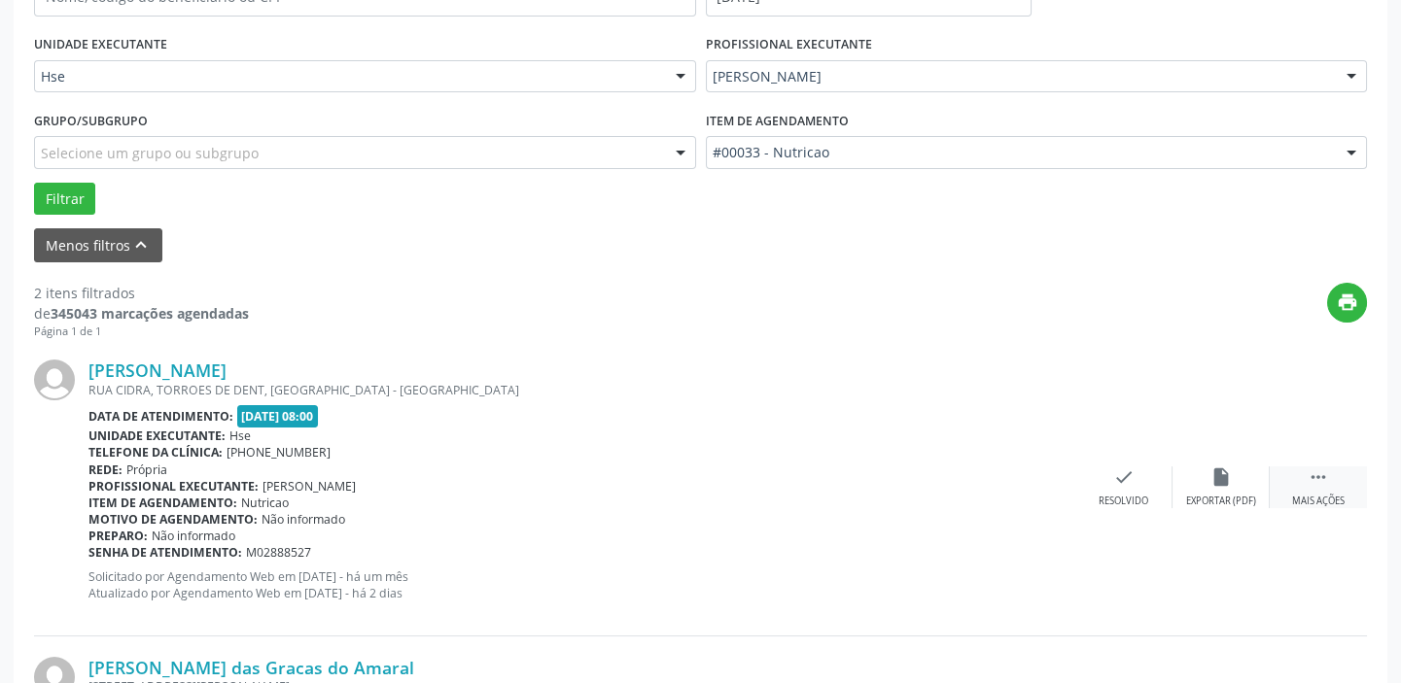
click at [1325, 489] on div " Mais ações" at bounding box center [1317, 488] width 97 height 42
click at [1215, 495] on div "Não compareceu" at bounding box center [1220, 502] width 83 height 14
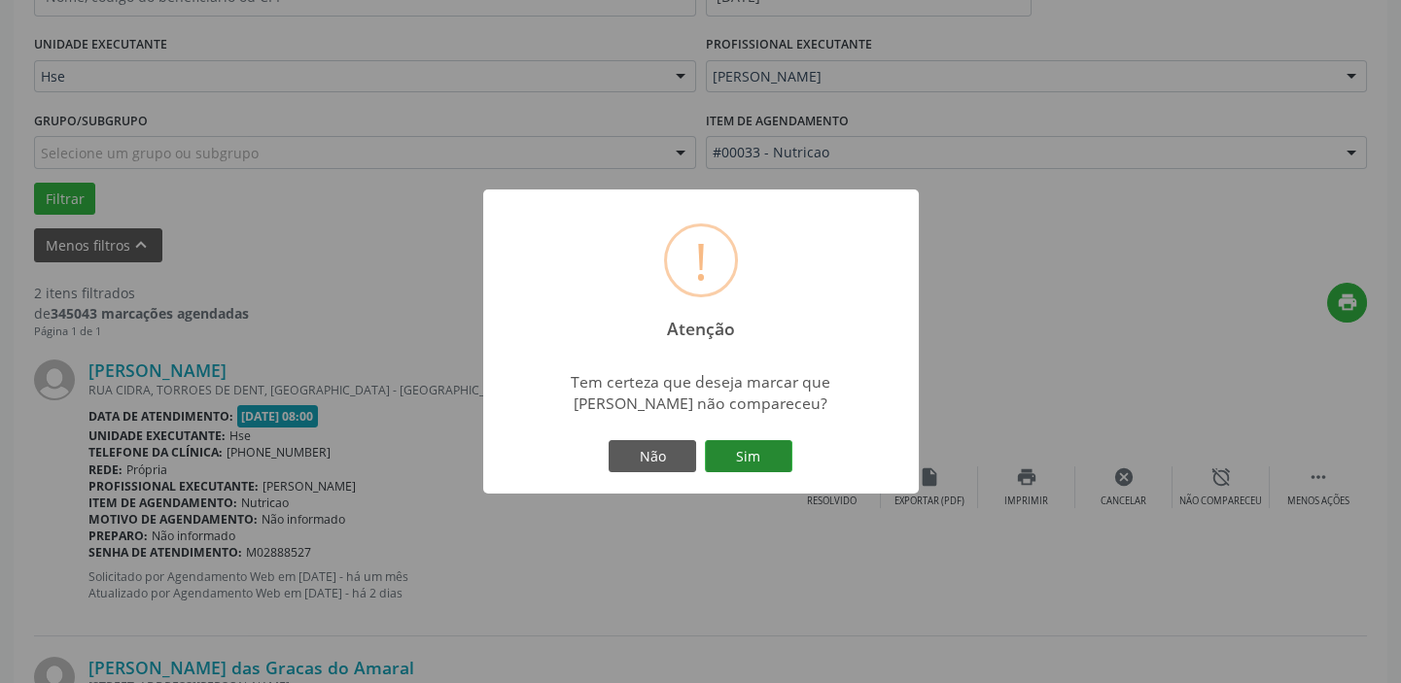
click at [751, 456] on button "Sim" at bounding box center [748, 456] width 87 height 33
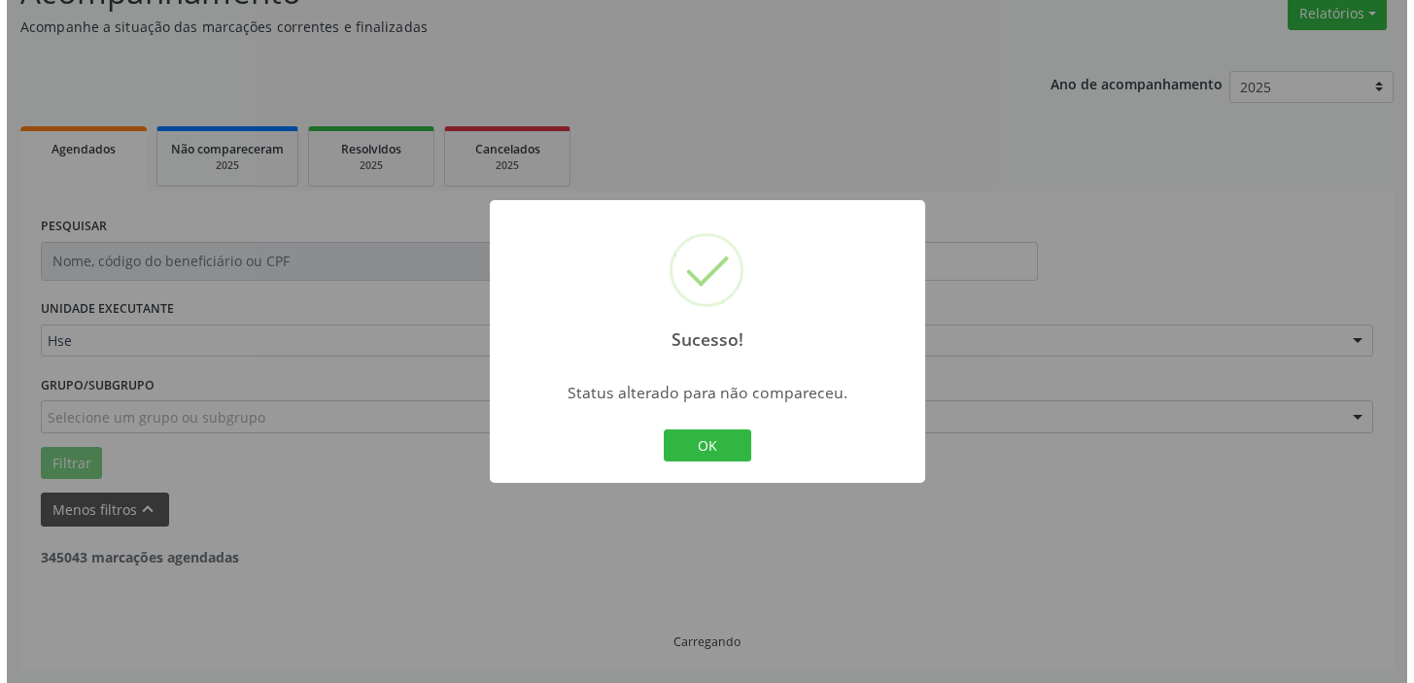
scroll to position [414, 0]
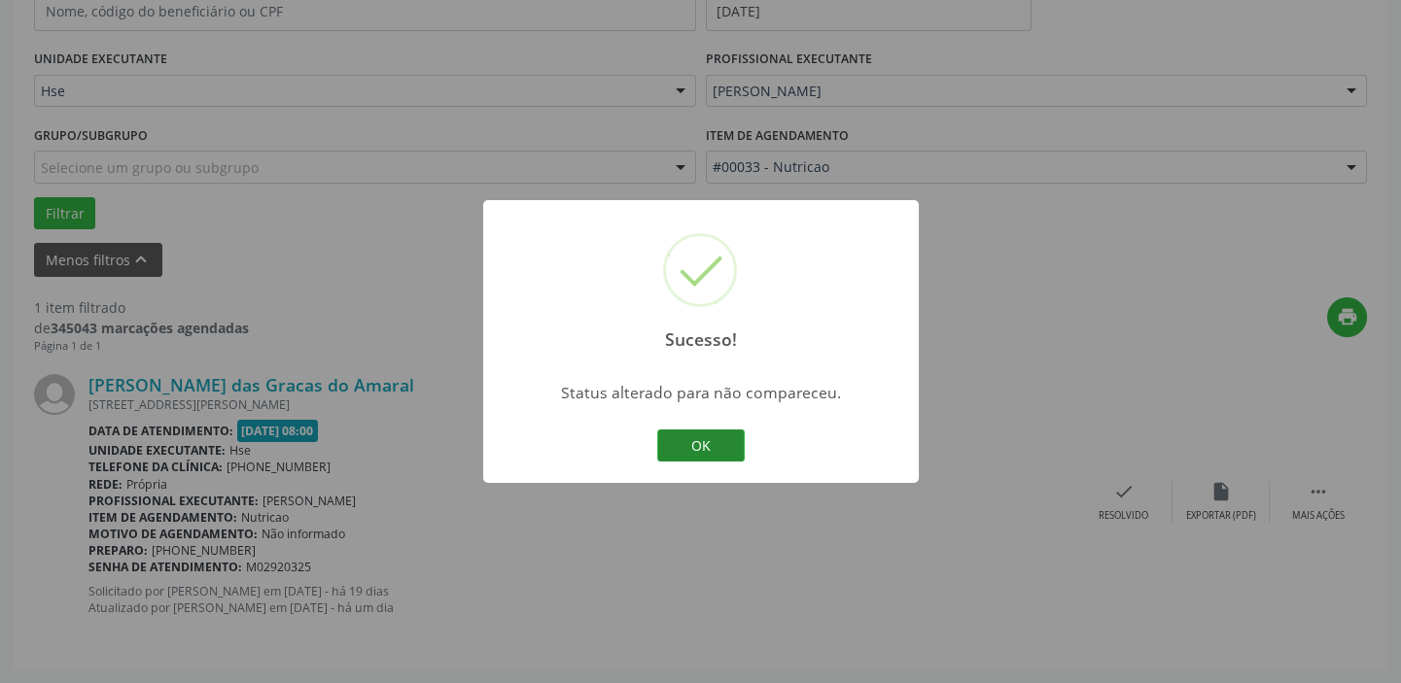
click at [708, 450] on button "OK" at bounding box center [700, 446] width 87 height 33
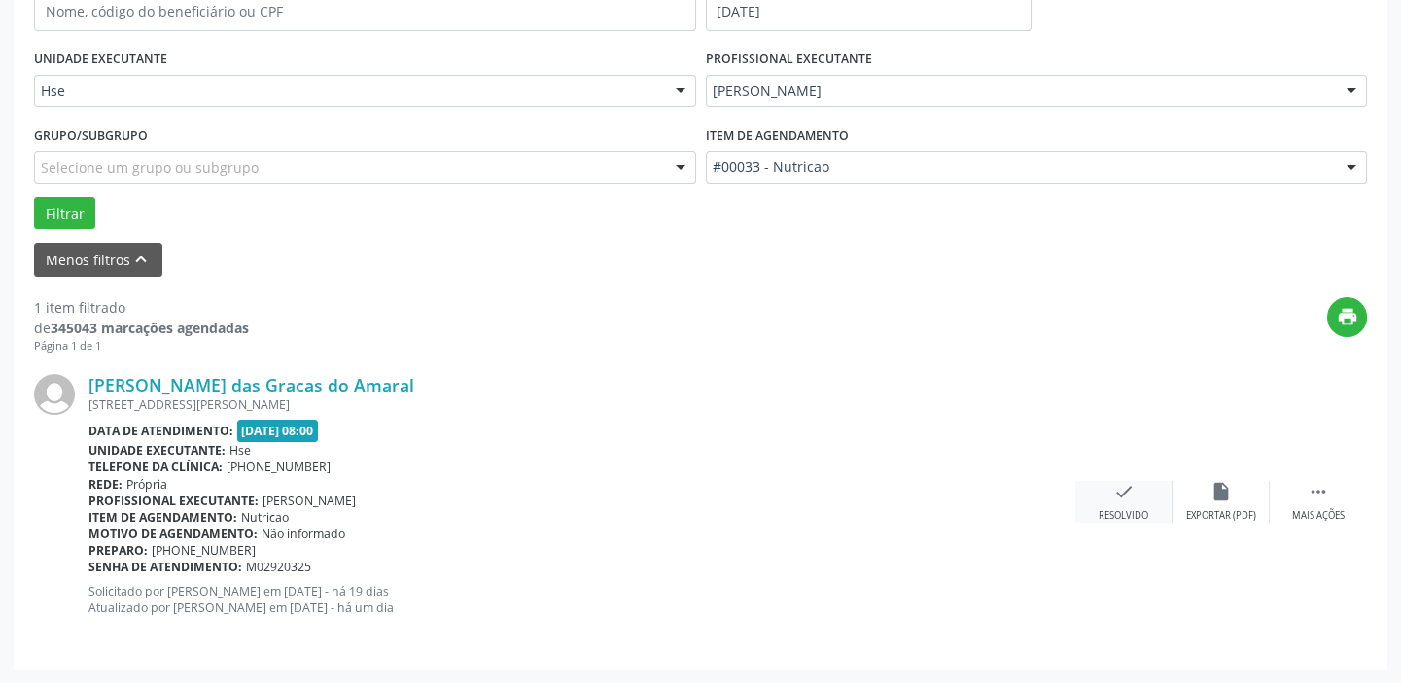
click at [1138, 511] on div "Resolvido" at bounding box center [1123, 516] width 50 height 14
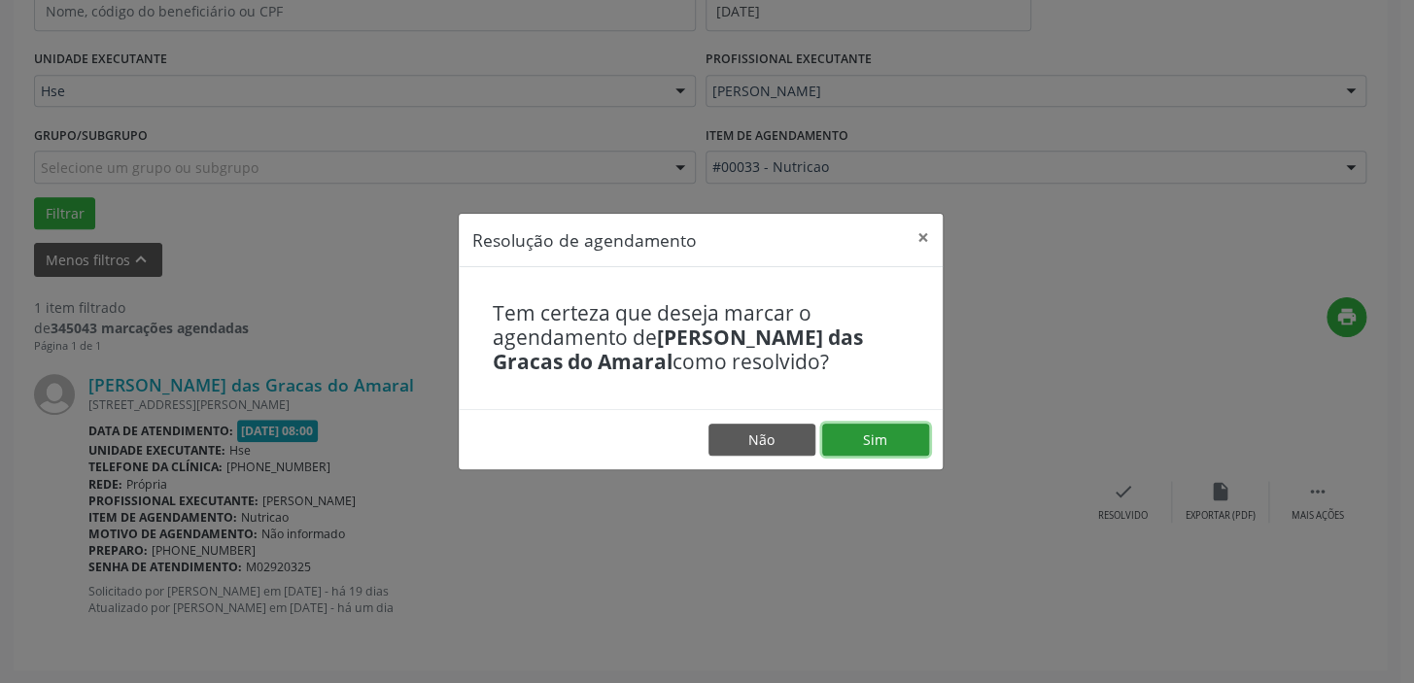
click at [906, 445] on button "Sim" at bounding box center [875, 440] width 107 height 33
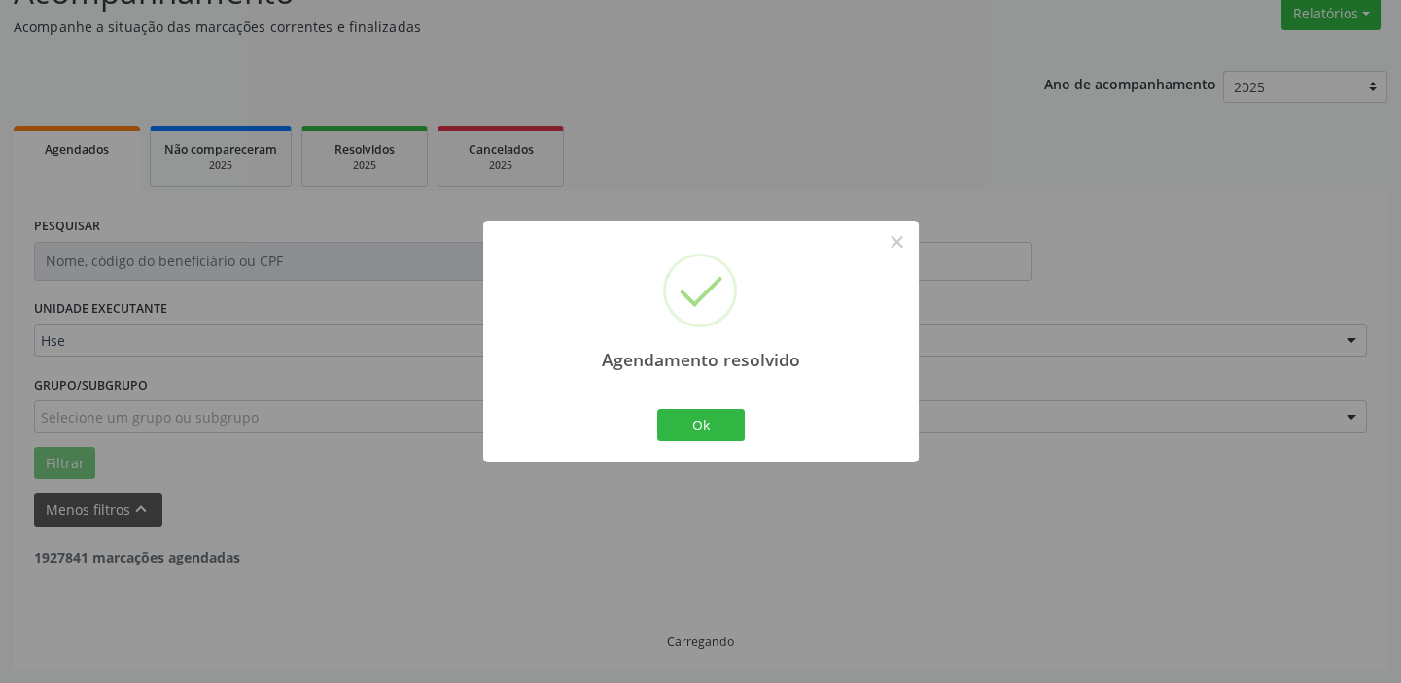
scroll to position [101, 0]
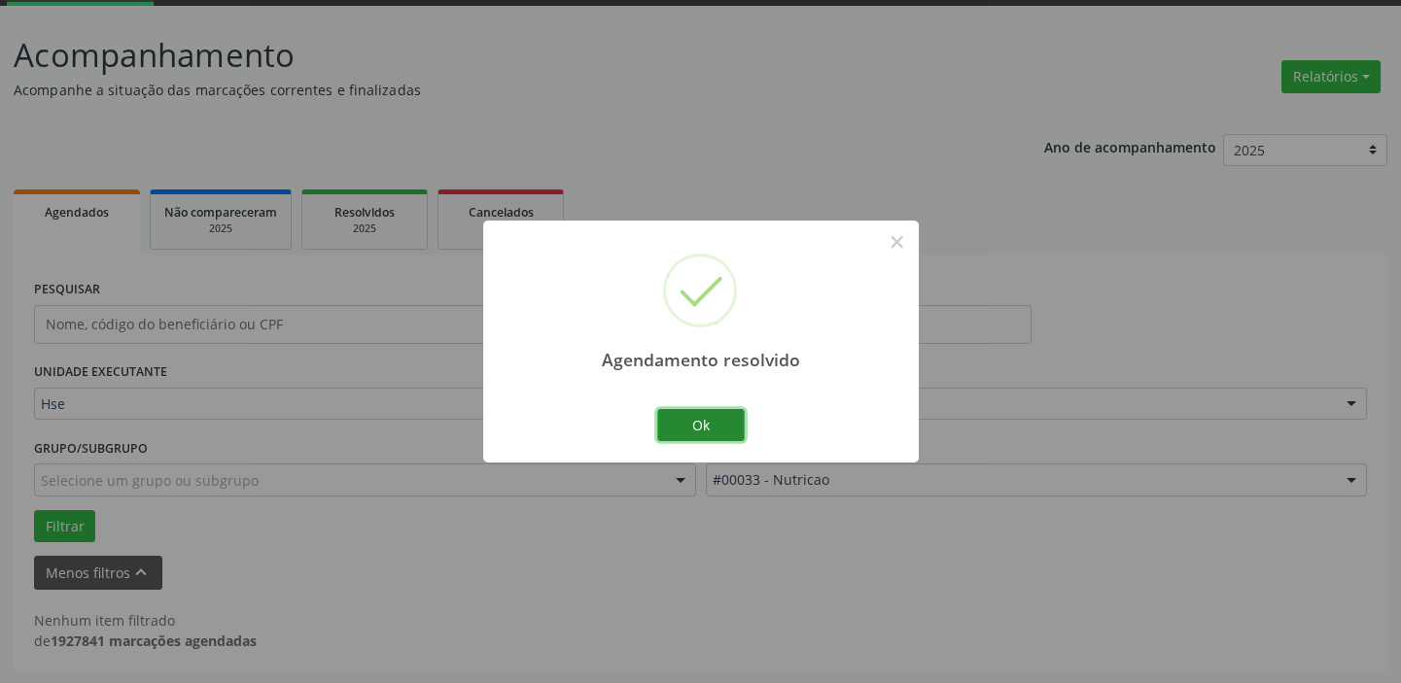
click at [698, 432] on button "Ok" at bounding box center [700, 425] width 87 height 33
